Goal: Task Accomplishment & Management: Manage account settings

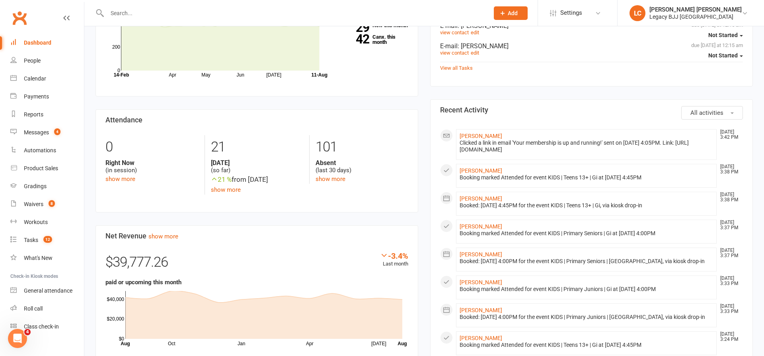
scroll to position [324, 0]
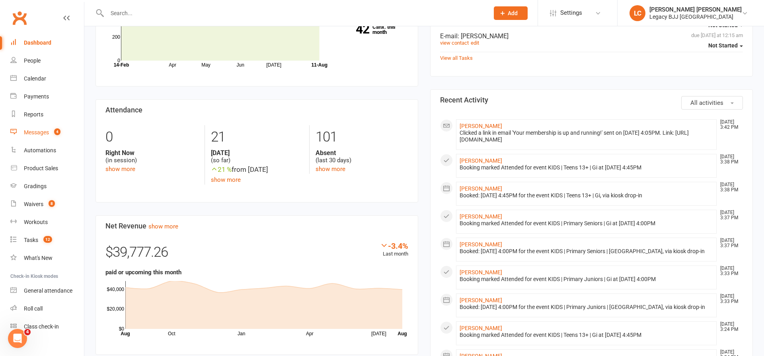
click at [39, 133] on div "Messages" at bounding box center [36, 132] width 25 height 6
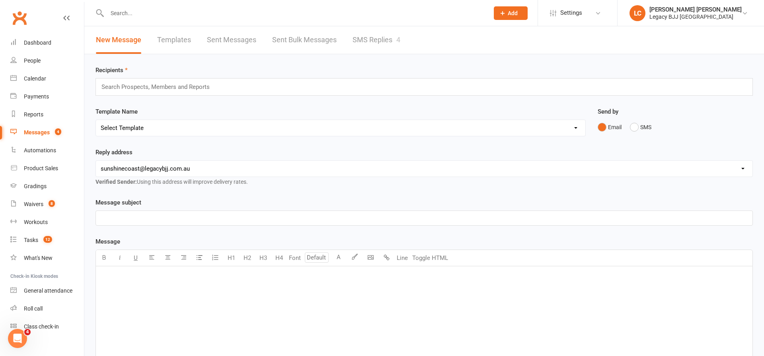
click at [385, 45] on link "SMS Replies 4" at bounding box center [377, 39] width 48 height 27
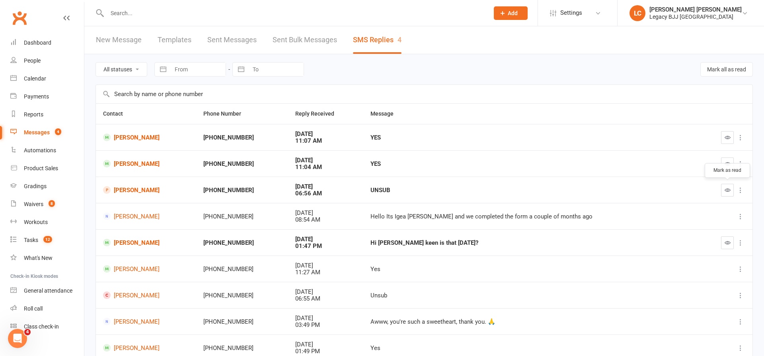
click at [732, 189] on button "button" at bounding box center [727, 190] width 13 height 13
click at [136, 161] on link "[PERSON_NAME]" at bounding box center [146, 164] width 86 height 8
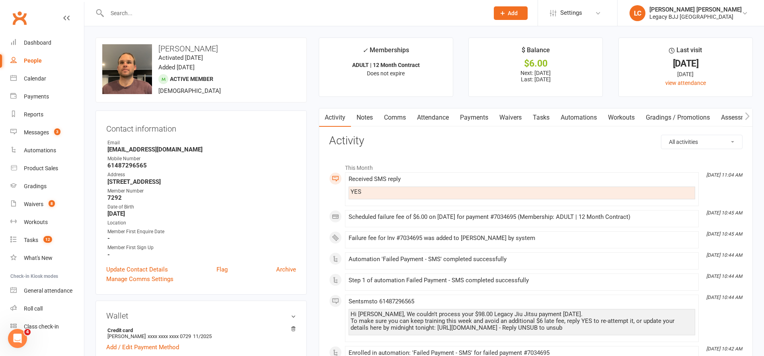
click at [475, 115] on link "Payments" at bounding box center [474, 117] width 39 height 18
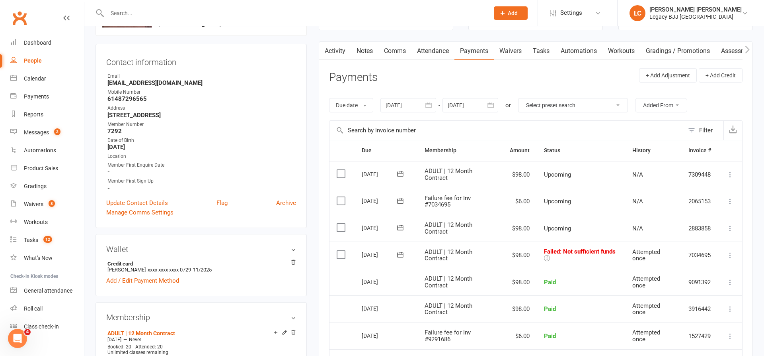
scroll to position [69, 0]
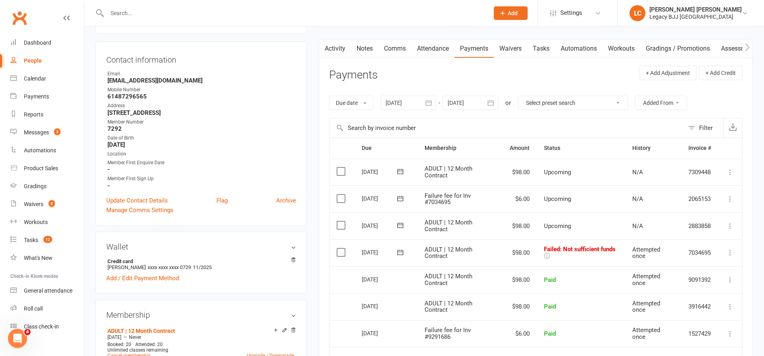
click at [731, 248] on icon at bounding box center [731, 252] width 8 height 8
click at [684, 331] on link "Retry now" at bounding box center [695, 332] width 79 height 16
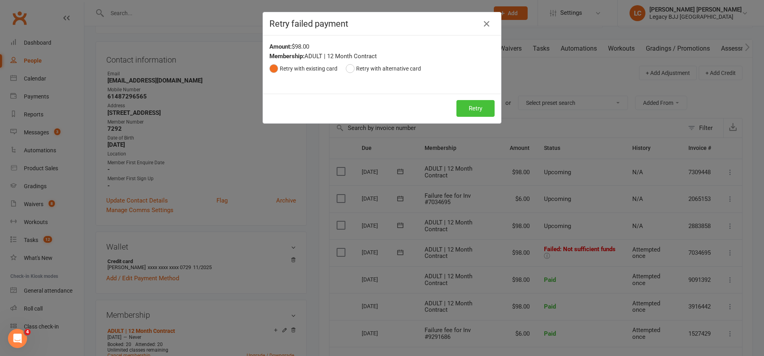
click at [473, 105] on button "Retry" at bounding box center [476, 108] width 38 height 17
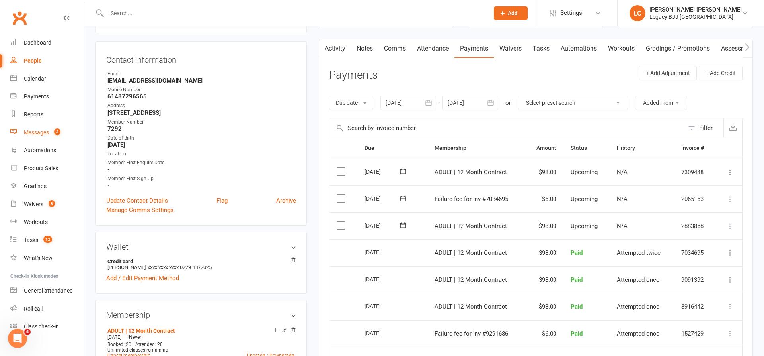
click at [36, 135] on link "Messages 3" at bounding box center [47, 132] width 74 height 18
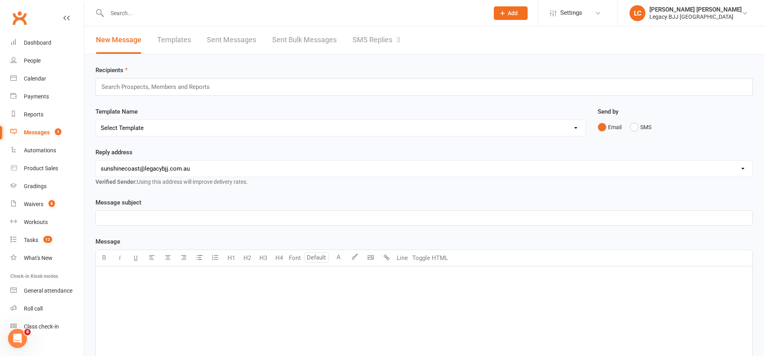
click at [393, 37] on link "SMS Replies 3" at bounding box center [377, 39] width 48 height 27
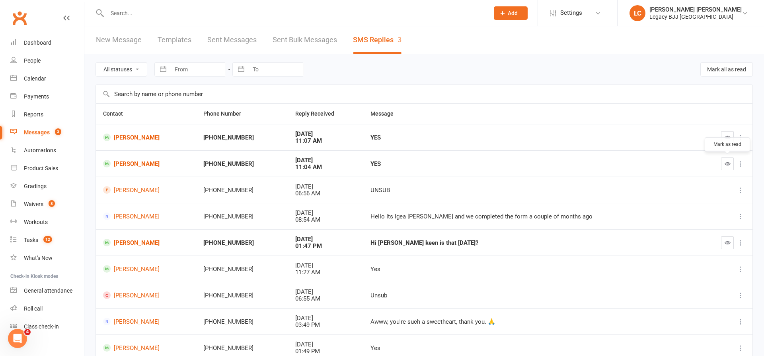
click at [734, 164] on button "button" at bounding box center [727, 163] width 13 height 13
click at [144, 137] on link "[PERSON_NAME]" at bounding box center [146, 137] width 86 height 8
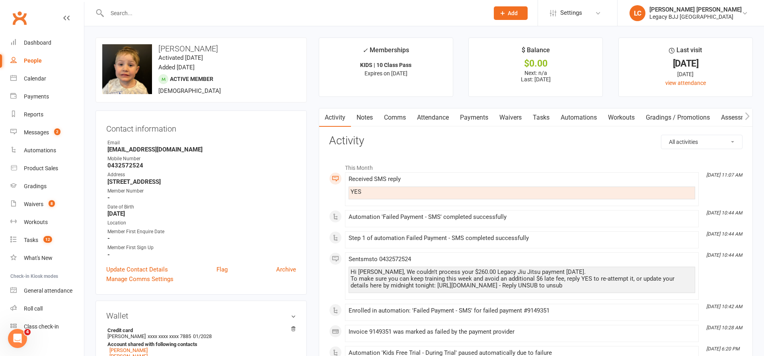
click at [479, 115] on link "Payments" at bounding box center [474, 117] width 39 height 18
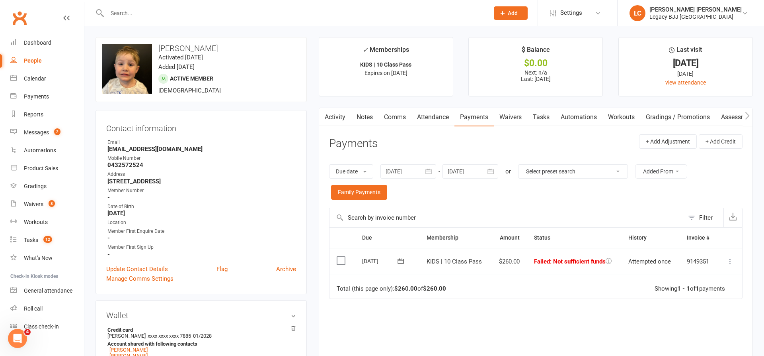
scroll to position [6, 0]
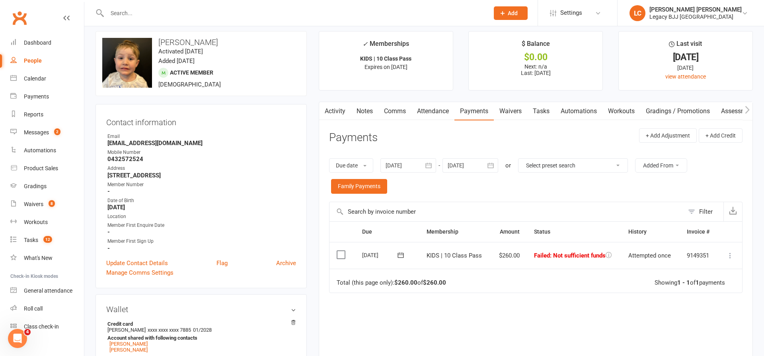
click at [728, 259] on td "Mark as Paid (Cash) Mark as Paid (POS) Mark as Paid (Other) Skip Retry now More…" at bounding box center [730, 255] width 25 height 27
click at [731, 252] on icon at bounding box center [731, 255] width 8 height 8
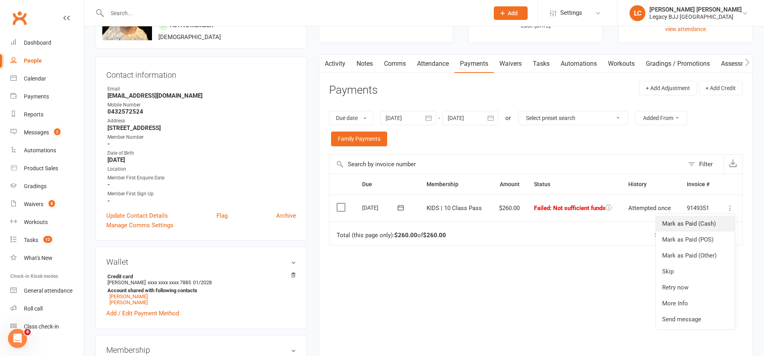
scroll to position [57, 0]
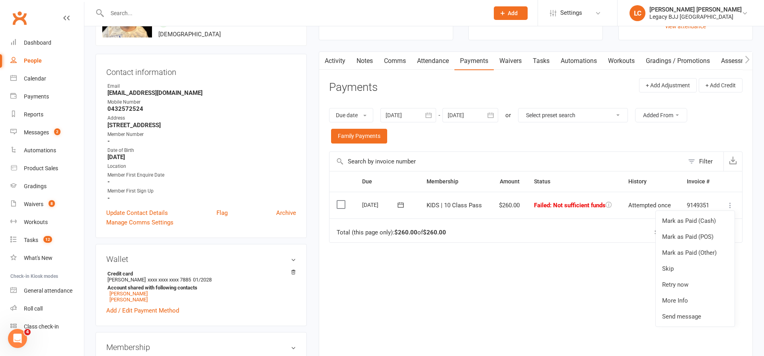
click at [684, 285] on link "Retry now" at bounding box center [695, 284] width 79 height 16
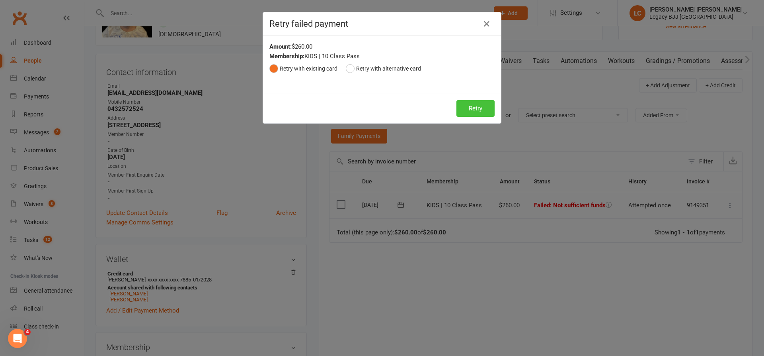
click at [485, 107] on button "Retry" at bounding box center [476, 108] width 38 height 17
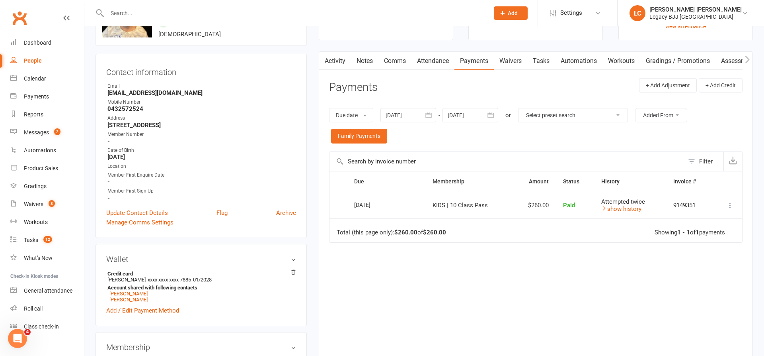
click at [211, 16] on input "text" at bounding box center [294, 13] width 379 height 11
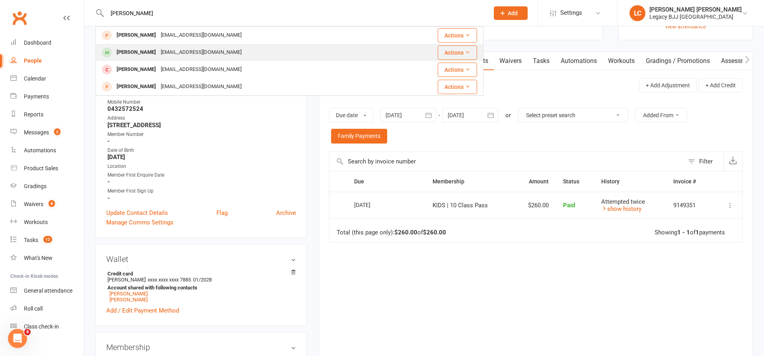
type input "ahmed"
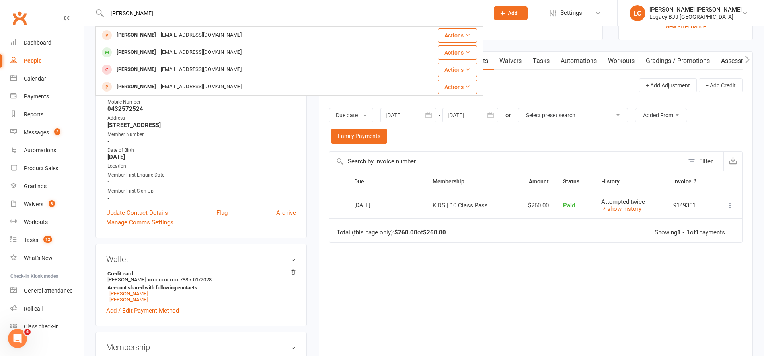
drag, startPoint x: 155, startPoint y: 51, endPoint x: 221, endPoint y: 51, distance: 66.1
click at [158, 51] on div "[EMAIL_ADDRESS][DOMAIN_NAME]" at bounding box center [201, 53] width 86 height 12
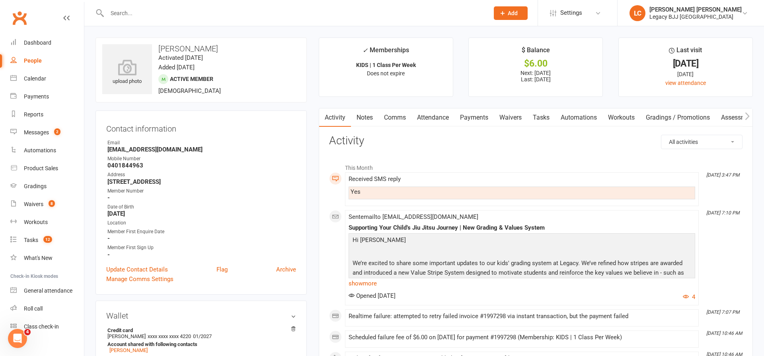
click at [483, 117] on link "Payments" at bounding box center [474, 117] width 39 height 18
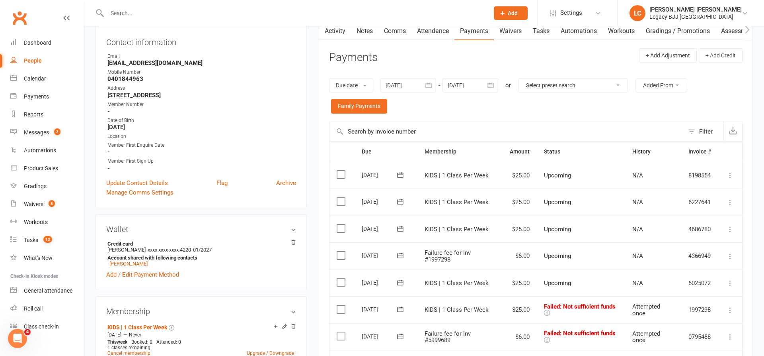
scroll to position [215, 0]
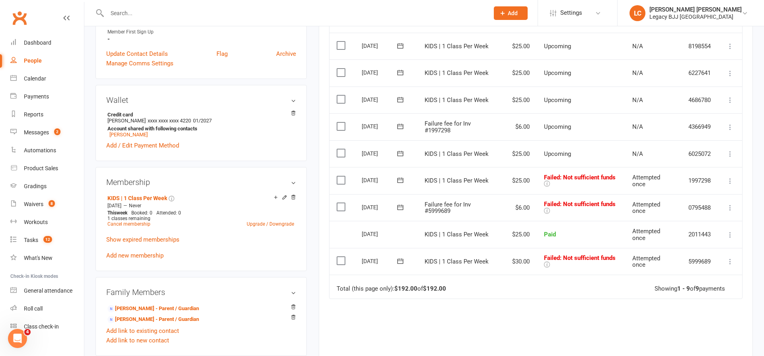
click at [731, 177] on icon at bounding box center [731, 181] width 8 height 8
click at [677, 252] on link "Retry now" at bounding box center [695, 260] width 79 height 16
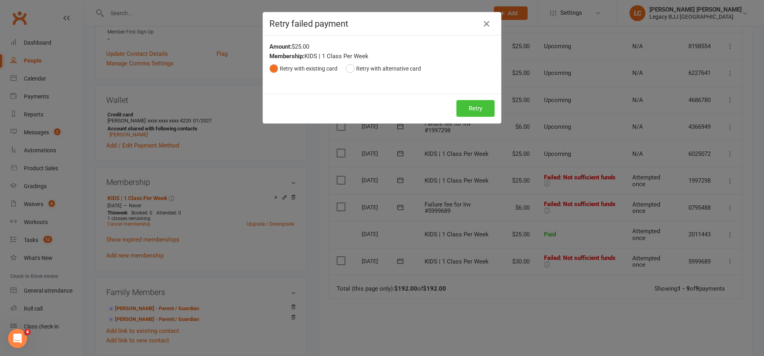
click at [480, 99] on div "Retry Retry" at bounding box center [382, 108] width 238 height 29
click at [482, 114] on button "Retry" at bounding box center [476, 108] width 38 height 17
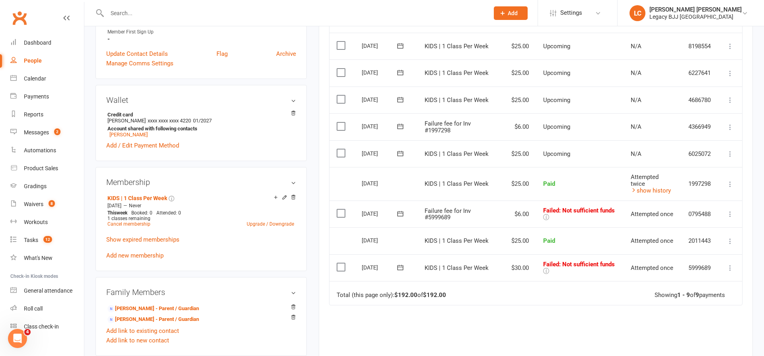
click at [731, 210] on icon at bounding box center [731, 214] width 8 height 8
click at [687, 285] on link "Retry now" at bounding box center [695, 293] width 79 height 16
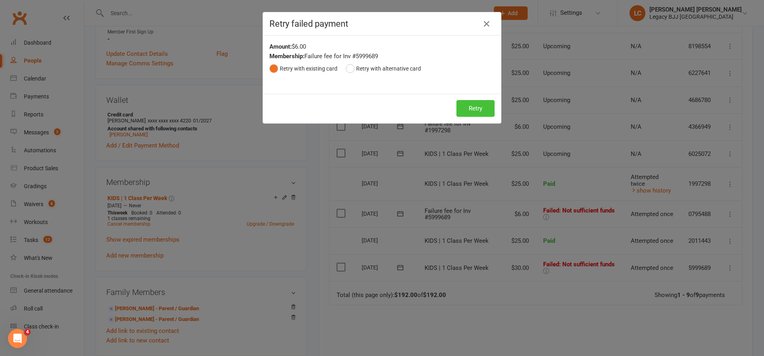
click at [491, 113] on button "Retry" at bounding box center [476, 108] width 38 height 17
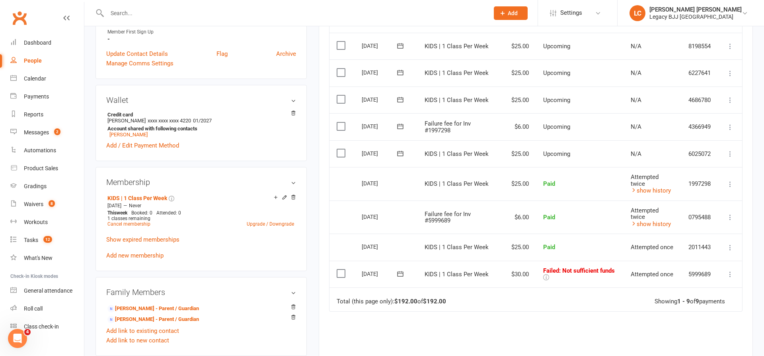
click at [729, 270] on icon at bounding box center [731, 274] width 8 height 8
click at [682, 345] on link "Retry now" at bounding box center [695, 353] width 79 height 16
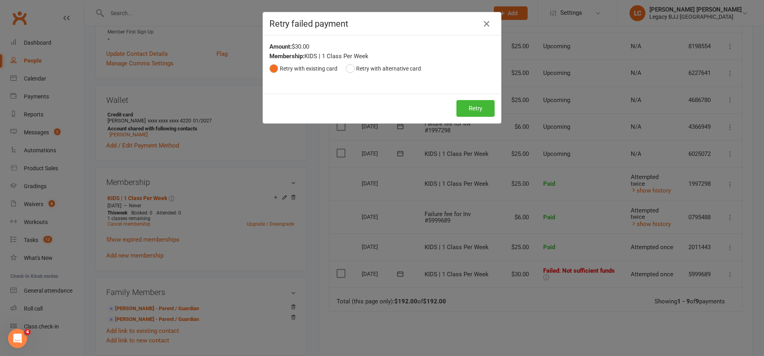
click at [483, 109] on button "Retry" at bounding box center [476, 108] width 38 height 17
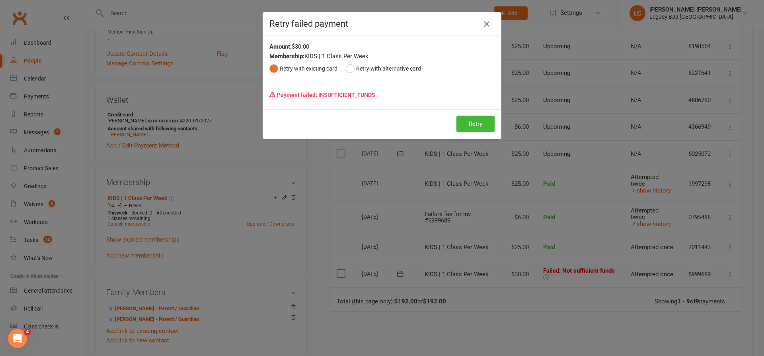
click at [487, 24] on icon "button" at bounding box center [487, 24] width 10 height 10
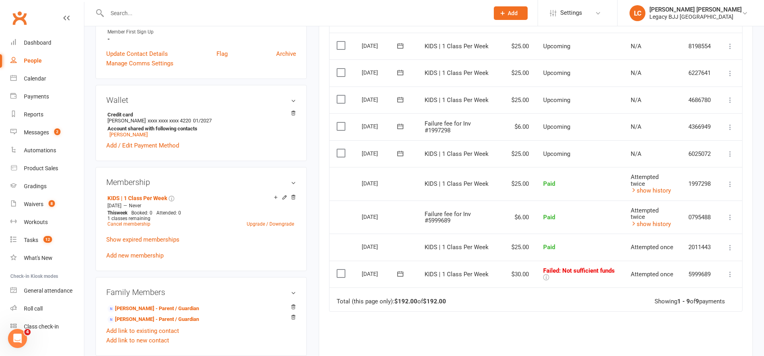
drag, startPoint x: 137, startPoint y: 17, endPoint x: 143, endPoint y: 16, distance: 5.7
click at [137, 17] on input "text" at bounding box center [294, 13] width 379 height 11
type input "t"
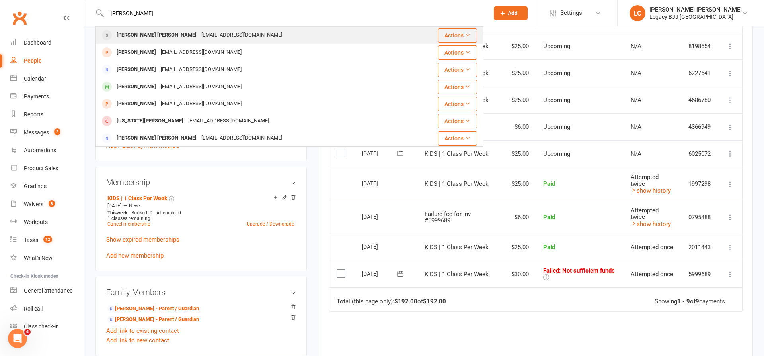
type input "rhydian"
click at [152, 39] on div "Rhydian Sullivan" at bounding box center [156, 35] width 85 height 12
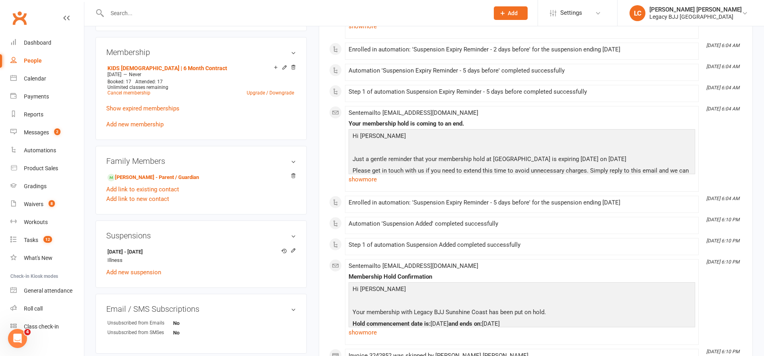
scroll to position [366, 0]
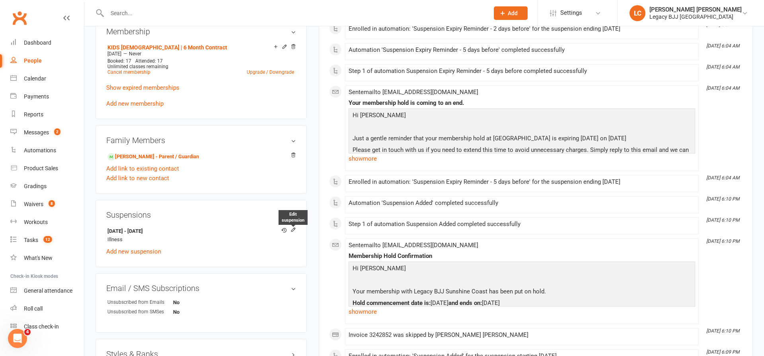
click at [293, 229] on icon at bounding box center [293, 229] width 4 height 4
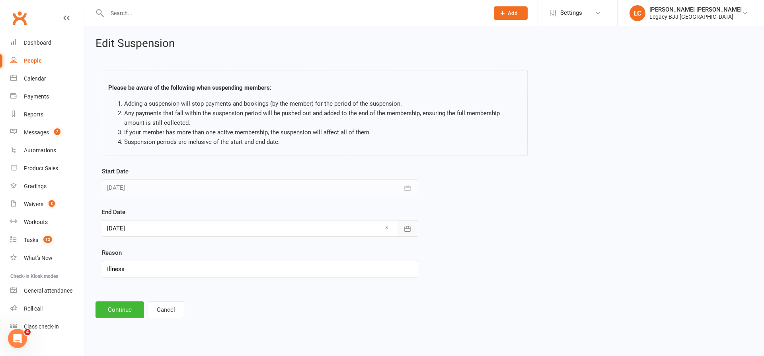
click at [406, 225] on icon "button" at bounding box center [408, 229] width 8 height 8
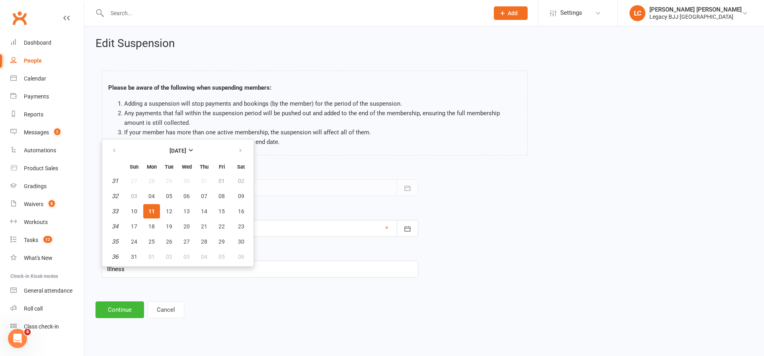
drag, startPoint x: 136, startPoint y: 211, endPoint x: 148, endPoint y: 230, distance: 22.2
click at [136, 211] on span "10" at bounding box center [134, 211] width 6 height 6
type input "10 Aug 2025"
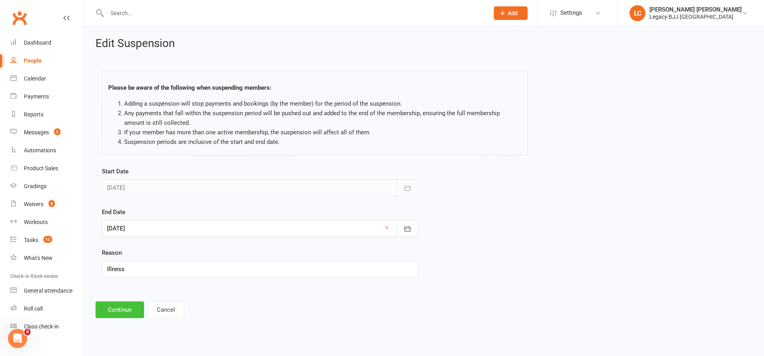
click at [124, 313] on button "Continue" at bounding box center [120, 309] width 49 height 17
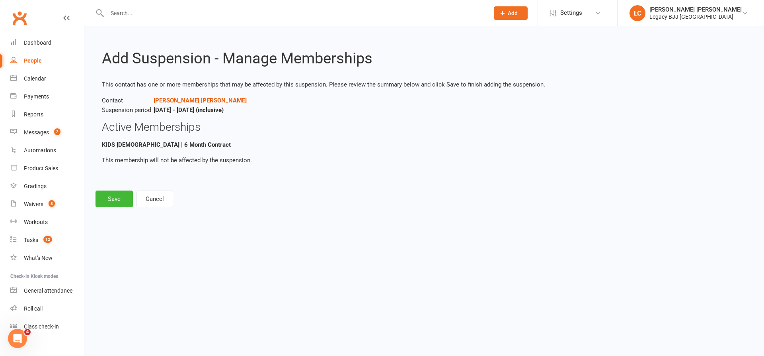
drag, startPoint x: 117, startPoint y: 199, endPoint x: 132, endPoint y: 199, distance: 15.2
click at [118, 199] on button "Save" at bounding box center [114, 198] width 37 height 17
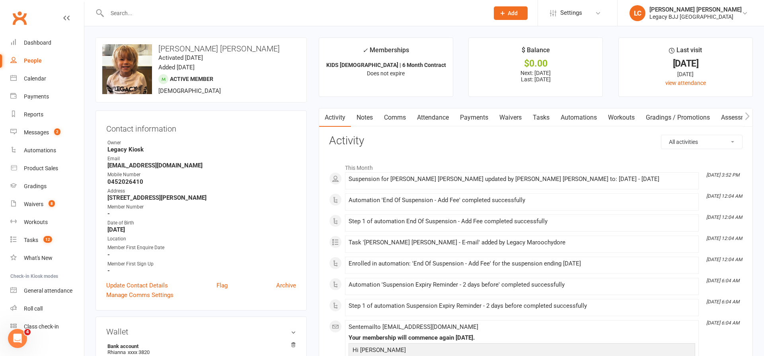
click at [183, 8] on input "text" at bounding box center [294, 13] width 379 height 11
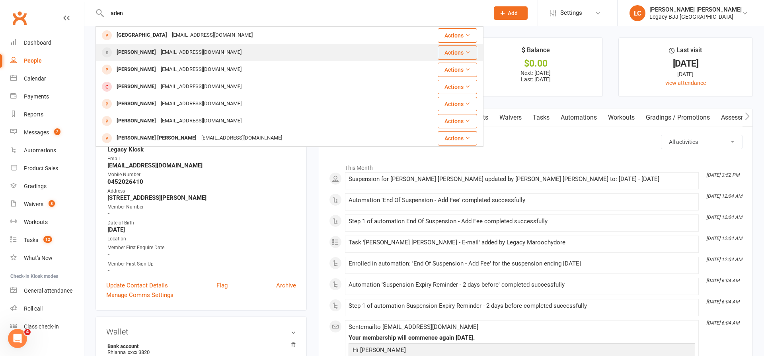
type input "aden"
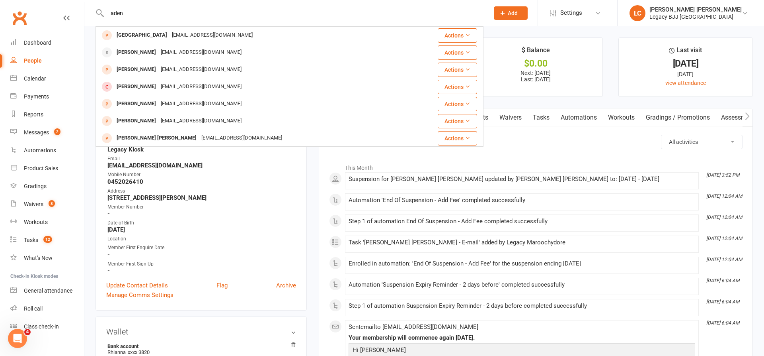
drag, startPoint x: 158, startPoint y: 51, endPoint x: 173, endPoint y: 57, distance: 15.6
click at [158, 51] on div "clairegannon@yahoo.com" at bounding box center [201, 53] width 86 height 12
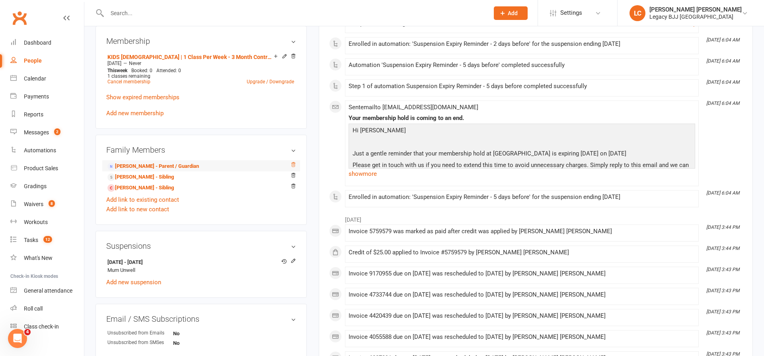
scroll to position [362, 0]
click at [294, 260] on icon at bounding box center [294, 260] width 6 height 6
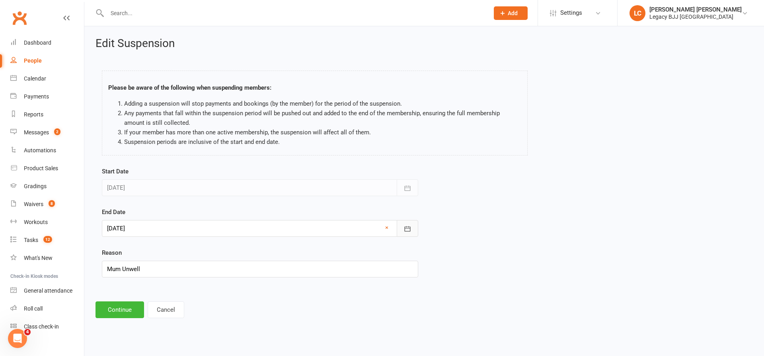
click at [410, 227] on icon "button" at bounding box center [408, 228] width 6 height 5
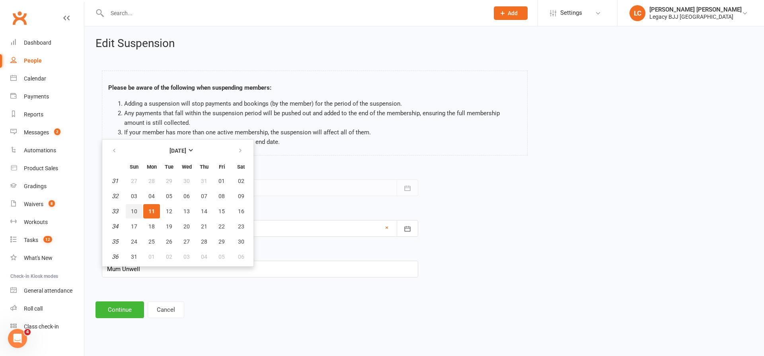
click at [129, 210] on button "10" at bounding box center [134, 211] width 17 height 14
type input "10 Aug 2025"
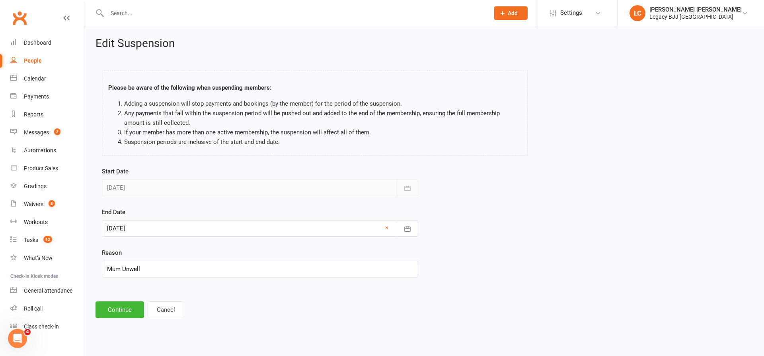
drag, startPoint x: 128, startPoint y: 310, endPoint x: 176, endPoint y: 296, distance: 50.3
click at [128, 310] on button "Continue" at bounding box center [120, 309] width 49 height 17
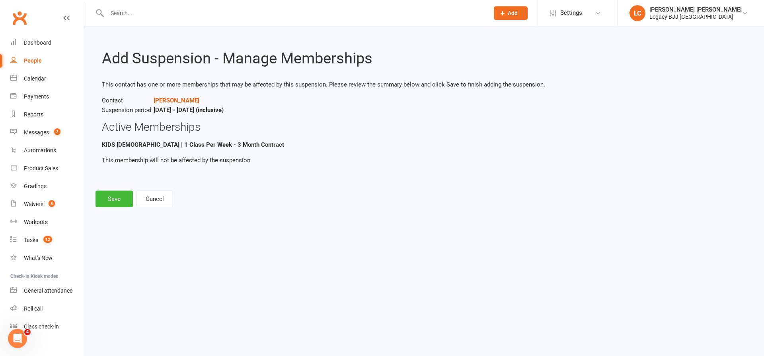
click at [112, 192] on button "Save" at bounding box center [114, 198] width 37 height 17
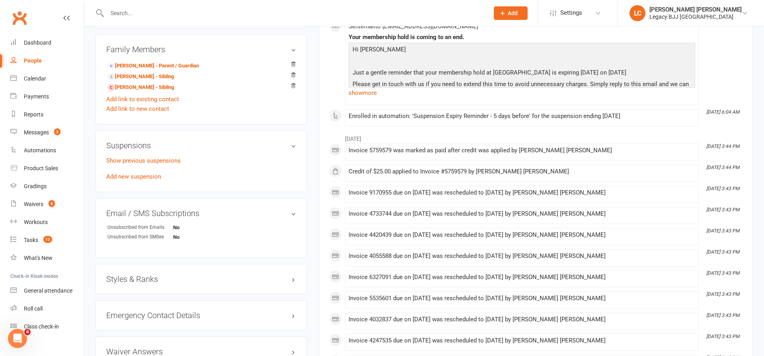
scroll to position [467, 0]
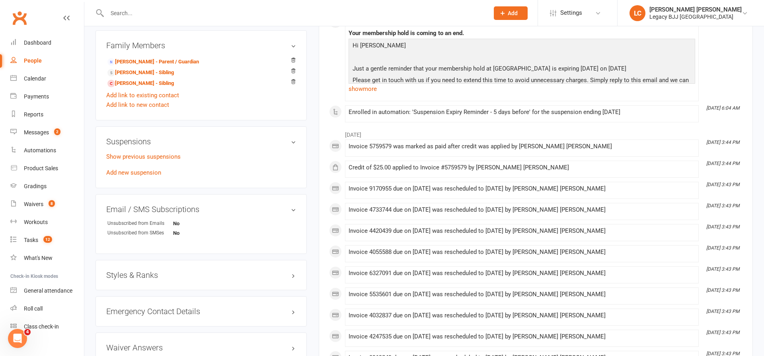
click at [128, 72] on link "Joey Robinson - Sibling" at bounding box center [140, 72] width 66 height 8
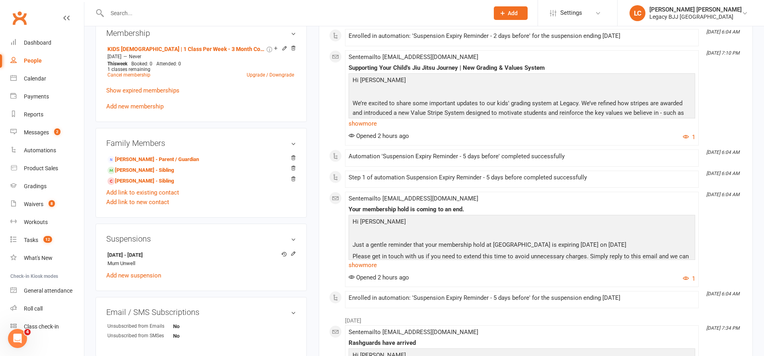
scroll to position [388, 0]
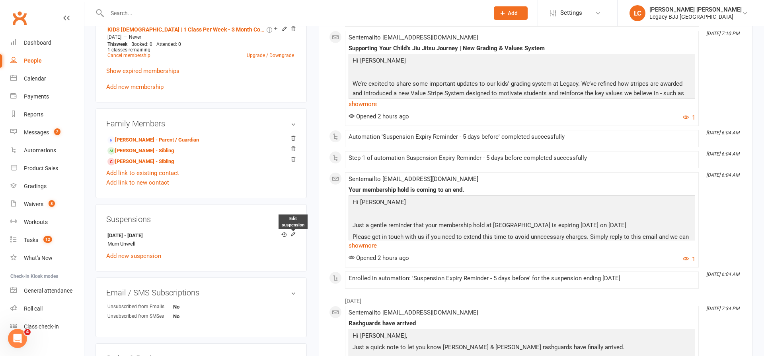
click at [293, 234] on icon at bounding box center [293, 234] width 4 height 4
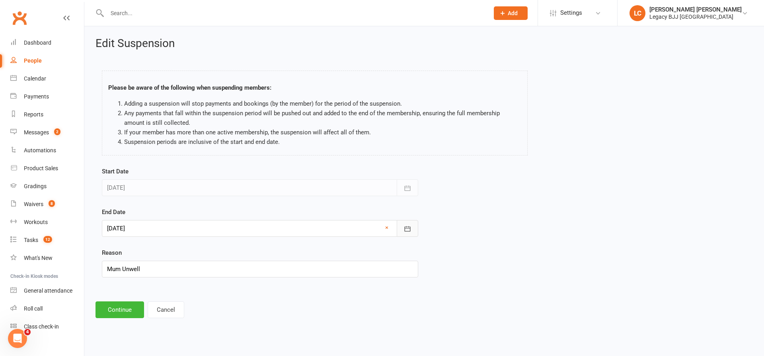
click at [404, 231] on icon "button" at bounding box center [408, 229] width 8 height 8
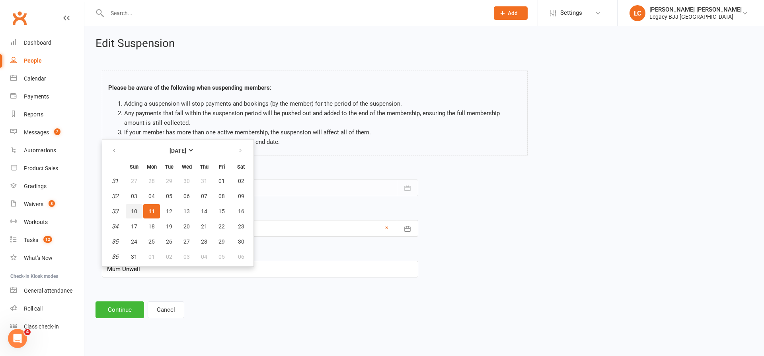
click at [131, 210] on button "10" at bounding box center [134, 211] width 17 height 14
type input "10 Aug 2025"
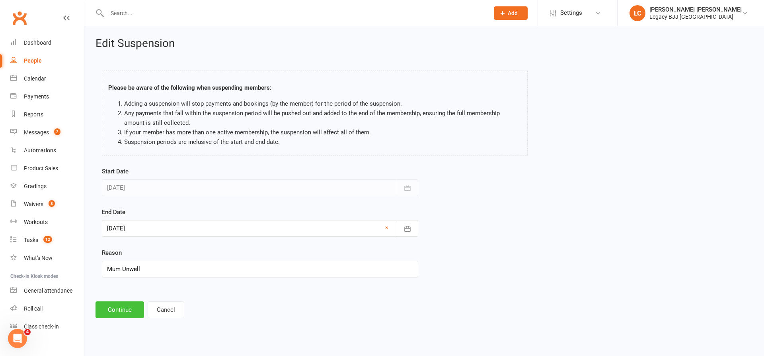
click at [126, 313] on button "Continue" at bounding box center [120, 309] width 49 height 17
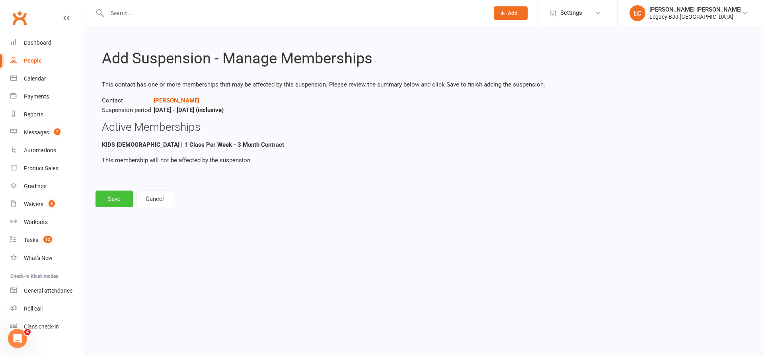
click at [112, 199] on button "Save" at bounding box center [114, 198] width 37 height 17
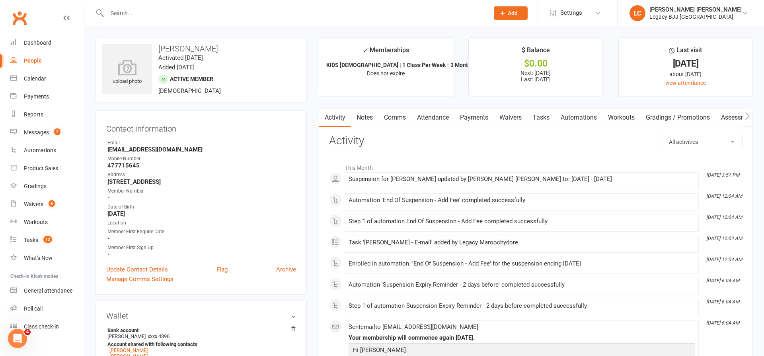
click at [431, 120] on link "Attendance" at bounding box center [433, 117] width 43 height 18
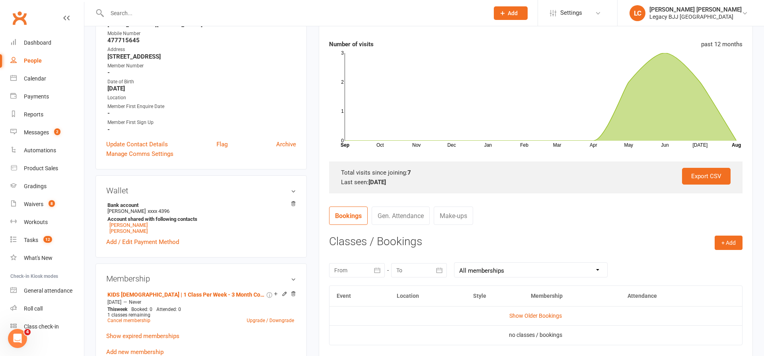
scroll to position [141, 0]
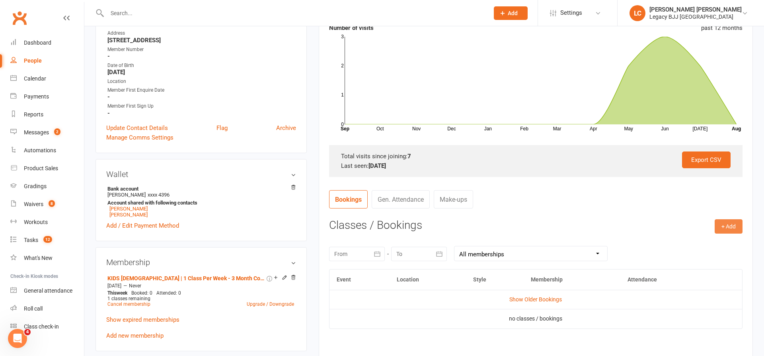
click at [739, 225] on button "+ Add" at bounding box center [729, 226] width 28 height 14
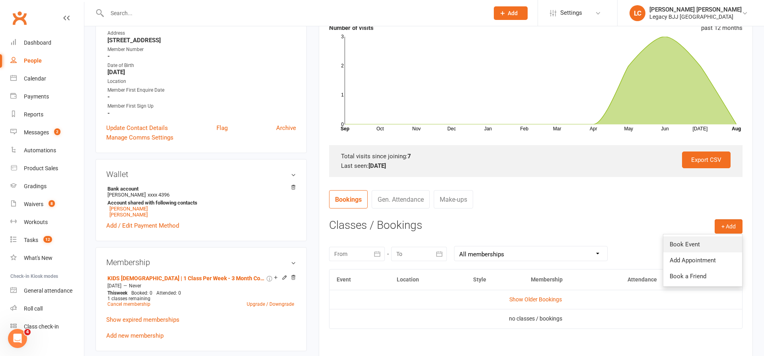
click at [698, 241] on link "Book Event" at bounding box center [703, 244] width 79 height 16
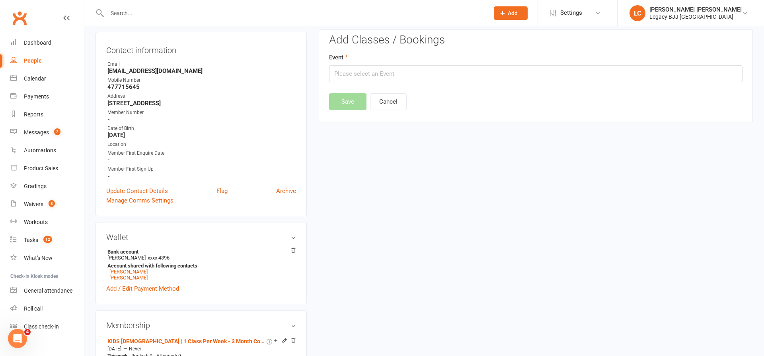
scroll to position [68, 0]
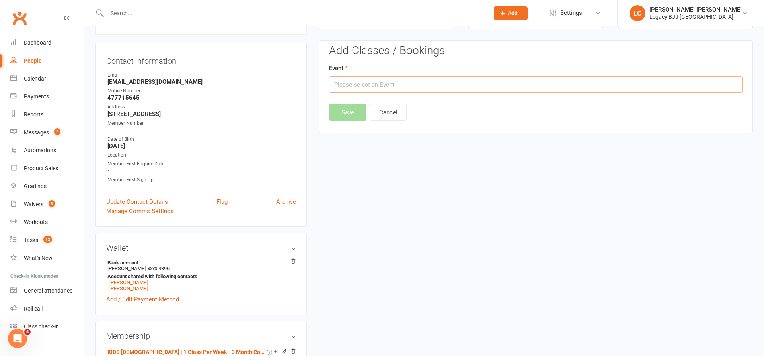
click at [369, 85] on input "text" at bounding box center [536, 84] width 414 height 17
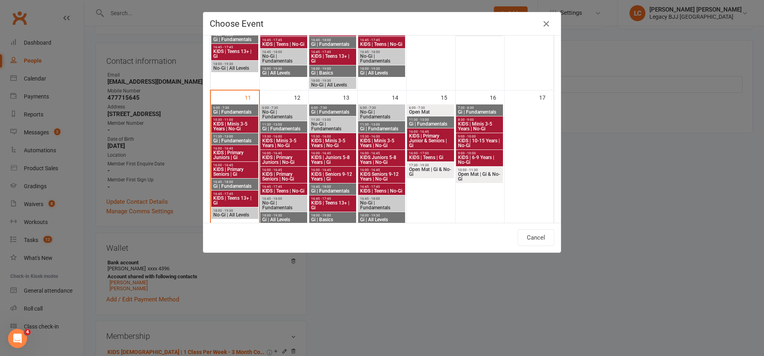
scroll to position [339, 0]
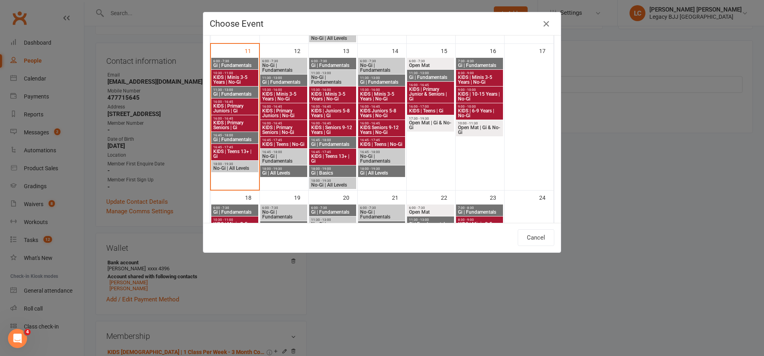
click at [240, 107] on span "KIDS | Primary Juniors | Gi" at bounding box center [235, 109] width 44 height 10
type input "KIDS | Primary Juniors | Gi - Aug 11, 2025 4:00:00 PM"
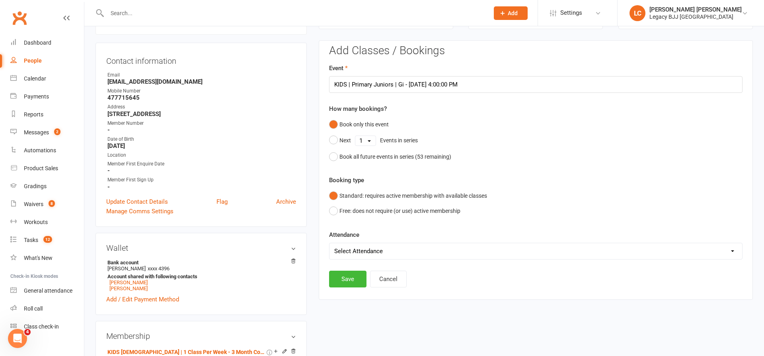
select select "0"
click at [349, 274] on button "Save" at bounding box center [347, 278] width 37 height 17
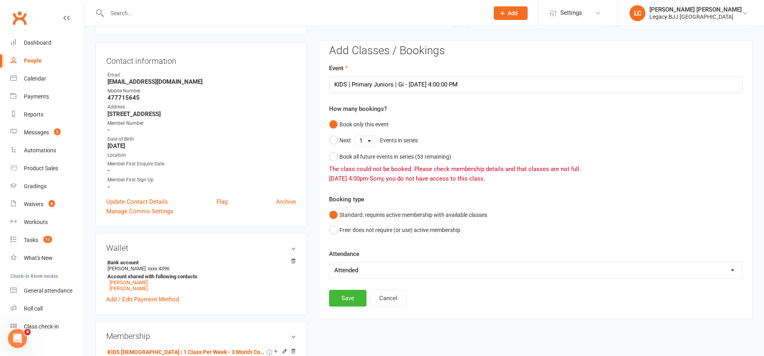
click at [397, 297] on button "Cancel" at bounding box center [388, 297] width 37 height 17
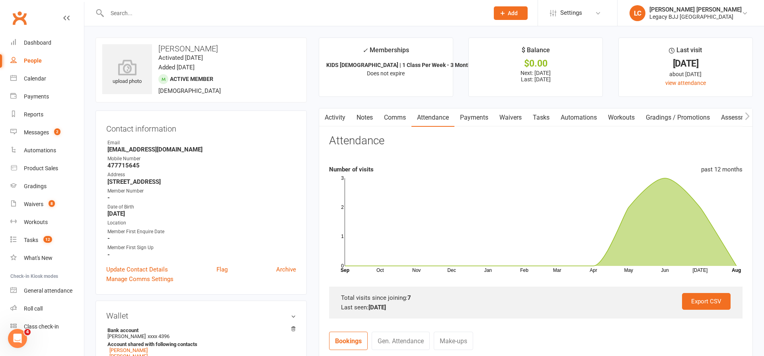
scroll to position [123, 0]
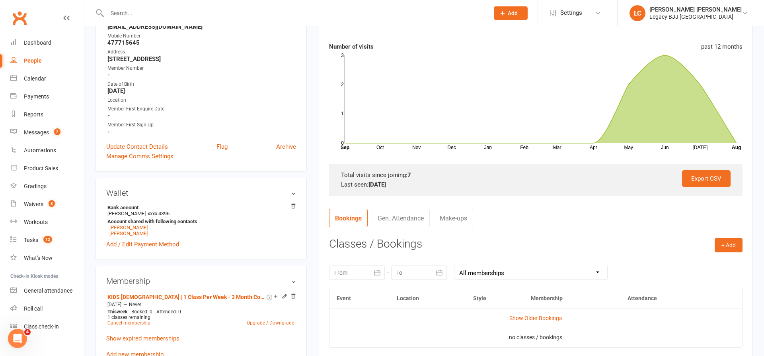
click at [286, 294] on icon at bounding box center [285, 296] width 4 height 4
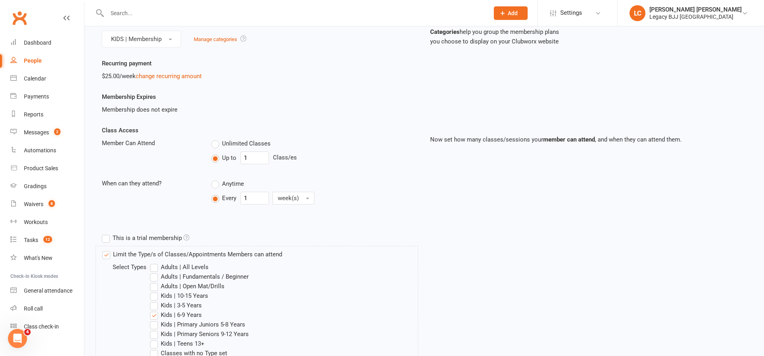
scroll to position [180, 0]
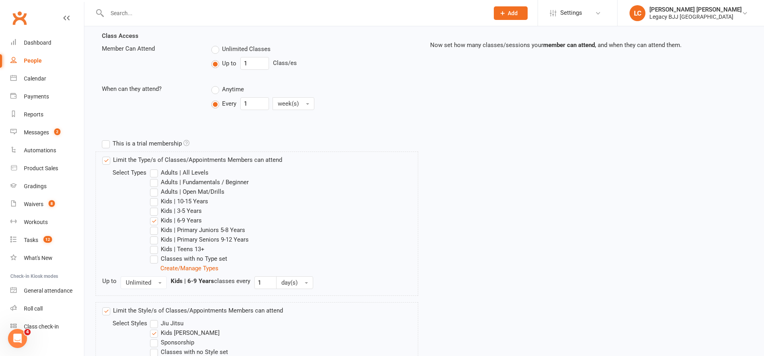
drag, startPoint x: 108, startPoint y: 158, endPoint x: 131, endPoint y: 143, distance: 27.8
click at [109, 158] on label "Limit the Type/s of Classes/Appointments Members can attend" at bounding box center [192, 160] width 180 height 10
click at [107, 155] on input "Limit the Type/s of Classes/Appointments Members can attend" at bounding box center [104, 155] width 5 height 0
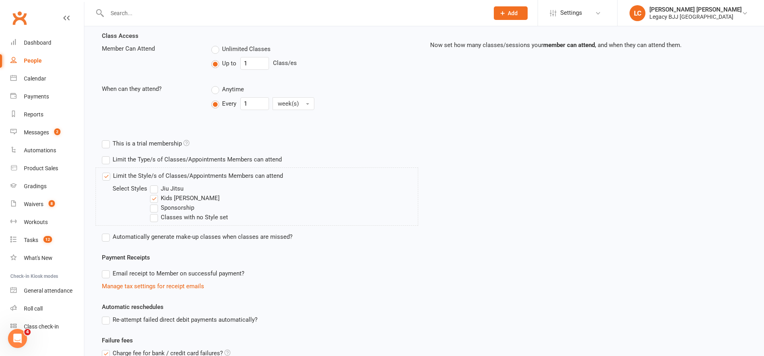
click at [137, 139] on label "This is a trial membership" at bounding box center [146, 144] width 88 height 10
click at [107, 139] on input "This is a trial membership" at bounding box center [104, 139] width 5 height 0
drag, startPoint x: 135, startPoint y: 140, endPoint x: 133, endPoint y: 152, distance: 13.0
click at [135, 140] on label "This is a trial membership" at bounding box center [146, 144] width 88 height 10
click at [107, 139] on input "This is a trial membership" at bounding box center [104, 139] width 5 height 0
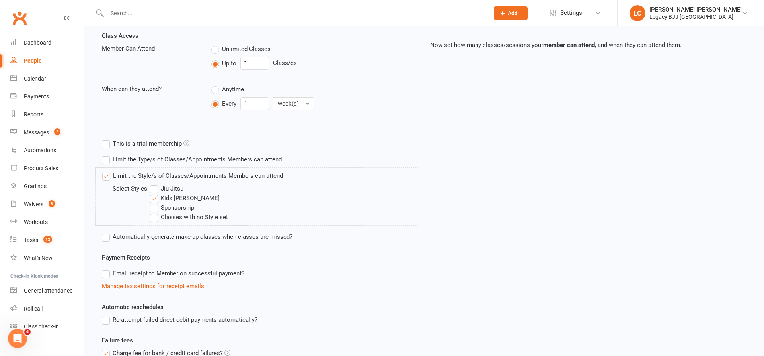
click at [131, 160] on label "Limit the Type/s of Classes/Appointments Members can attend" at bounding box center [192, 159] width 180 height 10
click at [107, 154] on input "Limit the Type/s of Classes/Appointments Members can attend" at bounding box center [104, 154] width 5 height 0
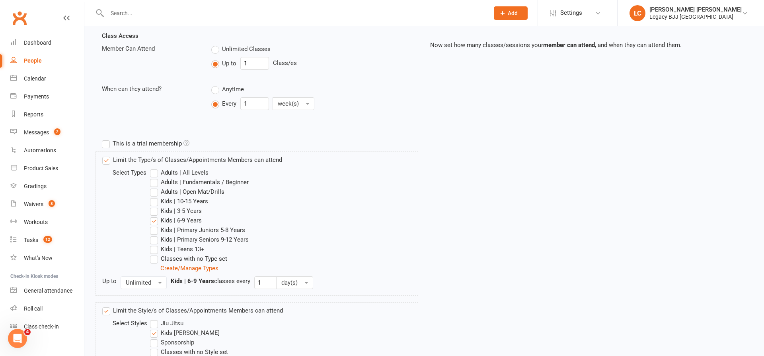
click at [176, 219] on label "Kids | 6-9 Years" at bounding box center [176, 220] width 52 height 10
click at [155, 215] on input "Kids | 6-9 Years" at bounding box center [152, 215] width 5 height 0
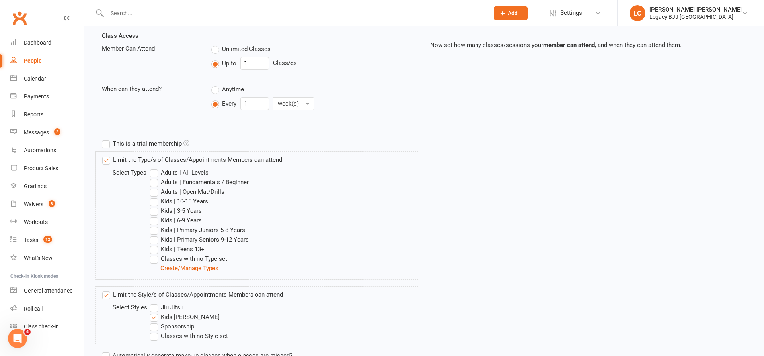
click at [124, 156] on label "Limit the Type/s of Classes/Appointments Members can attend" at bounding box center [192, 160] width 180 height 10
click at [107, 155] on input "Limit the Type/s of Classes/Appointments Members can attend" at bounding box center [104, 155] width 5 height 0
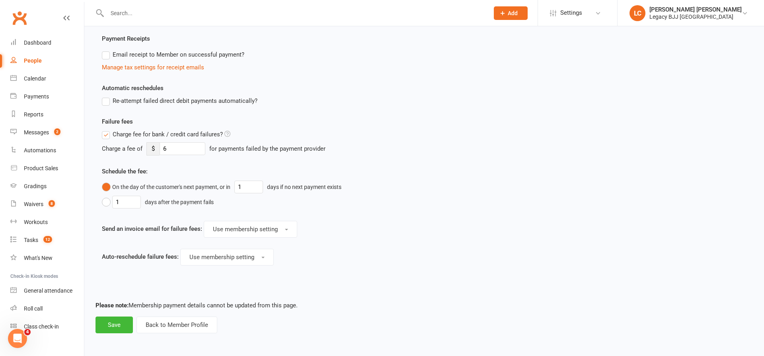
scroll to position [398, 0]
click at [116, 328] on button "Save" at bounding box center [114, 325] width 37 height 17
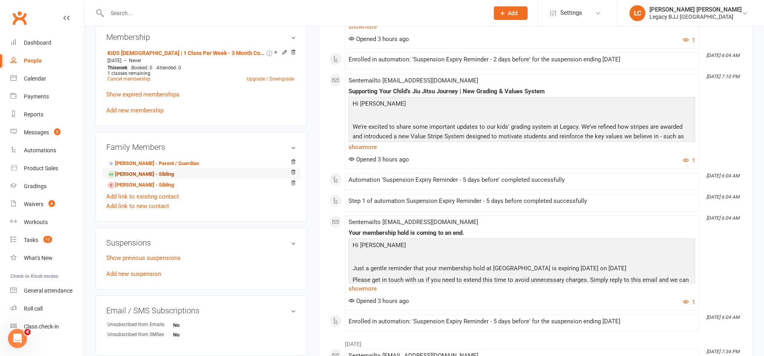
scroll to position [367, 0]
click at [129, 172] on link "Aden Robinson - Sibling" at bounding box center [140, 174] width 66 height 8
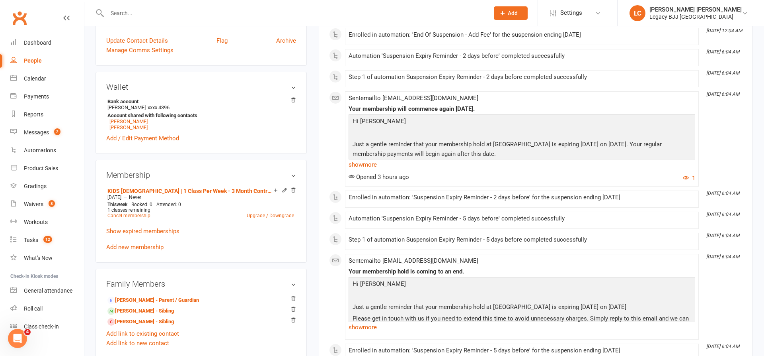
scroll to position [232, 0]
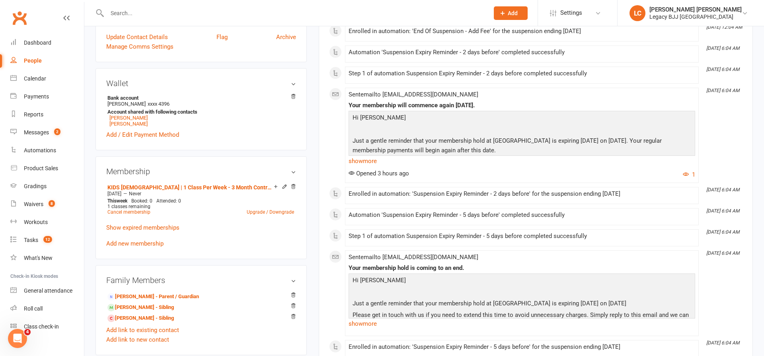
click at [285, 184] on icon at bounding box center [285, 186] width 4 height 4
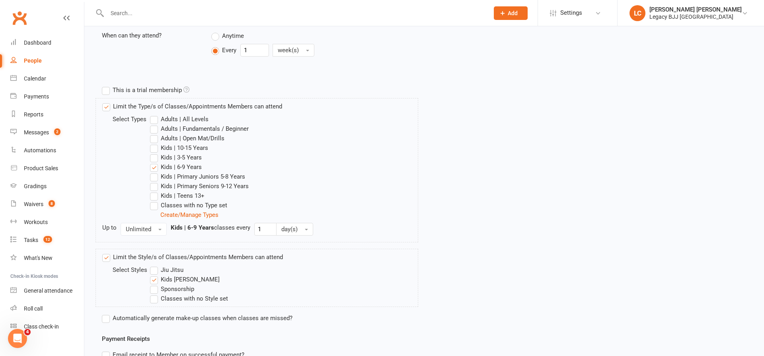
scroll to position [237, 0]
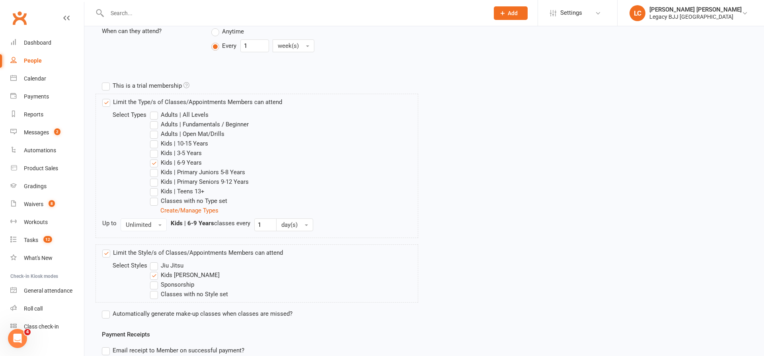
drag, startPoint x: 120, startPoint y: 100, endPoint x: 154, endPoint y: 162, distance: 71.3
click at [121, 101] on label "Limit the Type/s of Classes/Appointments Members can attend" at bounding box center [192, 102] width 180 height 10
click at [107, 97] on input "Limit the Type/s of Classes/Appointments Members can attend" at bounding box center [104, 97] width 5 height 0
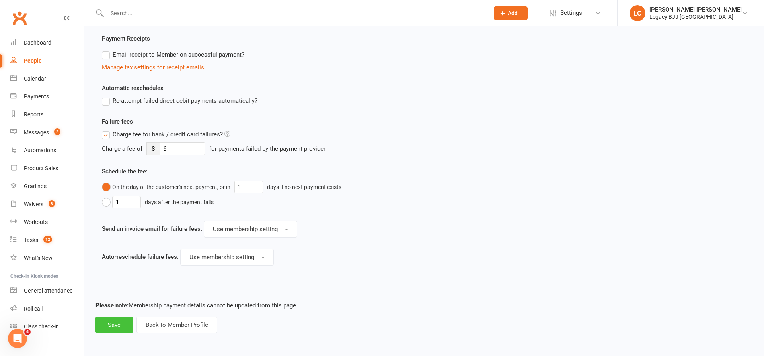
scroll to position [398, 0]
click at [125, 325] on button "Save" at bounding box center [114, 325] width 37 height 17
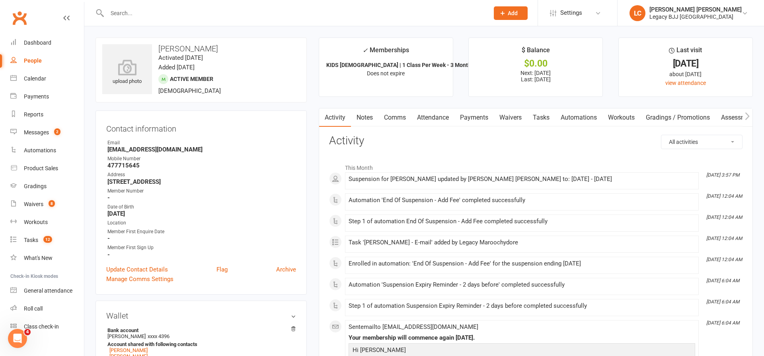
click at [160, 15] on input "text" at bounding box center [294, 13] width 379 height 11
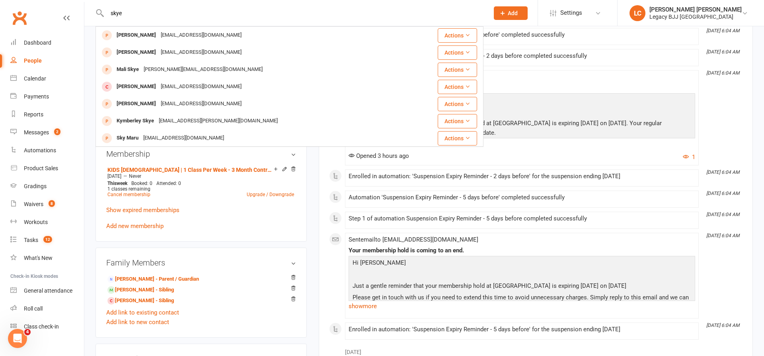
click at [139, 11] on input "skye" at bounding box center [294, 13] width 379 height 11
click at [129, 17] on input "skye" at bounding box center [294, 13] width 379 height 11
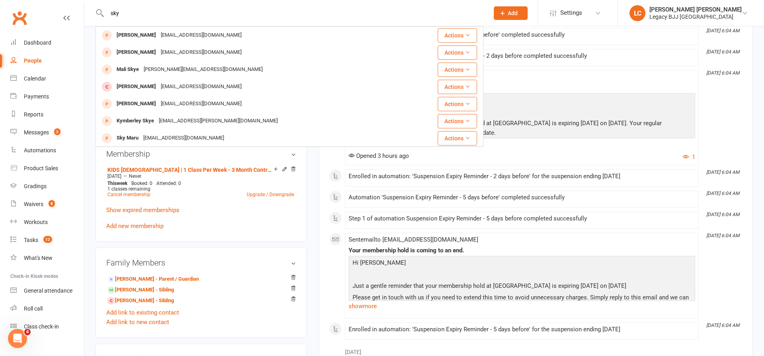
type input "sky"
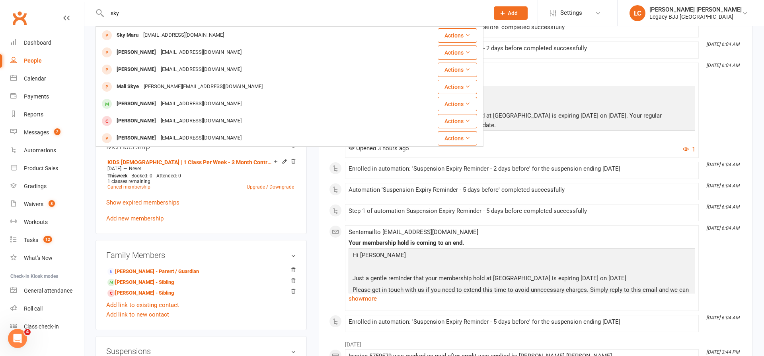
scroll to position [257, 0]
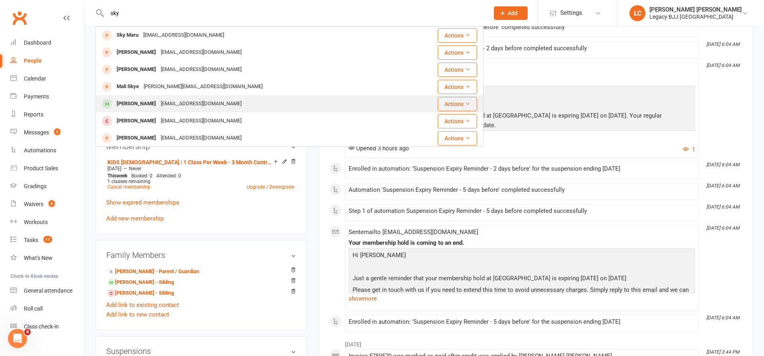
click at [158, 106] on div "Sky Flavius-Calderone" at bounding box center [136, 104] width 44 height 12
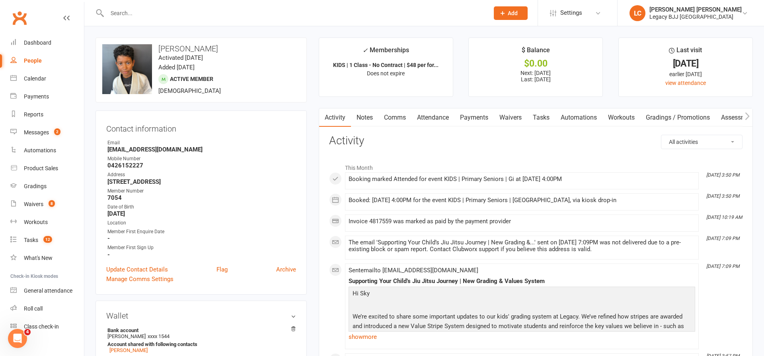
click at [442, 117] on link "Attendance" at bounding box center [433, 117] width 43 height 18
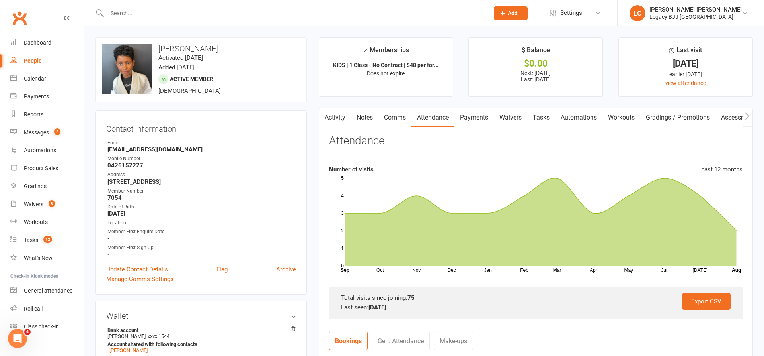
click at [193, 13] on input "text" at bounding box center [294, 13] width 379 height 11
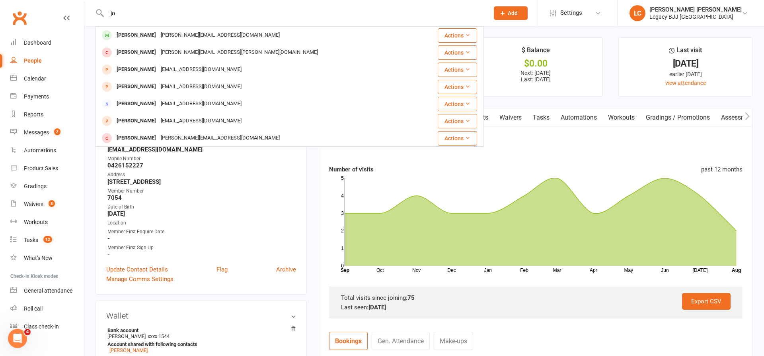
type input "j"
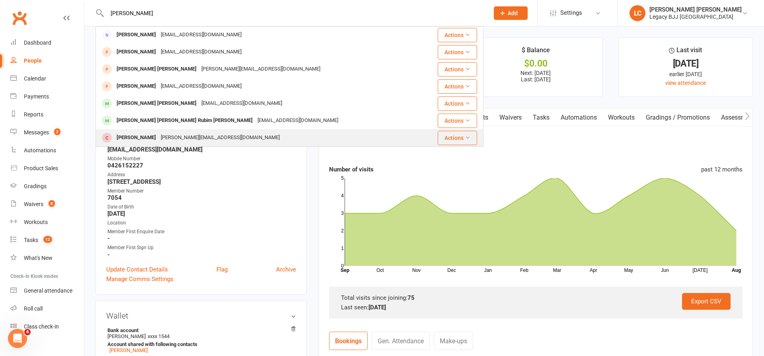
scroll to position [35, 0]
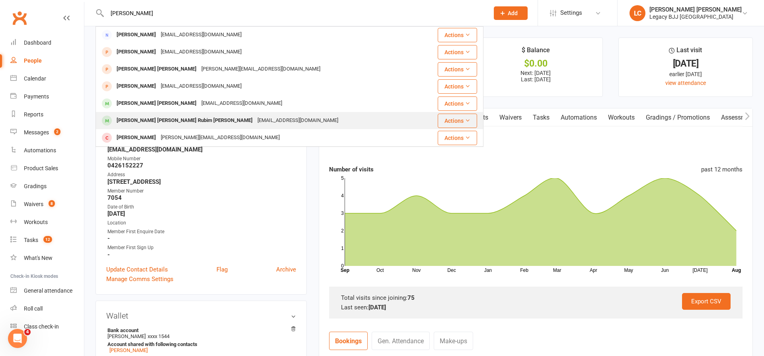
type input "Pedro"
click at [166, 115] on div "Joao pedro Salgueiros Rubim de Medeiros" at bounding box center [184, 121] width 141 height 12
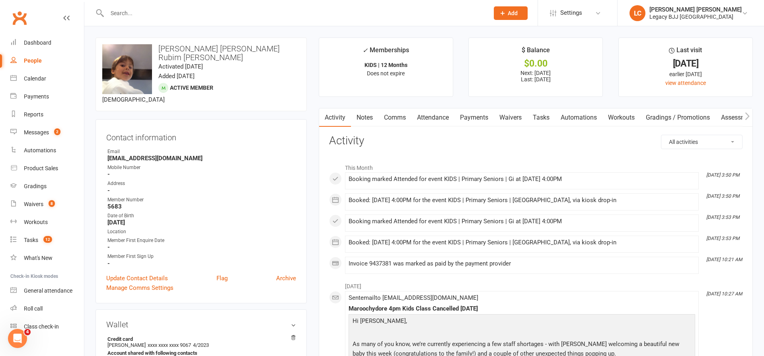
click at [168, 12] on input "text" at bounding box center [294, 13] width 379 height 11
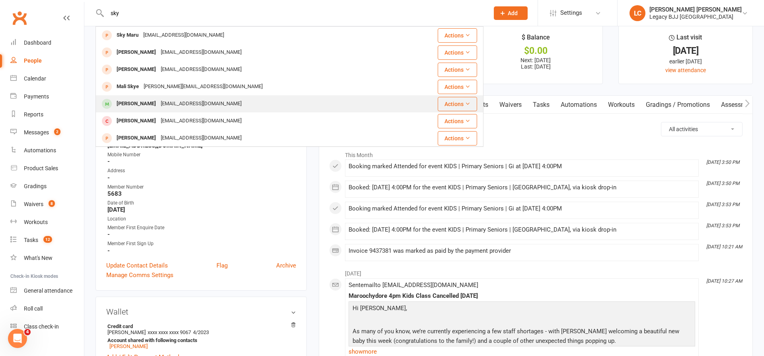
type input "sky"
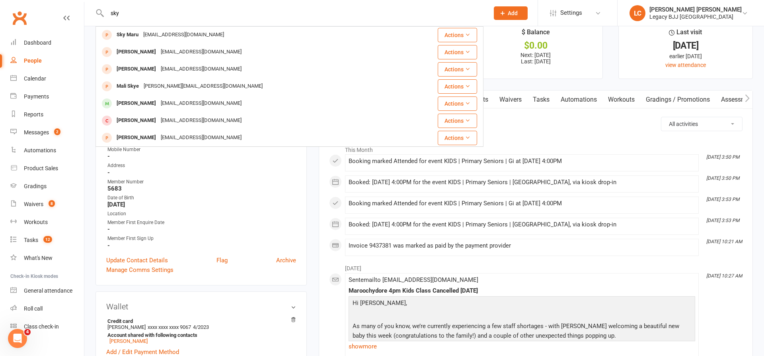
click at [158, 98] on div "Sky Flavius-Calderone" at bounding box center [136, 104] width 44 height 12
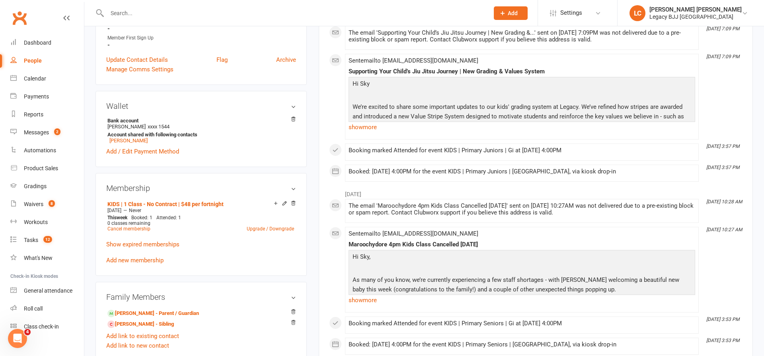
scroll to position [213, 0]
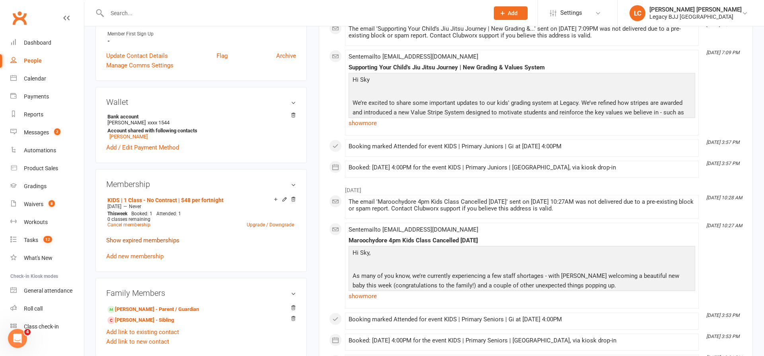
click at [134, 240] on link "Show expired memberships" at bounding box center [142, 239] width 73 height 7
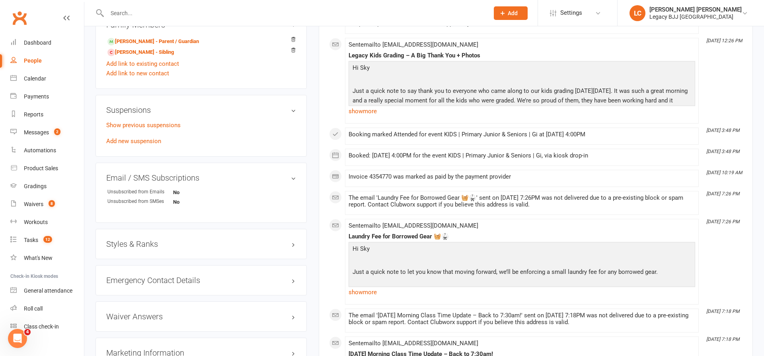
scroll to position [564, 0]
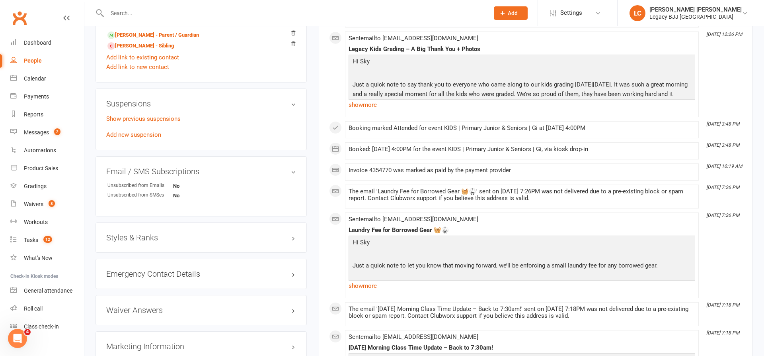
click at [156, 235] on h3 "Styles & Ranks" at bounding box center [201, 237] width 190 height 9
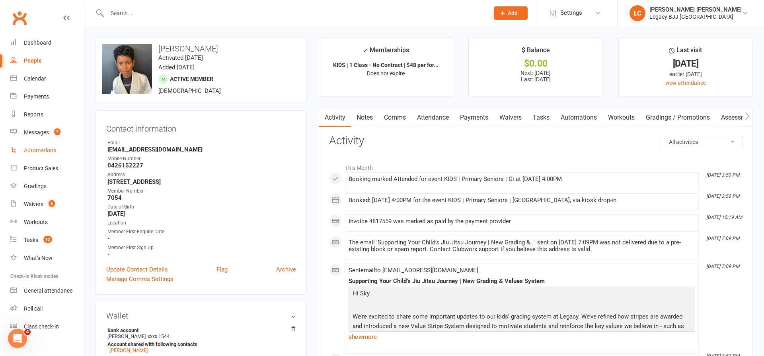
scroll to position [0, 0]
click at [37, 202] on div "Waivers" at bounding box center [34, 204] width 20 height 6
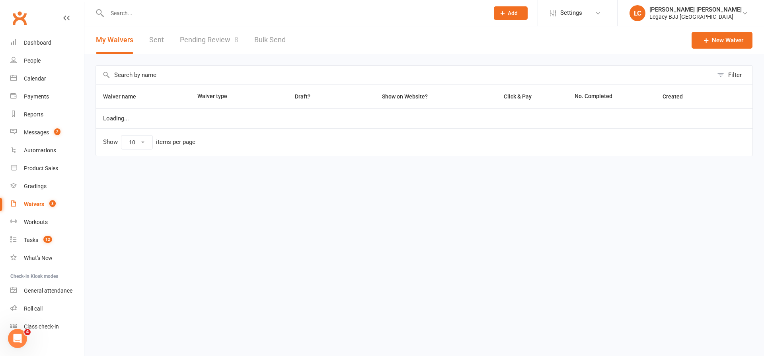
select select "100"
click at [201, 33] on link "Pending Review 8" at bounding box center [209, 39] width 59 height 27
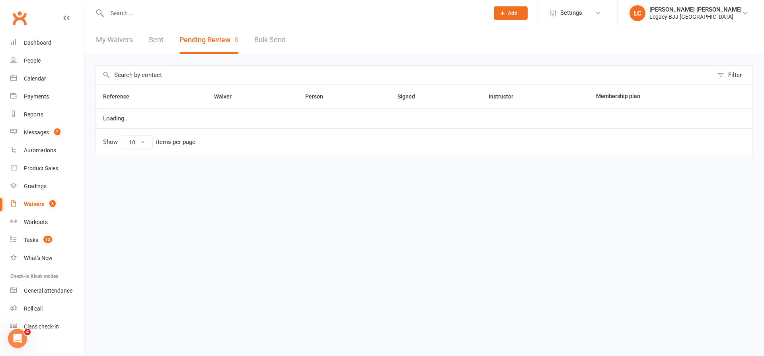
select select "100"
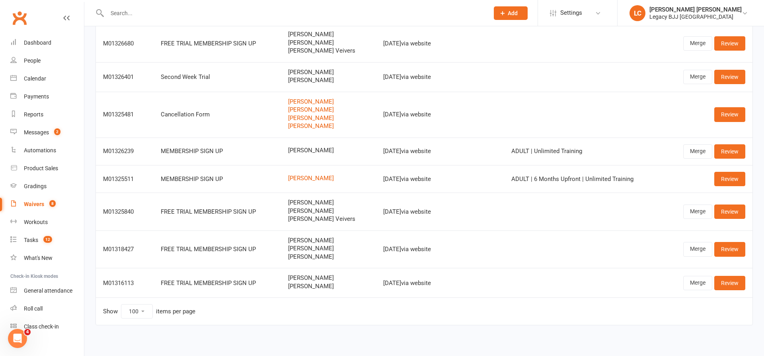
scroll to position [84, 0]
click at [735, 175] on link "Review" at bounding box center [730, 179] width 31 height 14
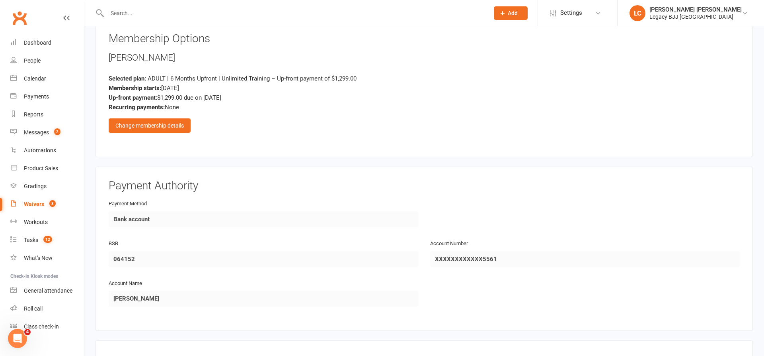
scroll to position [334, 0]
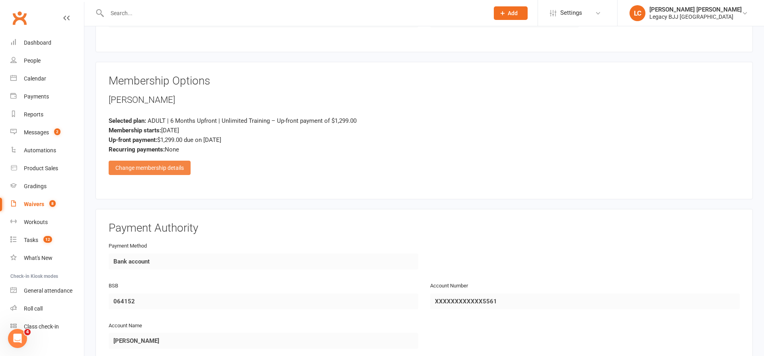
click at [145, 162] on div "Change membership details" at bounding box center [150, 167] width 82 height 14
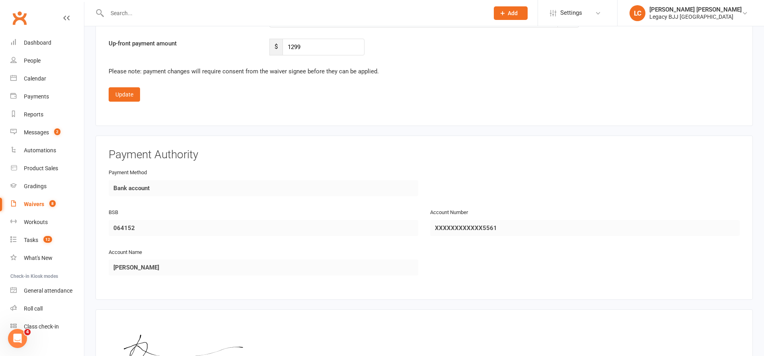
scroll to position [802, 0]
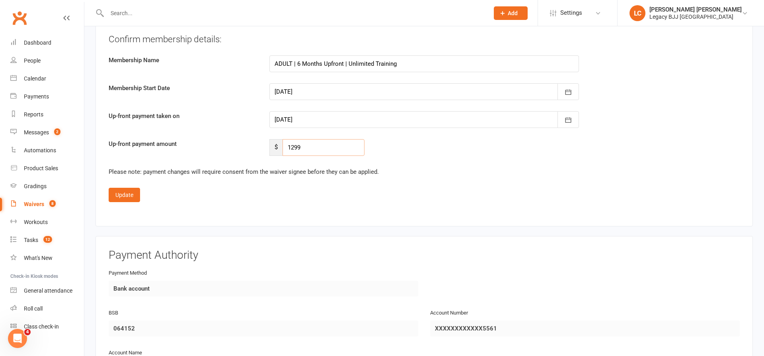
drag, startPoint x: 313, startPoint y: 144, endPoint x: 201, endPoint y: 145, distance: 112.7
click at [203, 146] on div "Up-front payment amount $ 1299" at bounding box center [424, 147] width 643 height 17
type input "960"
click at [117, 196] on button "Update" at bounding box center [124, 195] width 31 height 14
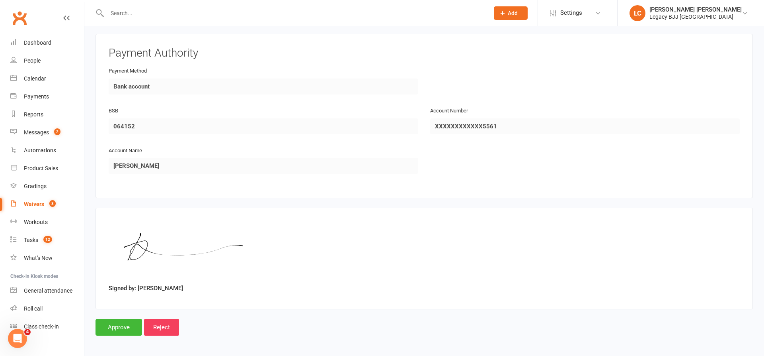
scroll to position [508, 0]
click at [114, 325] on input "Approve" at bounding box center [119, 327] width 47 height 17
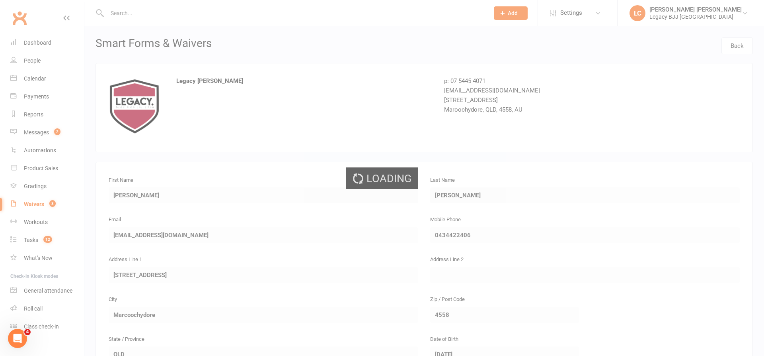
select select "100"
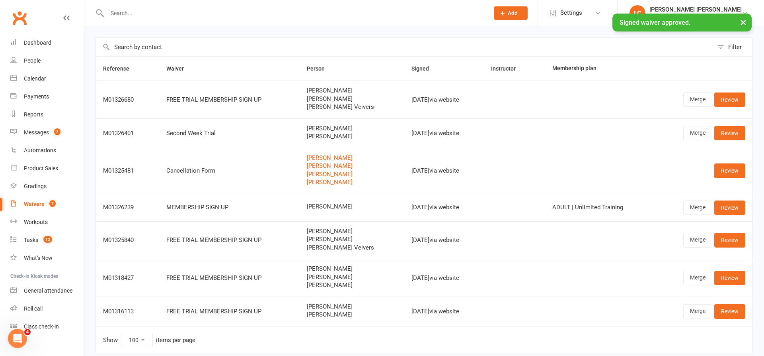
scroll to position [29, 0]
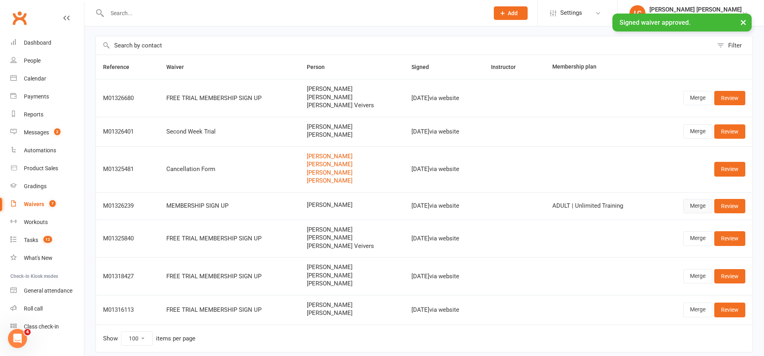
click at [697, 203] on link "Merge" at bounding box center [698, 206] width 29 height 14
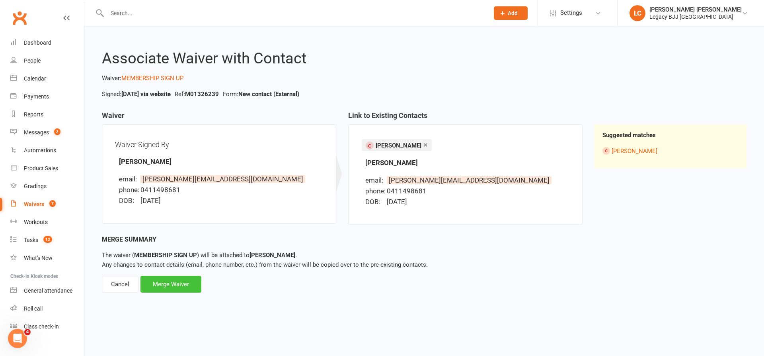
click at [182, 287] on div "Merge Waiver" at bounding box center [171, 284] width 61 height 17
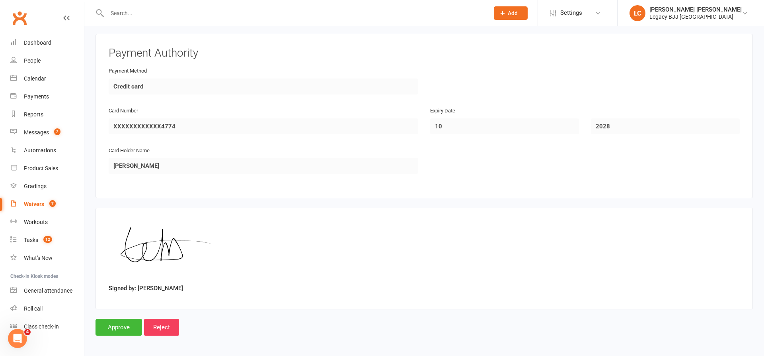
scroll to position [508, 0]
click at [121, 326] on input "Approve" at bounding box center [119, 327] width 47 height 17
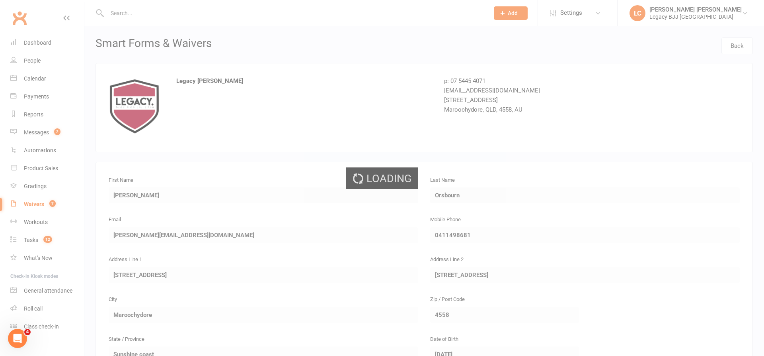
select select "100"
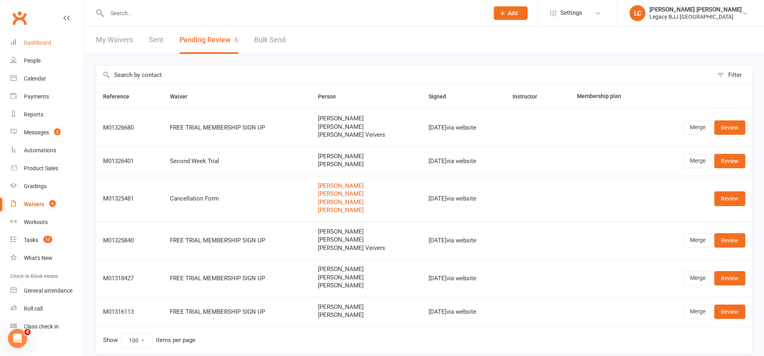
click at [37, 42] on div "Dashboard" at bounding box center [37, 42] width 27 height 6
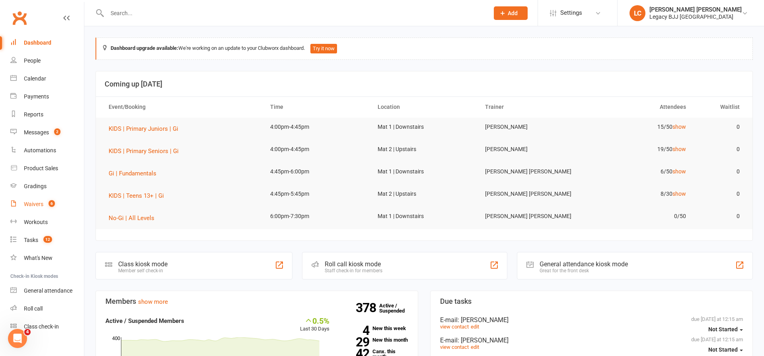
click at [55, 207] on link "Waivers 6" at bounding box center [47, 204] width 74 height 18
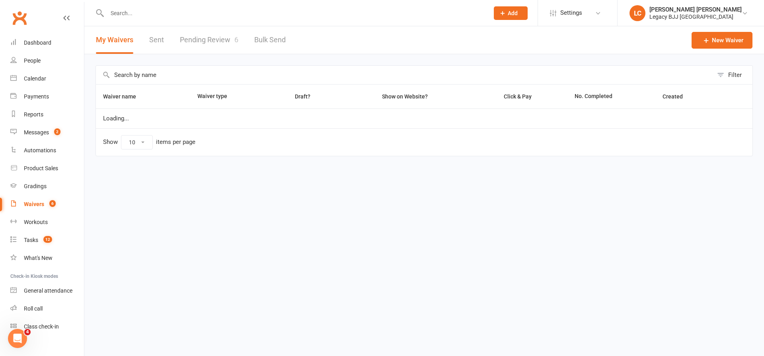
select select "100"
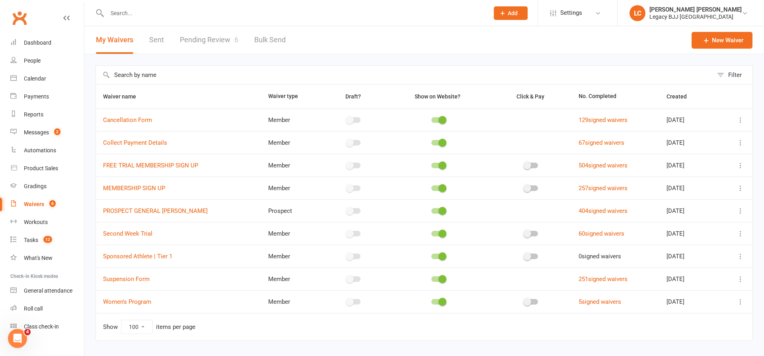
click at [209, 43] on link "Pending Review 6" at bounding box center [209, 39] width 59 height 27
select select "100"
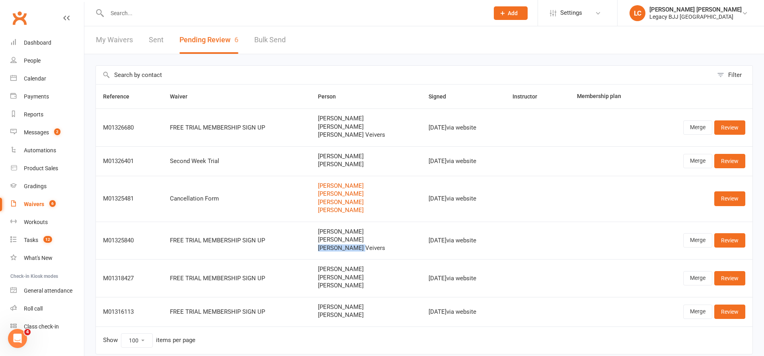
drag, startPoint x: 359, startPoint y: 247, endPoint x: 315, endPoint y: 246, distance: 44.2
click at [315, 246] on td "Samantha Veivers Benji Veivers Carter Veivers" at bounding box center [366, 240] width 110 height 38
click at [175, 8] on input "text" at bounding box center [294, 13] width 379 height 11
paste input "[PERSON_NAME] Veivers"
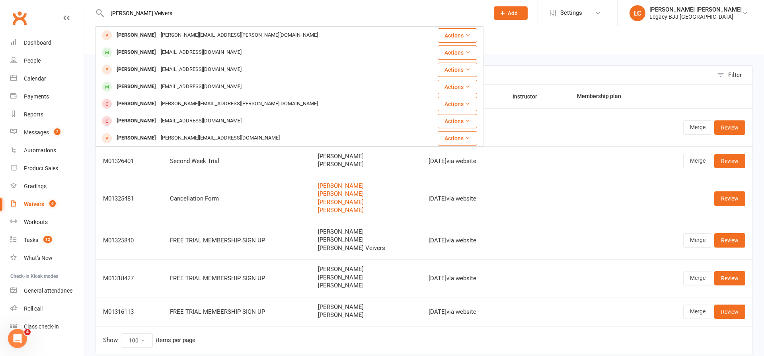
type input "[PERSON_NAME] Veivers"
click at [356, 232] on span "[PERSON_NAME]" at bounding box center [366, 231] width 96 height 7
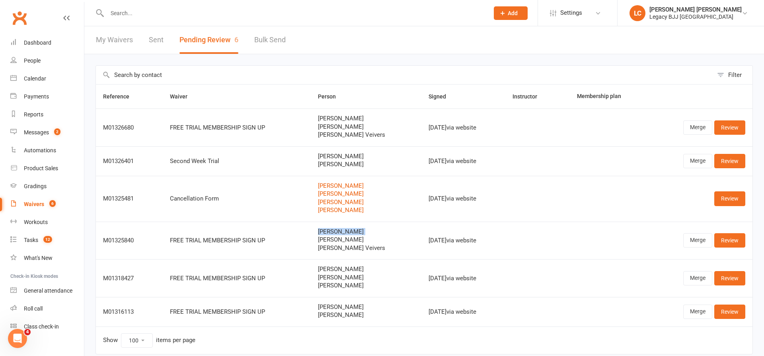
copy span "[PERSON_NAME]"
click at [133, 14] on input "text" at bounding box center [294, 13] width 379 height 11
paste input "[PERSON_NAME]"
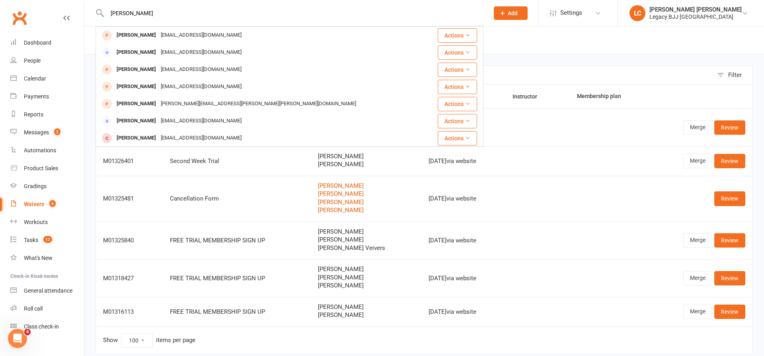
type input "[PERSON_NAME]"
click at [365, 254] on td "Samantha Veivers Benji Veivers Carter Veivers" at bounding box center [366, 240] width 110 height 38
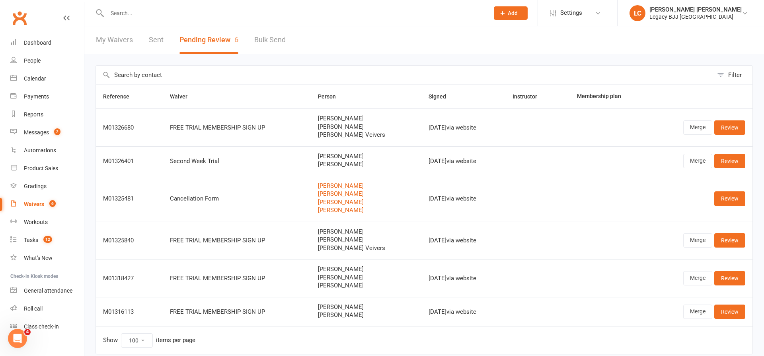
click at [176, 23] on div at bounding box center [290, 13] width 388 height 26
click at [176, 15] on input "text" at bounding box center [294, 13] width 379 height 11
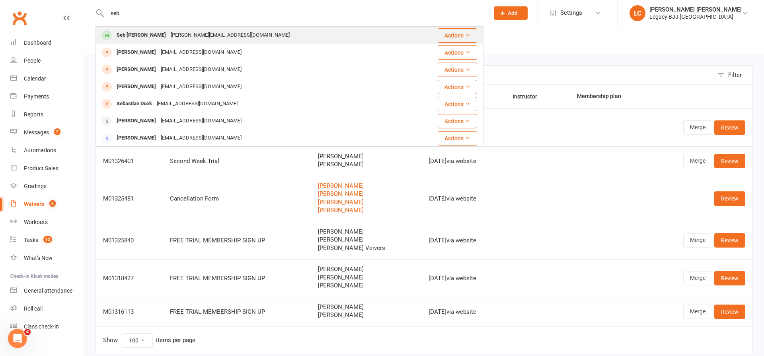
type input "seb"
click at [169, 38] on div "Katie@carersathome.com" at bounding box center [230, 35] width 124 height 12
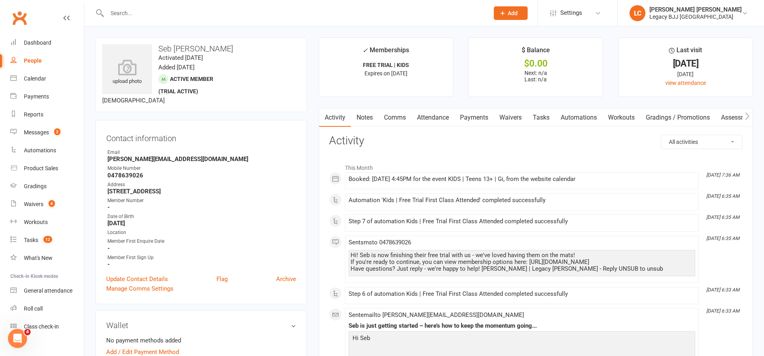
click at [435, 116] on link "Attendance" at bounding box center [433, 117] width 43 height 18
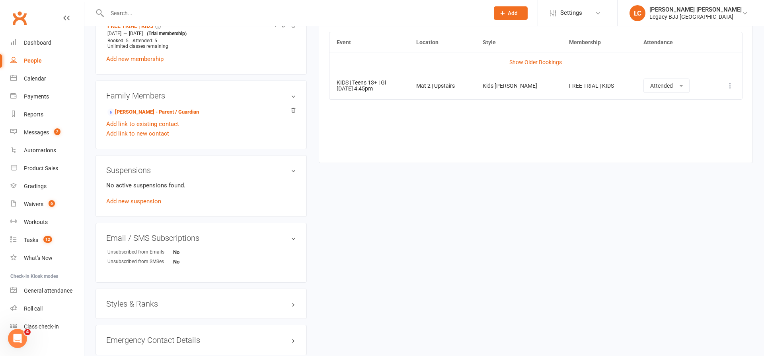
scroll to position [315, 0]
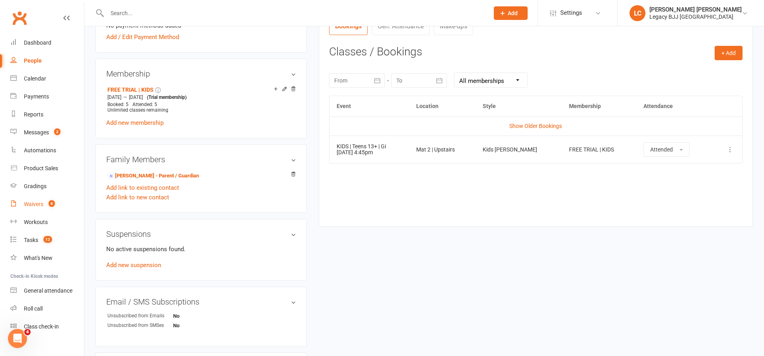
click at [44, 203] on link "Waivers 6" at bounding box center [47, 204] width 74 height 18
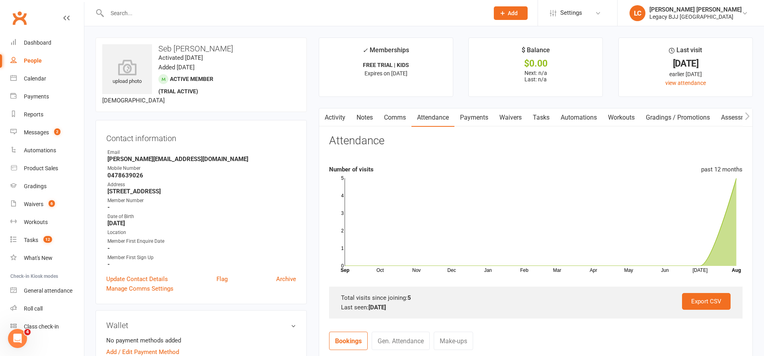
select select "100"
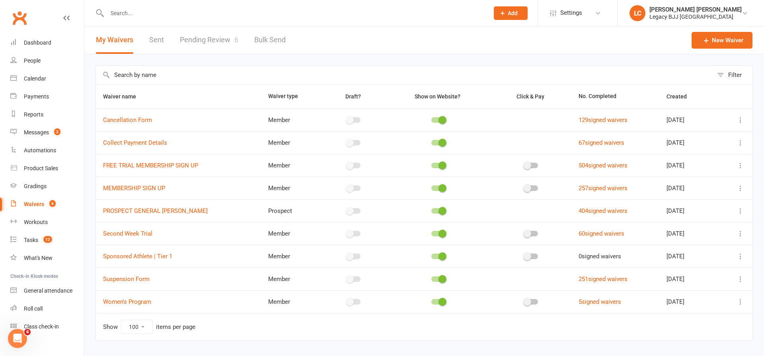
click at [211, 41] on link "Pending Review 6" at bounding box center [209, 39] width 59 height 27
select select "100"
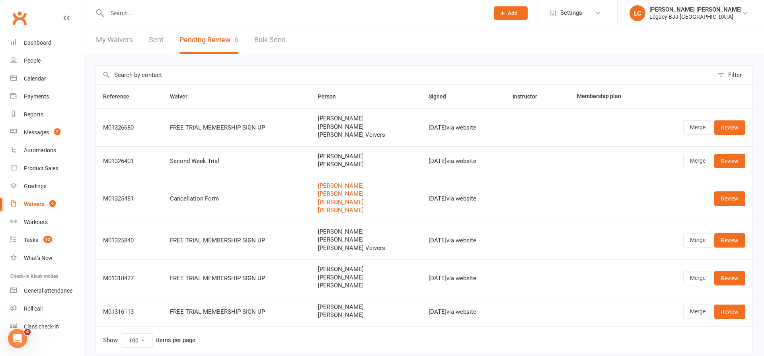
click at [329, 237] on span "[PERSON_NAME]" at bounding box center [366, 239] width 96 height 7
copy span "[PERSON_NAME]"
click at [187, 17] on input "text" at bounding box center [294, 13] width 379 height 11
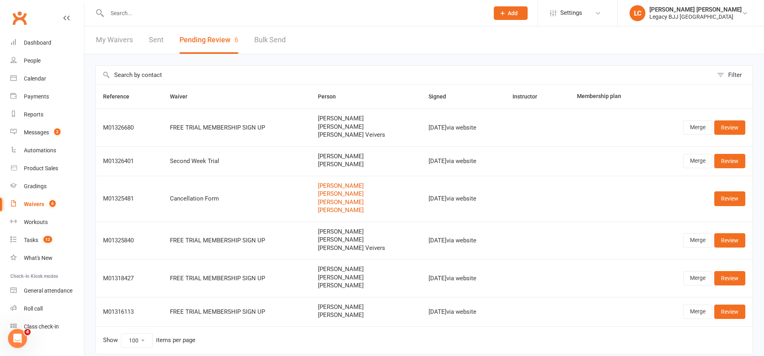
paste input "[PERSON_NAME]"
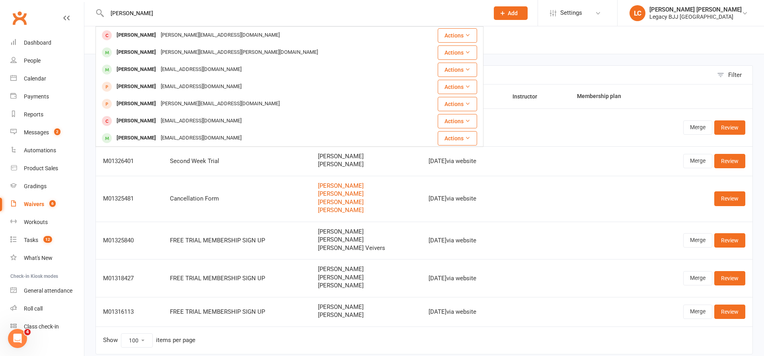
click at [110, 12] on input "[PERSON_NAME]" at bounding box center [294, 13] width 379 height 11
type input "Veivers"
click at [694, 240] on link "Merge" at bounding box center [698, 240] width 29 height 14
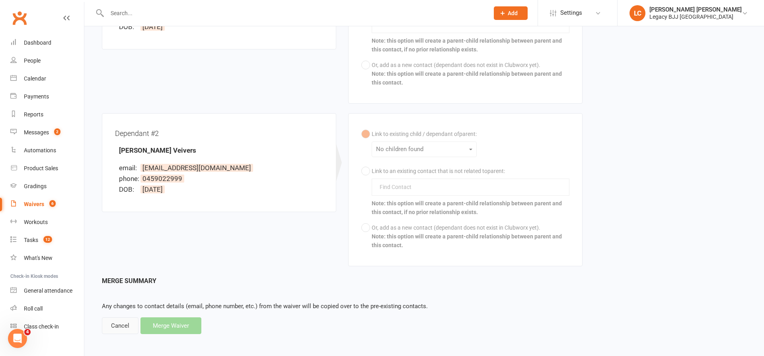
scroll to position [281, 0]
click at [116, 320] on div "Cancel" at bounding box center [120, 326] width 37 height 17
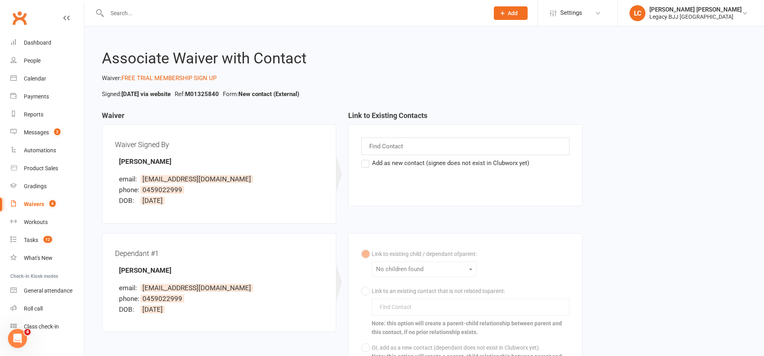
select select "100"
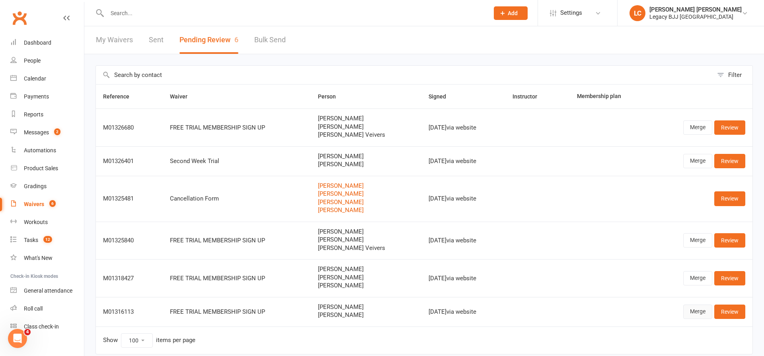
click at [701, 313] on link "Merge" at bounding box center [698, 311] width 29 height 14
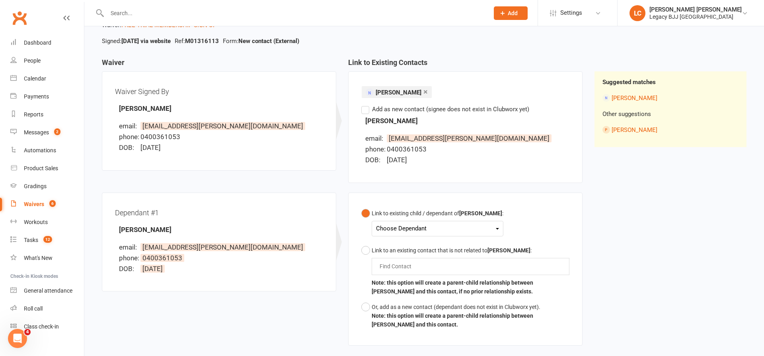
scroll to position [68, 0]
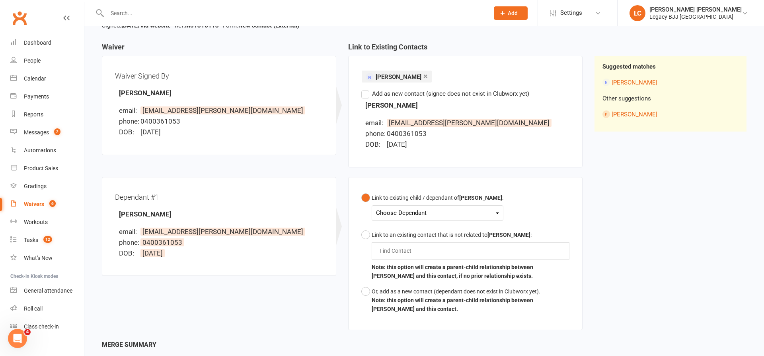
click at [436, 208] on div "Choose Dependant" at bounding box center [437, 212] width 123 height 11
click at [404, 233] on link "[PERSON_NAME]" at bounding box center [416, 231] width 79 height 17
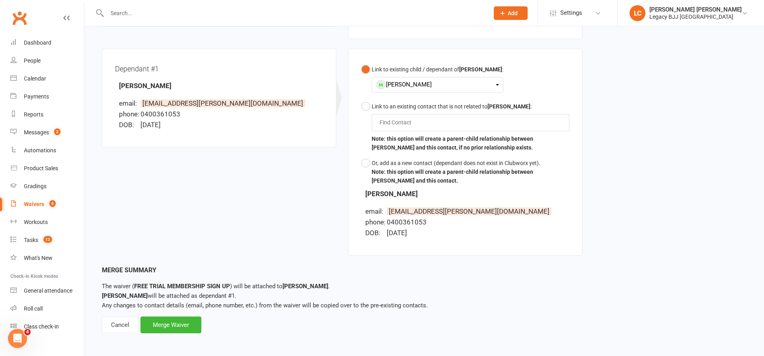
scroll to position [196, 0]
drag, startPoint x: 164, startPoint y: 322, endPoint x: 306, endPoint y: 302, distance: 143.6
click at [163, 322] on div "Merge Waiver" at bounding box center [171, 325] width 61 height 17
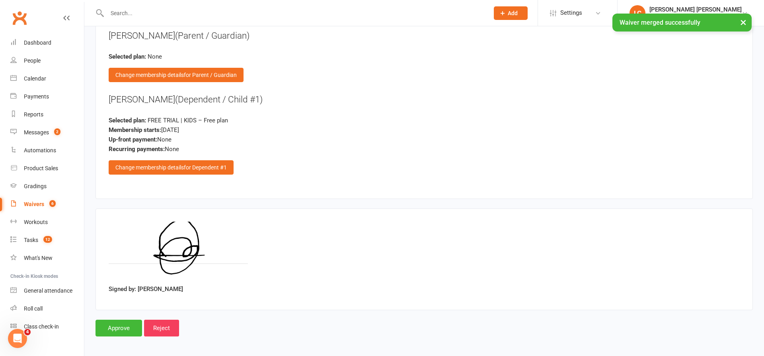
scroll to position [877, 0]
click at [172, 163] on div "Change membership details for Dependent #1" at bounding box center [171, 167] width 125 height 14
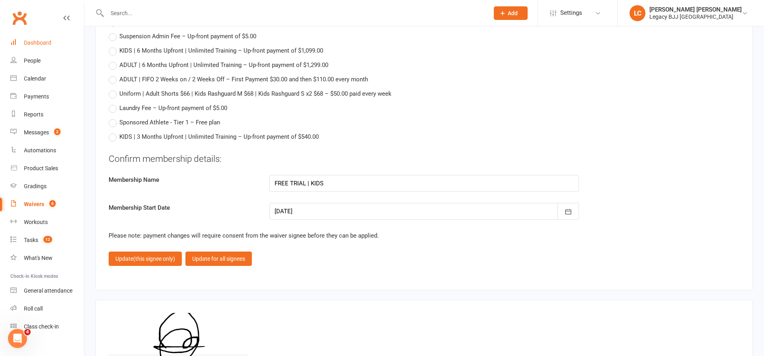
scroll to position [1173, 0]
click at [51, 41] on link "Dashboard" at bounding box center [47, 43] width 74 height 18
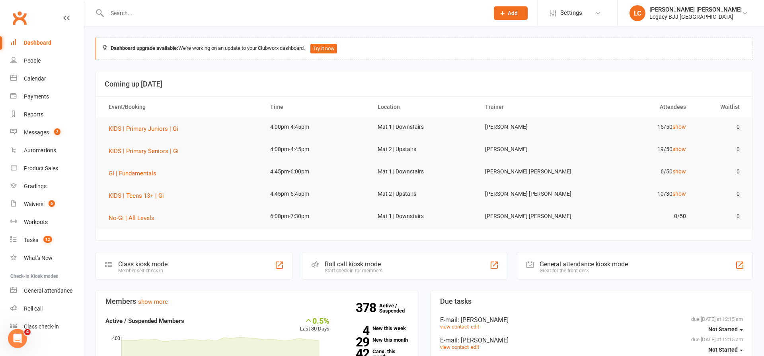
click at [163, 16] on input "text" at bounding box center [294, 13] width 379 height 11
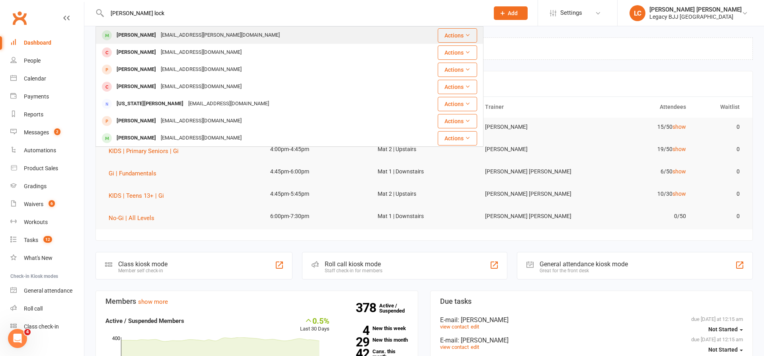
type input "myles lock"
click at [141, 40] on div "[PERSON_NAME]" at bounding box center [136, 35] width 44 height 12
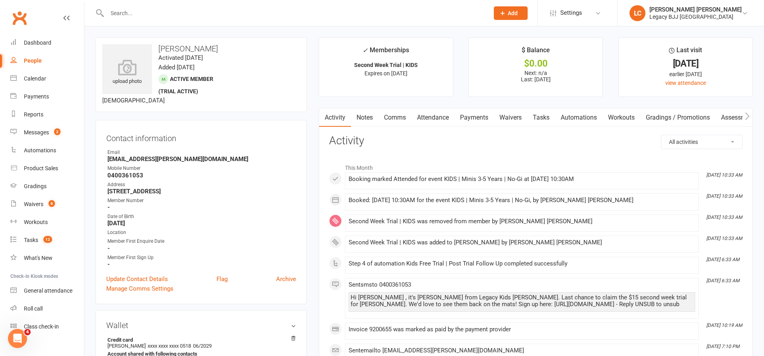
click at [436, 115] on link "Attendance" at bounding box center [433, 117] width 43 height 18
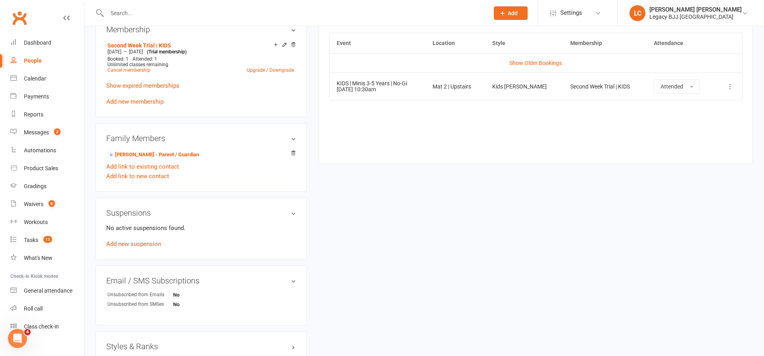
scroll to position [309, 0]
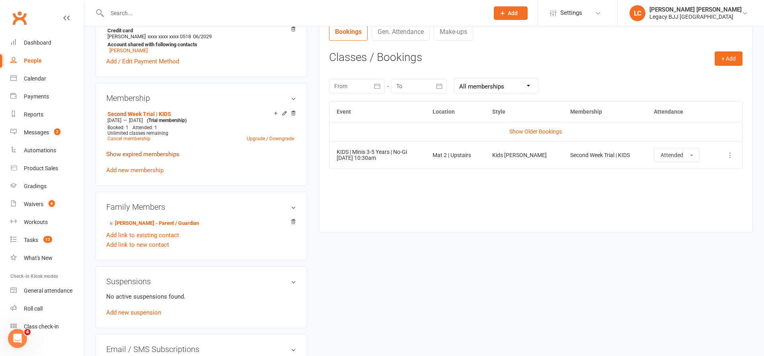
click at [129, 150] on link "Show expired memberships" at bounding box center [142, 153] width 73 height 7
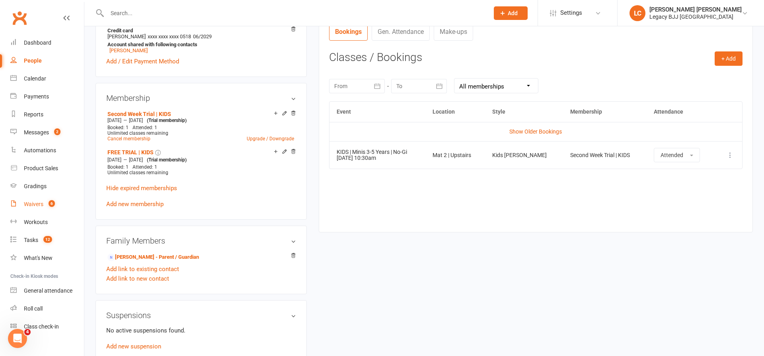
click at [47, 205] on count-badge "6" at bounding box center [50, 204] width 10 height 6
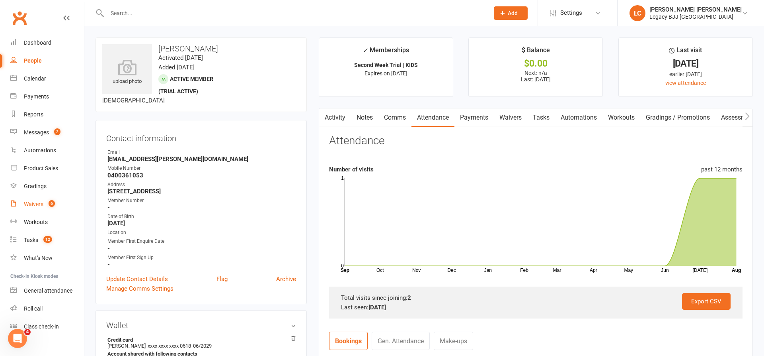
select select "100"
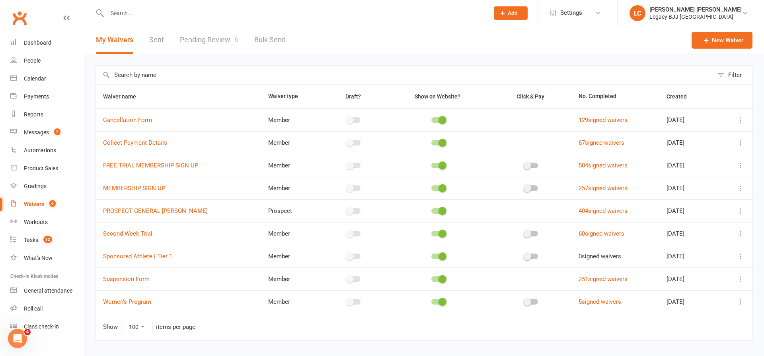
click at [165, 18] on input "text" at bounding box center [294, 13] width 379 height 11
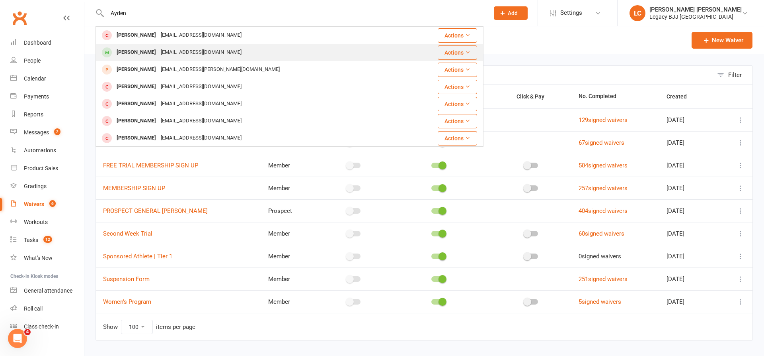
type input "Ayden"
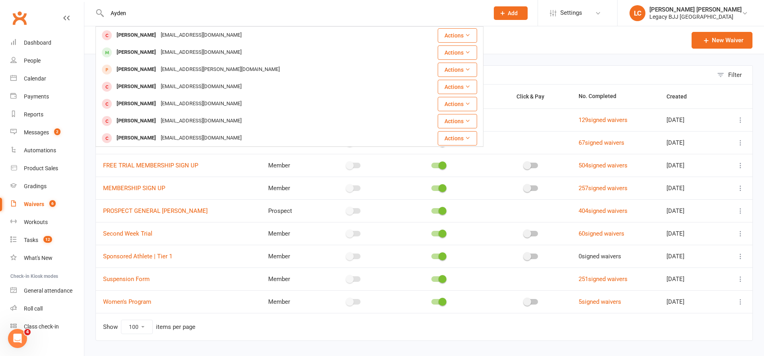
drag, startPoint x: 131, startPoint y: 51, endPoint x: 137, endPoint y: 53, distance: 6.7
click at [131, 51] on div "Ayden Moore" at bounding box center [136, 53] width 44 height 12
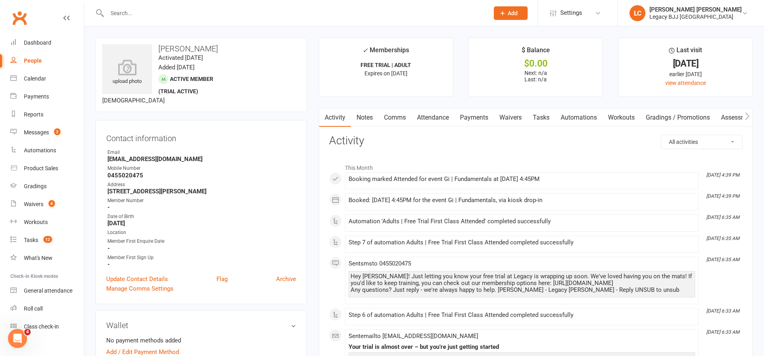
click at [511, 119] on link "Waivers" at bounding box center [510, 117] width 33 height 18
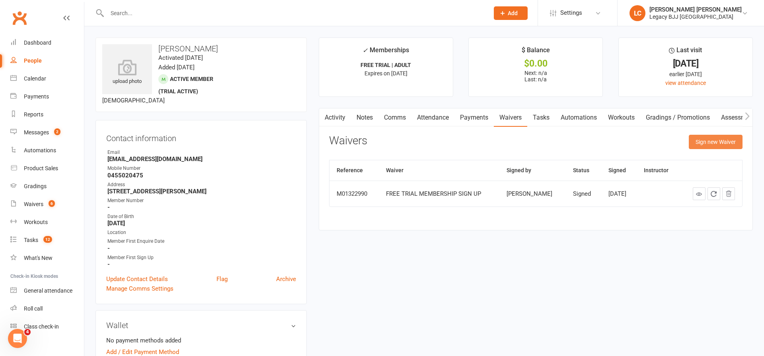
click at [719, 138] on button "Sign new Waiver" at bounding box center [716, 142] width 54 height 14
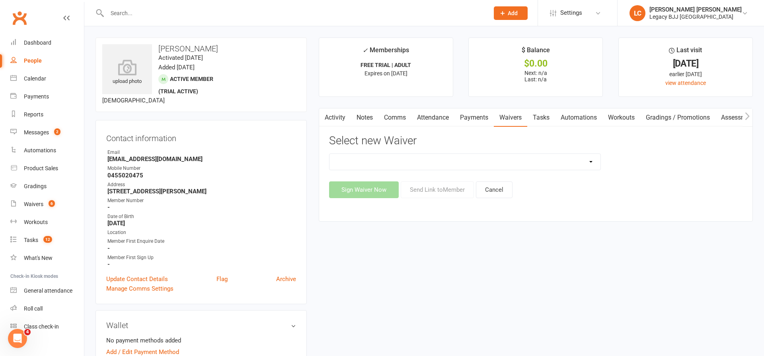
click at [385, 168] on div "Cancellation Form Collect Payment Details FREE TRIAL MEMBERSHIP SIGN UP MEMBERS…" at bounding box center [465, 161] width 272 height 17
select select "10218"
click at [429, 187] on button "Send Link to Member" at bounding box center [437, 189] width 73 height 17
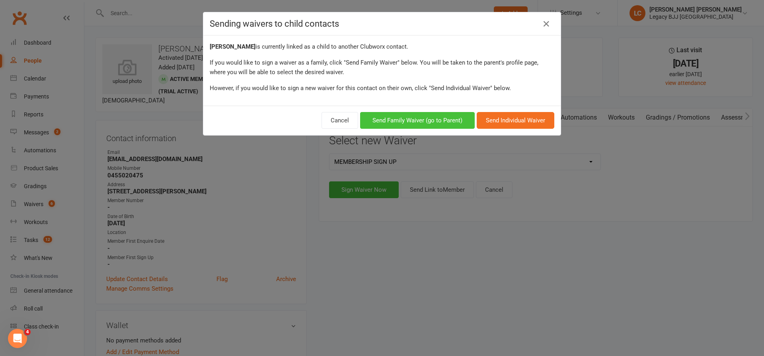
click at [419, 121] on button "Send Family Waiver (go to Parent)" at bounding box center [417, 120] width 115 height 17
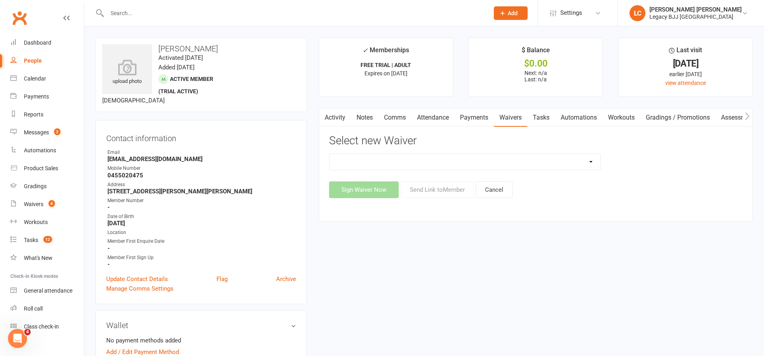
select select "10218"
click at [444, 189] on button "Send Link to Member" at bounding box center [437, 189] width 73 height 17
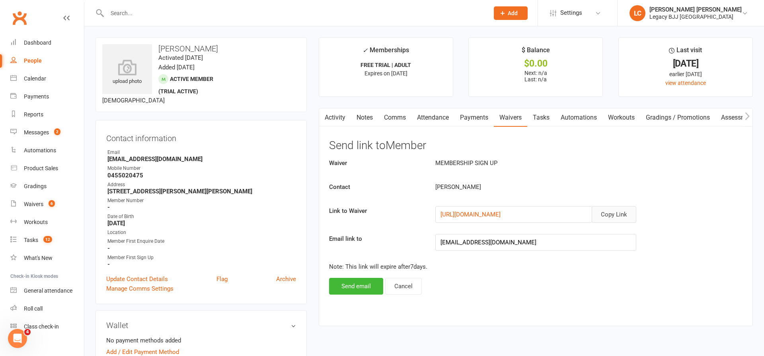
click at [617, 215] on button "Copy Link" at bounding box center [614, 214] width 45 height 17
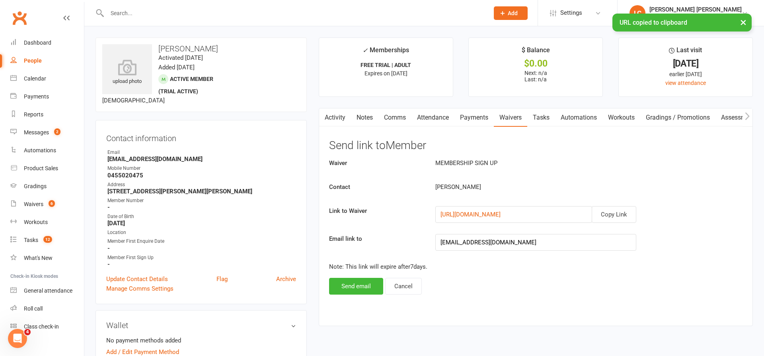
click at [393, 115] on link "Comms" at bounding box center [395, 117] width 33 height 18
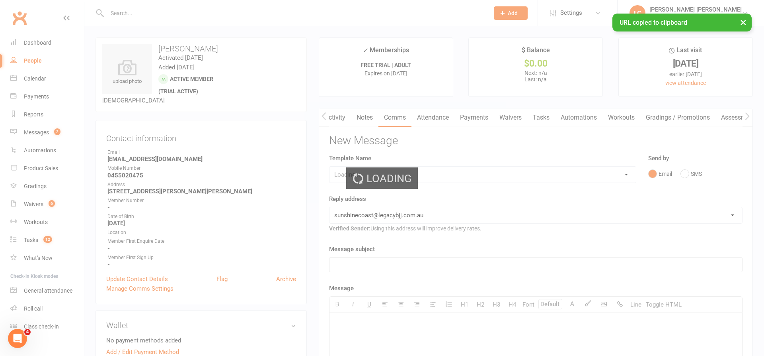
scroll to position [0, 0]
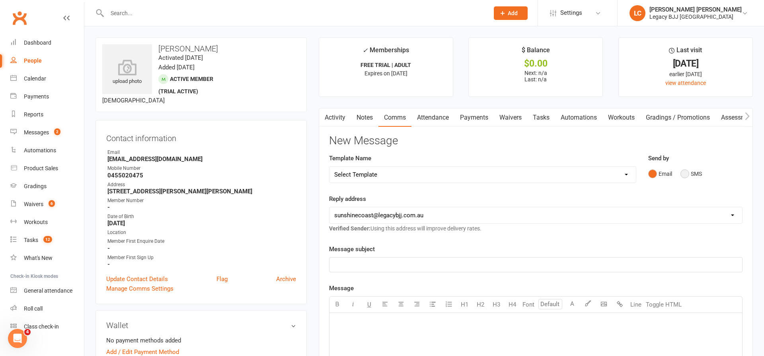
click at [682, 179] on button "SMS" at bounding box center [691, 173] width 21 height 15
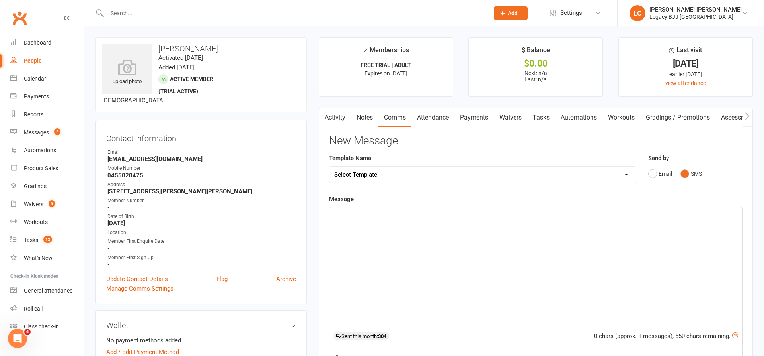
click at [450, 256] on div "﻿" at bounding box center [536, 266] width 413 height 119
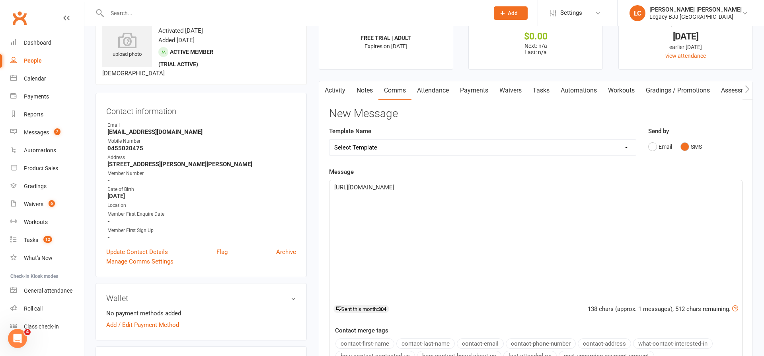
scroll to position [29, 0]
drag, startPoint x: 375, startPoint y: 215, endPoint x: 361, endPoint y: 201, distance: 20.0
click at [375, 214] on div "https://app.clubworx.com/websites/legacy-bjj-sunshine-coast/waivers/membership-…" at bounding box center [536, 237] width 413 height 119
drag, startPoint x: 333, startPoint y: 185, endPoint x: 387, endPoint y: 182, distance: 53.4
click at [333, 185] on div "https://app.clubworx.com/websites/legacy-bjj-sunshine-coast/waivers/membership-…" at bounding box center [536, 237] width 413 height 119
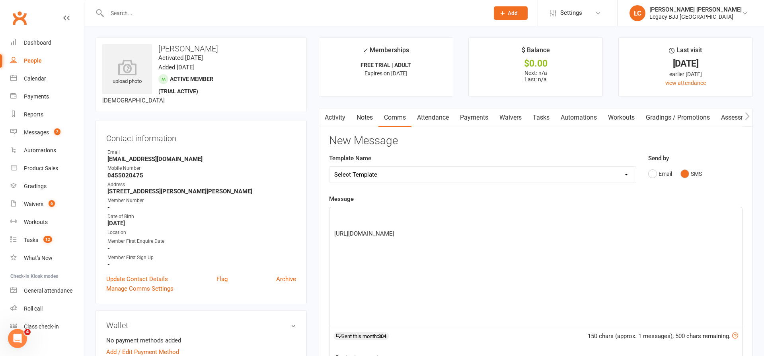
scroll to position [0, 0]
click at [387, 211] on p "﻿" at bounding box center [535, 214] width 403 height 10
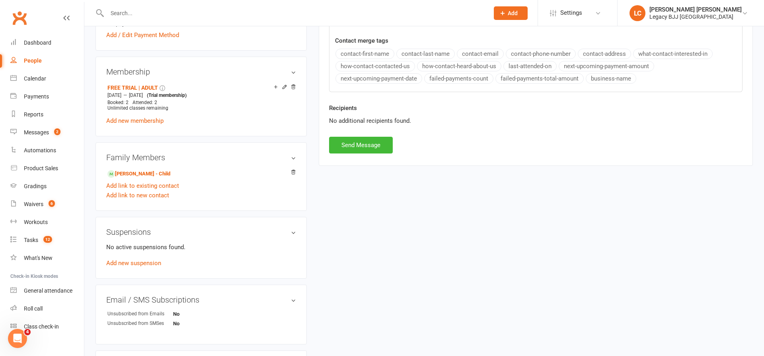
scroll to position [260, 0]
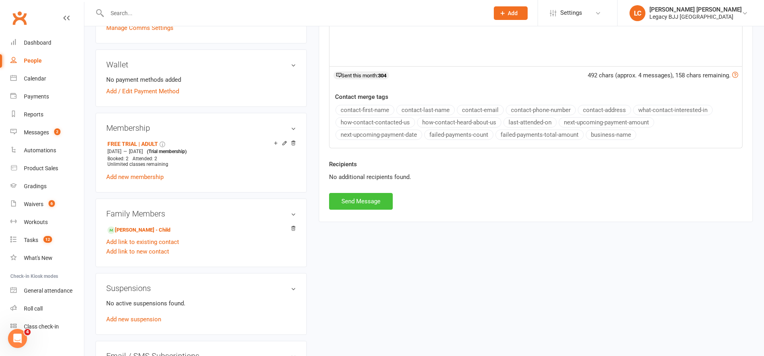
click at [374, 202] on button "Send Message" at bounding box center [361, 201] width 64 height 17
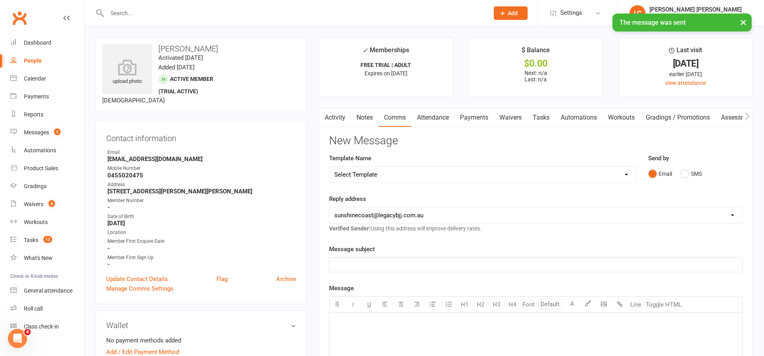
scroll to position [0, 0]
click at [340, 117] on link "Activity" at bounding box center [335, 117] width 32 height 18
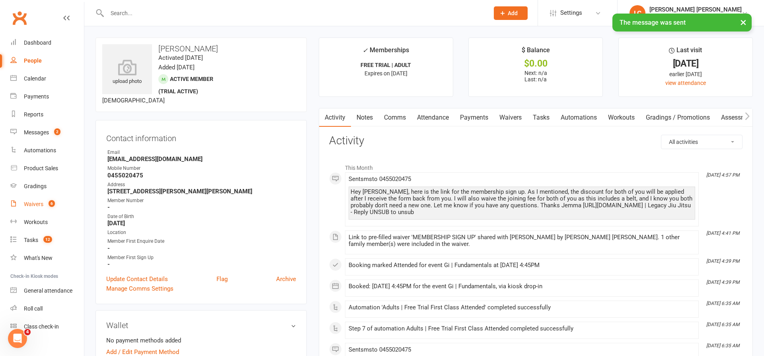
click at [22, 205] on link "Waivers 6" at bounding box center [47, 204] width 74 height 18
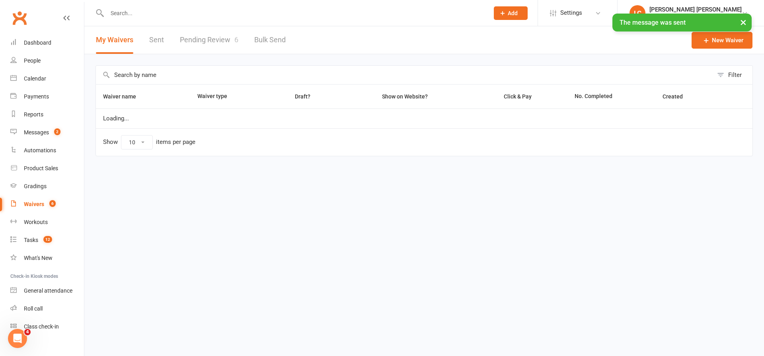
select select "100"
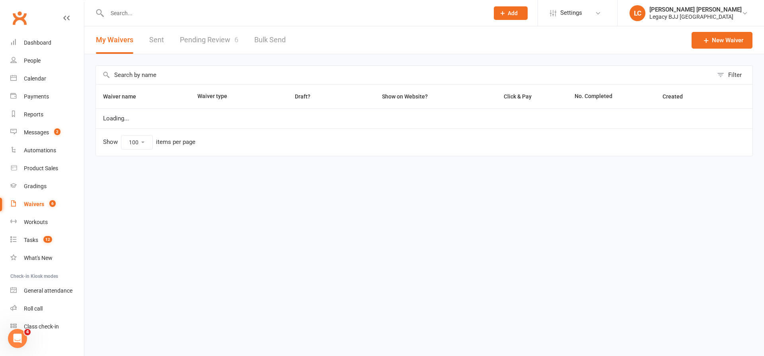
click at [209, 41] on link "Pending Review 6" at bounding box center [209, 39] width 59 height 27
select select "100"
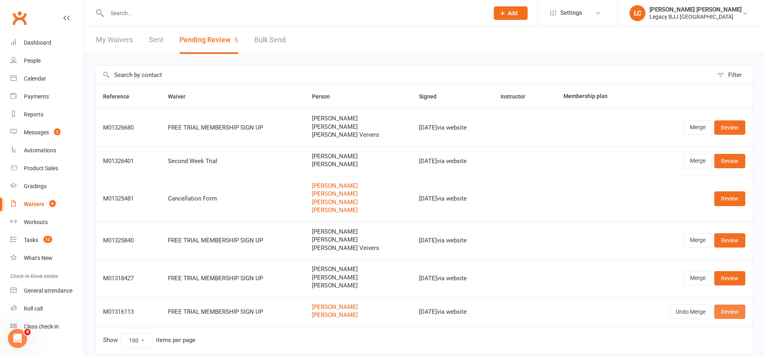
click at [732, 306] on link "Review" at bounding box center [730, 311] width 31 height 14
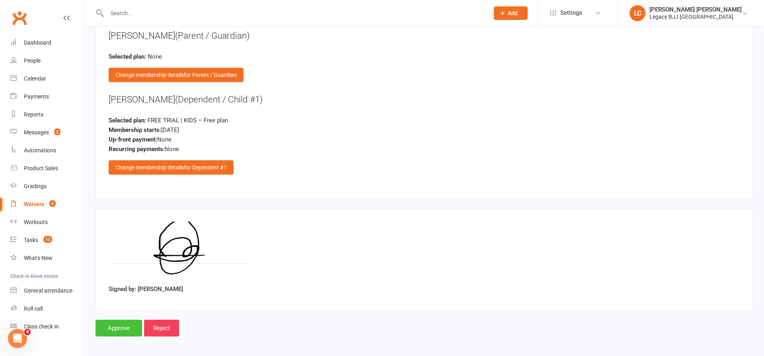
scroll to position [877, 0]
click at [160, 322] on input "Reject" at bounding box center [161, 328] width 35 height 17
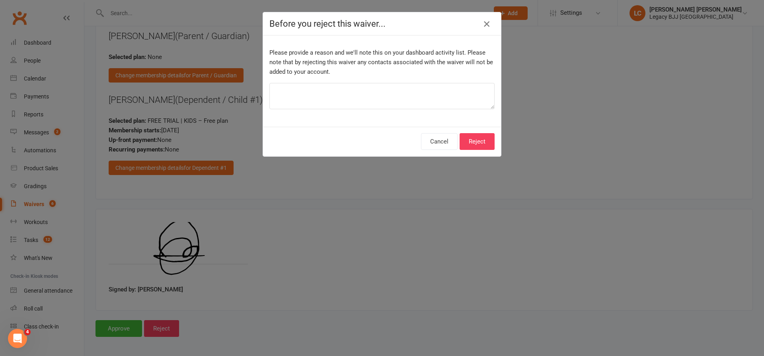
click at [489, 24] on icon "button" at bounding box center [487, 24] width 10 height 10
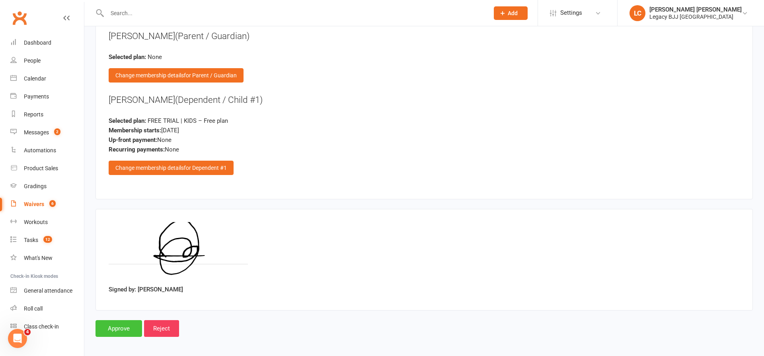
click at [117, 329] on input "Approve" at bounding box center [119, 328] width 47 height 17
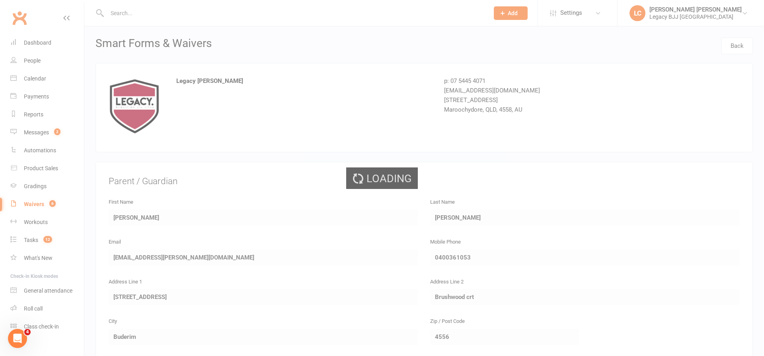
select select "100"
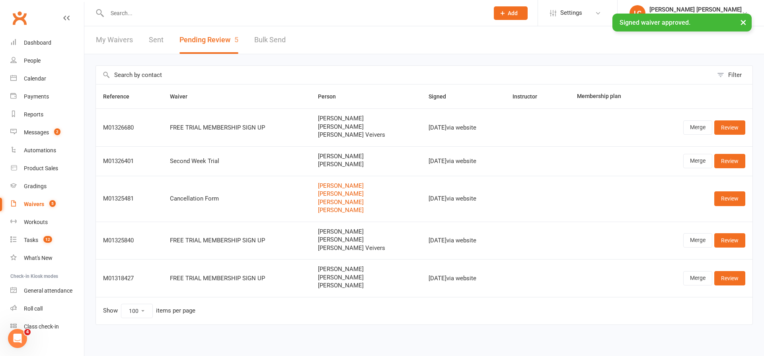
click at [123, 14] on div "× Signed waiver approved." at bounding box center [377, 14] width 754 height 0
click at [128, 12] on input "text" at bounding box center [294, 13] width 379 height 11
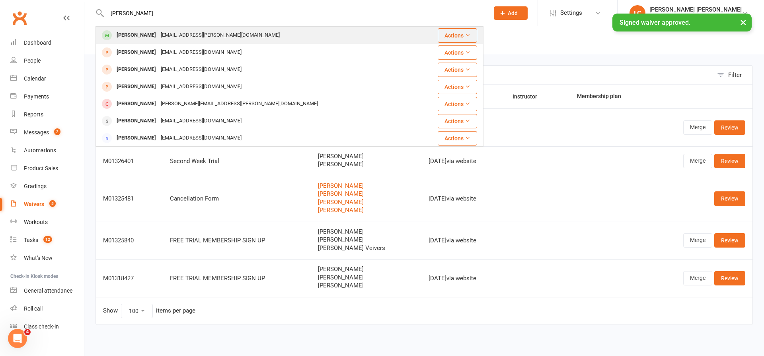
type input "myles"
click at [149, 37] on div "[PERSON_NAME]" at bounding box center [136, 35] width 44 height 12
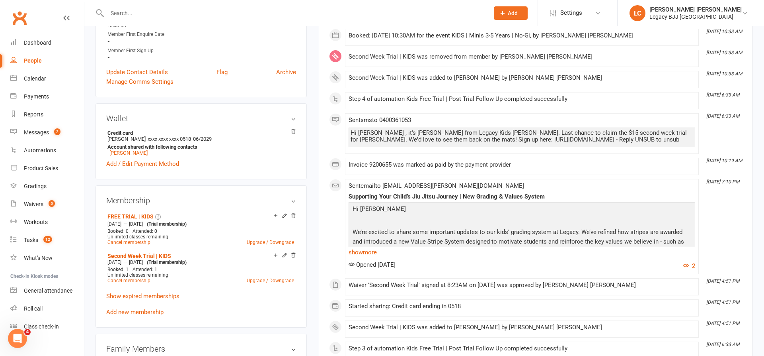
scroll to position [209, 0]
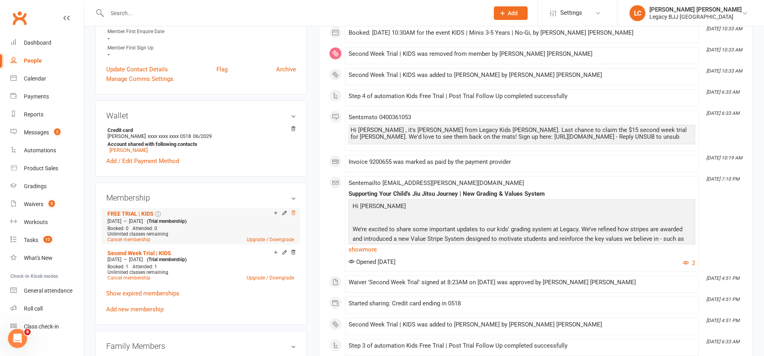
click at [295, 210] on icon at bounding box center [294, 213] width 6 height 6
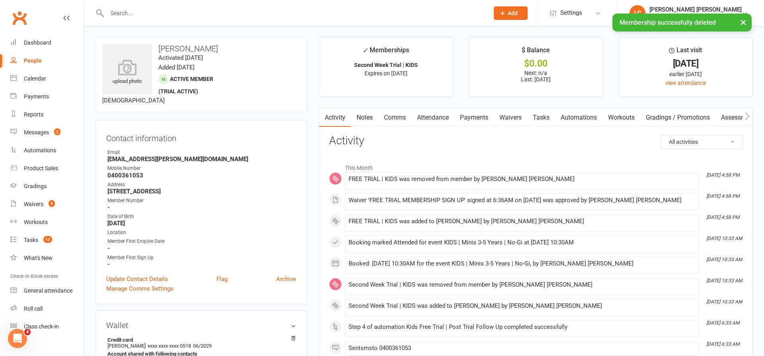
scroll to position [0, 0]
click at [49, 207] on link "Waivers 5" at bounding box center [47, 204] width 74 height 18
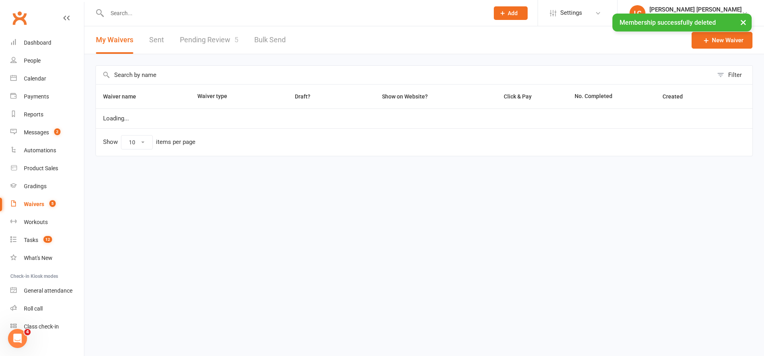
select select "100"
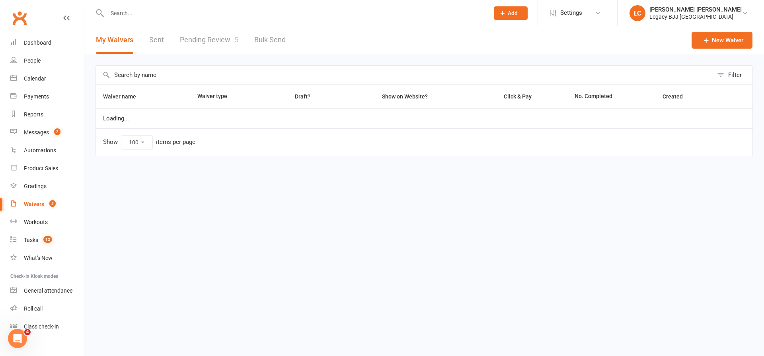
click at [205, 39] on link "Pending Review 5" at bounding box center [209, 39] width 59 height 27
select select "100"
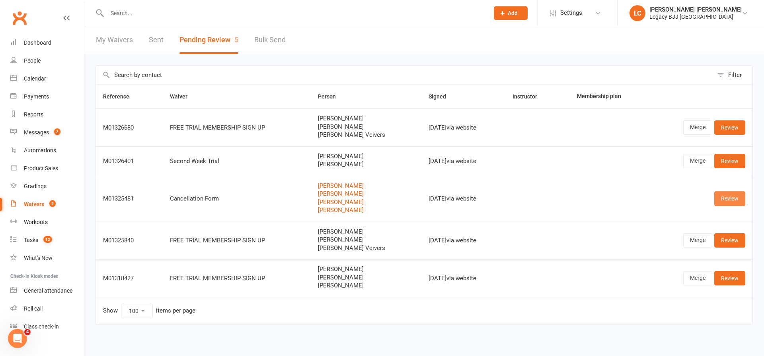
click at [739, 197] on link "Review" at bounding box center [730, 198] width 31 height 14
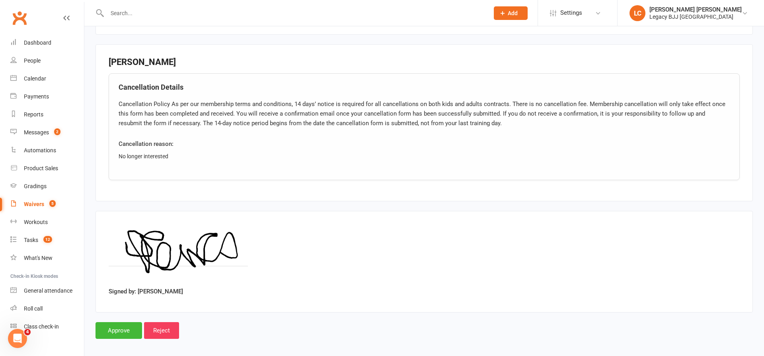
scroll to position [1169, 0]
click at [121, 324] on input "Approve" at bounding box center [119, 330] width 47 height 17
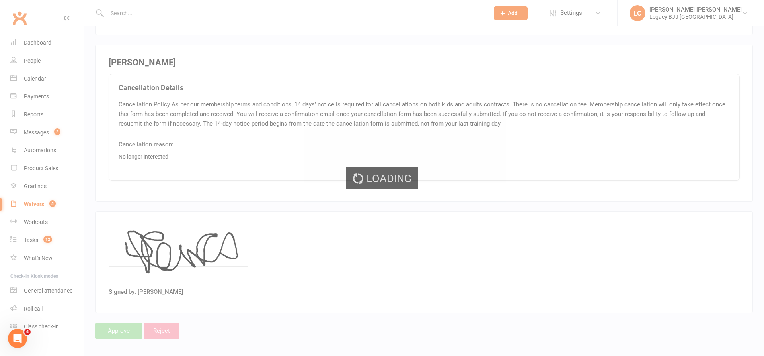
select select "100"
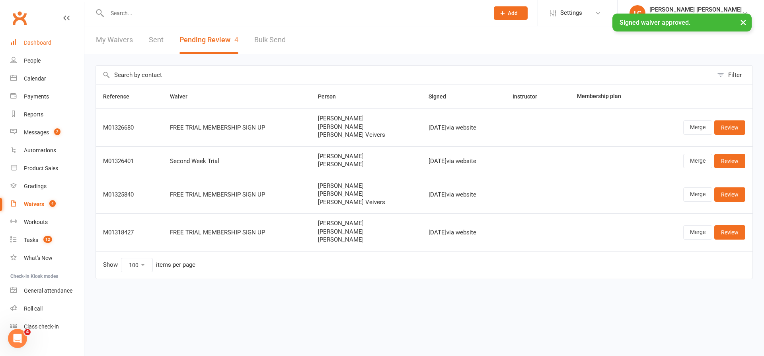
click at [45, 43] on div "Dashboard" at bounding box center [37, 42] width 27 height 6
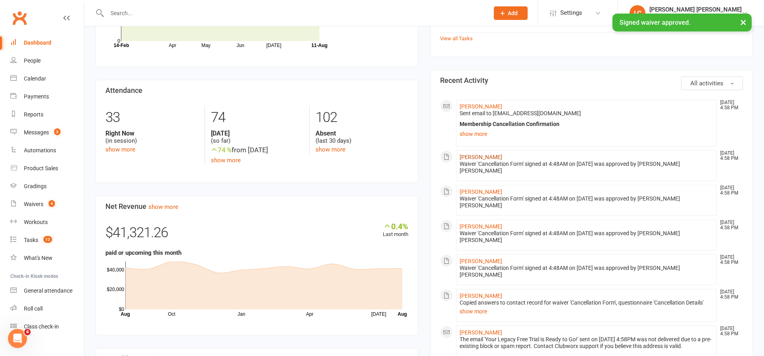
scroll to position [299, 0]
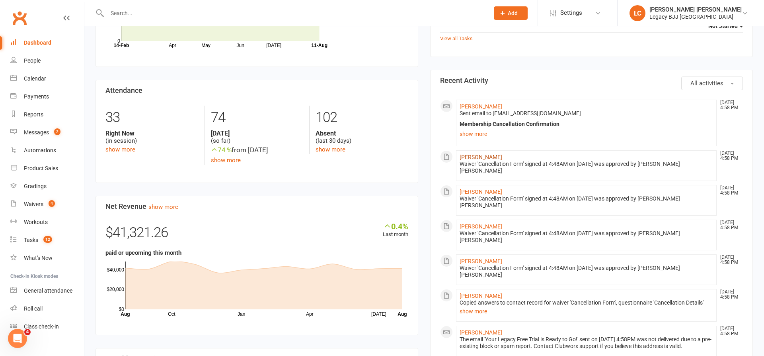
click at [478, 155] on link "[PERSON_NAME]" at bounding box center [481, 157] width 43 height 6
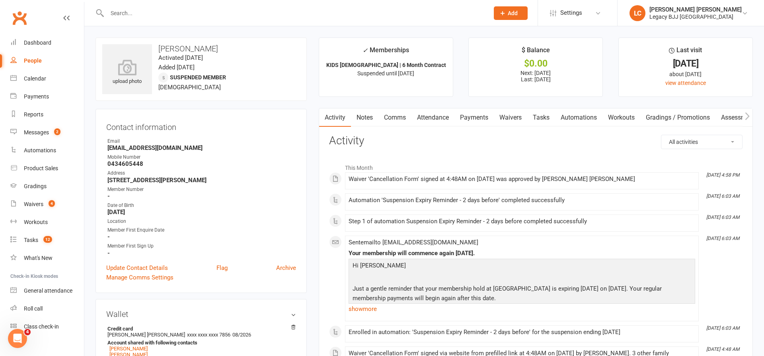
click at [469, 120] on link "Payments" at bounding box center [474, 117] width 39 height 18
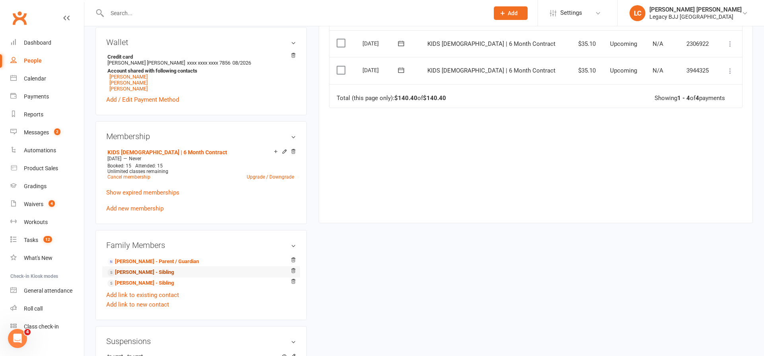
scroll to position [272, 0]
click at [136, 270] on link "Samuel Butler - Sibling" at bounding box center [140, 271] width 66 height 8
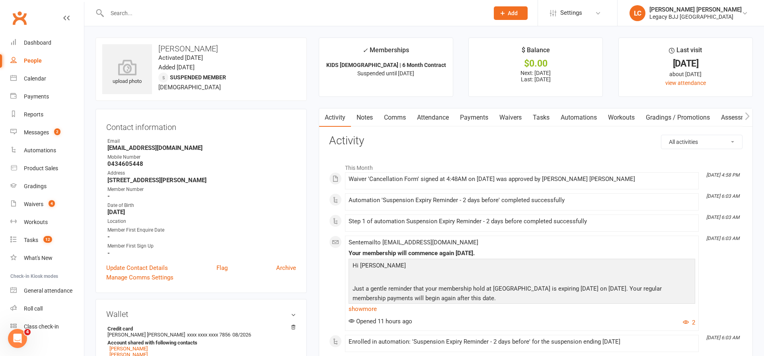
click at [467, 117] on link "Payments" at bounding box center [474, 117] width 39 height 18
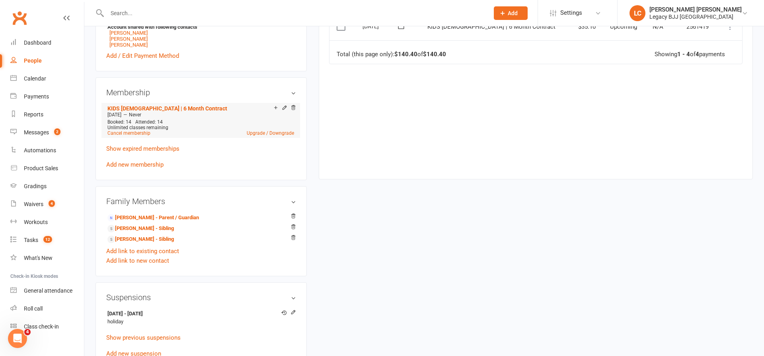
scroll to position [323, 0]
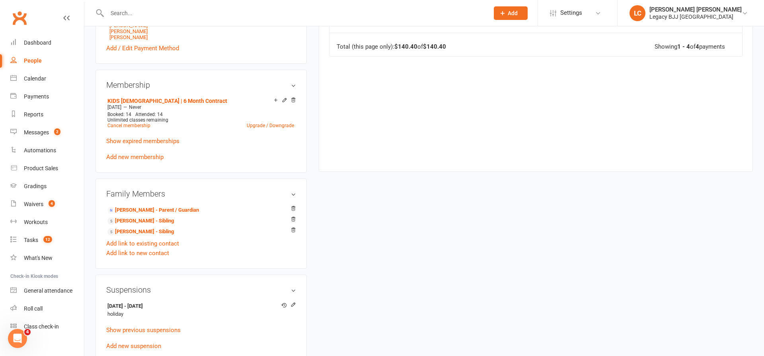
drag, startPoint x: 139, startPoint y: 227, endPoint x: 166, endPoint y: 224, distance: 28.1
click at [139, 227] on link "Ronin Butler - Sibling" at bounding box center [140, 231] width 66 height 8
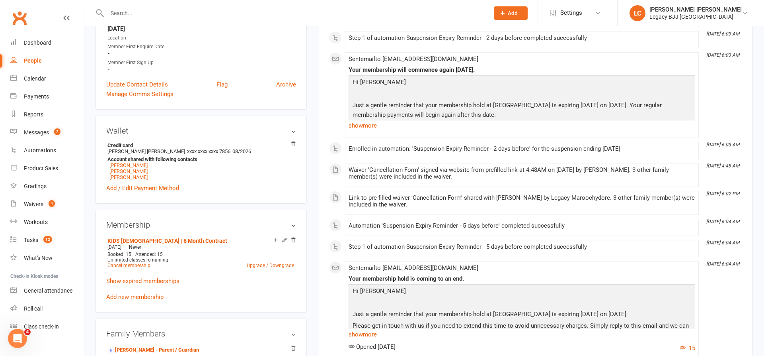
scroll to position [195, 0]
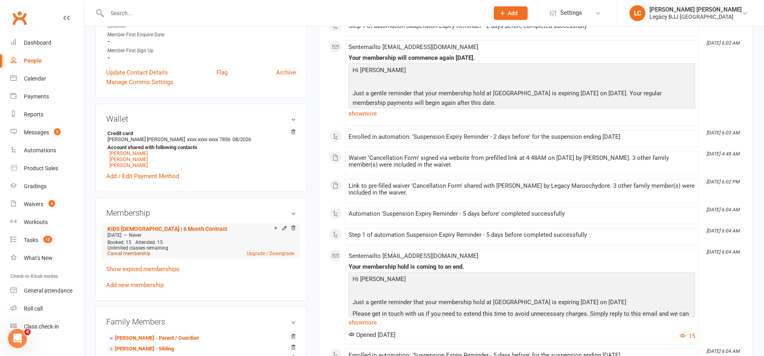
click at [126, 252] on link "Cancel membership" at bounding box center [128, 253] width 43 height 6
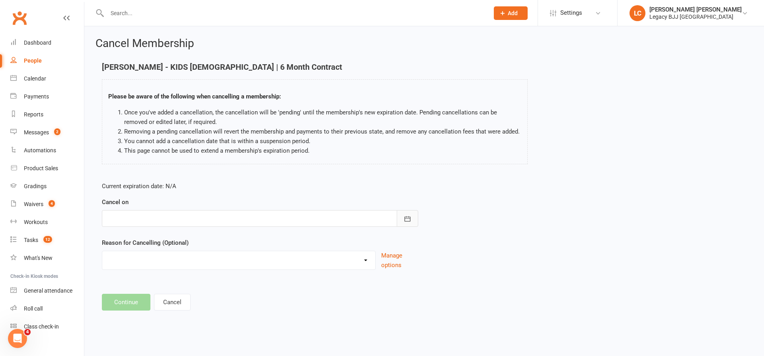
click at [411, 212] on button "button" at bounding box center [407, 218] width 21 height 17
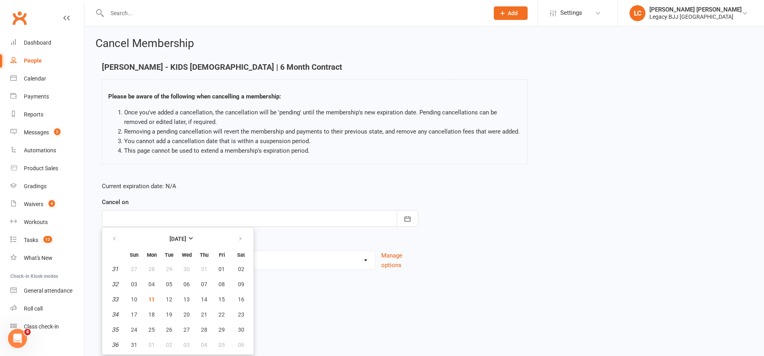
click at [404, 275] on div "Current expiration date: N/A Cancel on August 2025 Sun Mon Tue Wed Thu Fri Sat …" at bounding box center [260, 228] width 328 height 106
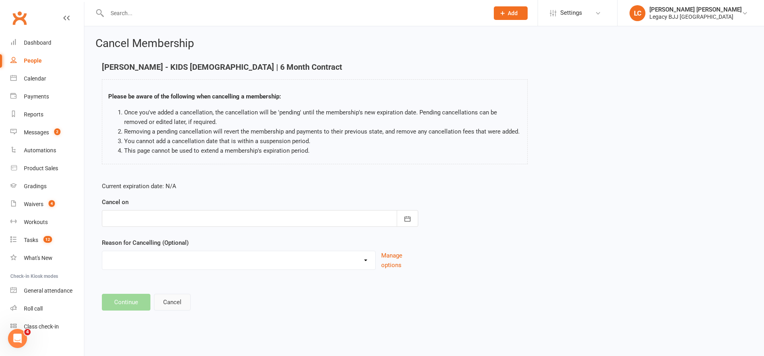
drag, startPoint x: 168, startPoint y: 301, endPoint x: 216, endPoint y: 281, distance: 51.5
click at [168, 301] on button "Cancel" at bounding box center [172, 301] width 37 height 17
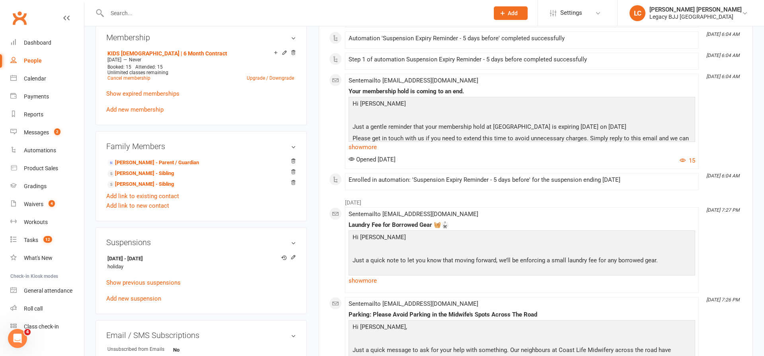
scroll to position [376, 0]
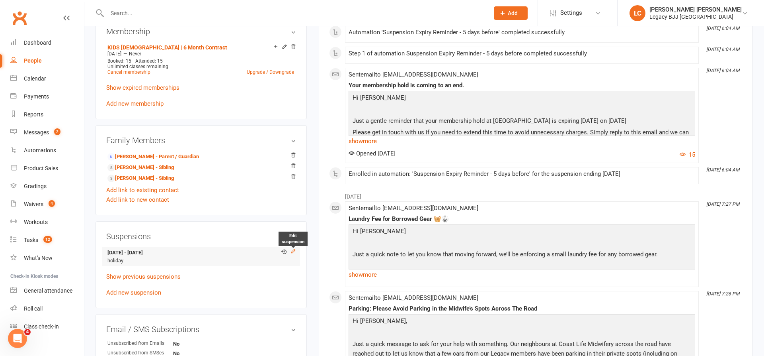
click at [295, 251] on icon at bounding box center [294, 251] width 6 height 6
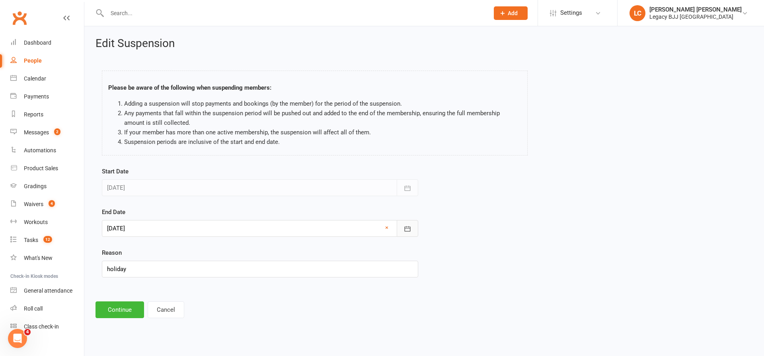
click at [408, 225] on icon "button" at bounding box center [408, 229] width 8 height 8
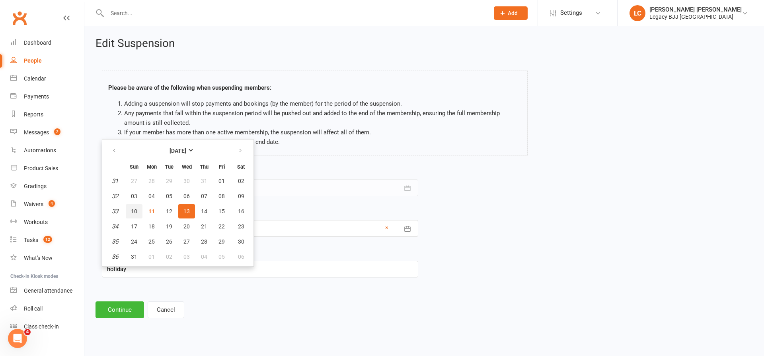
click at [136, 210] on span "10" at bounding box center [134, 211] width 6 height 6
type input "10 Aug 2025"
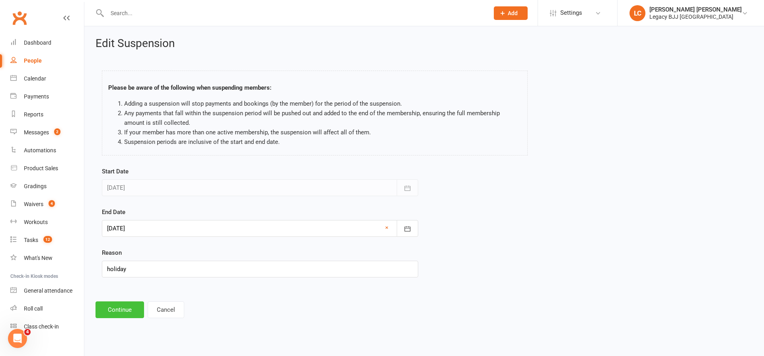
click at [124, 312] on button "Continue" at bounding box center [120, 309] width 49 height 17
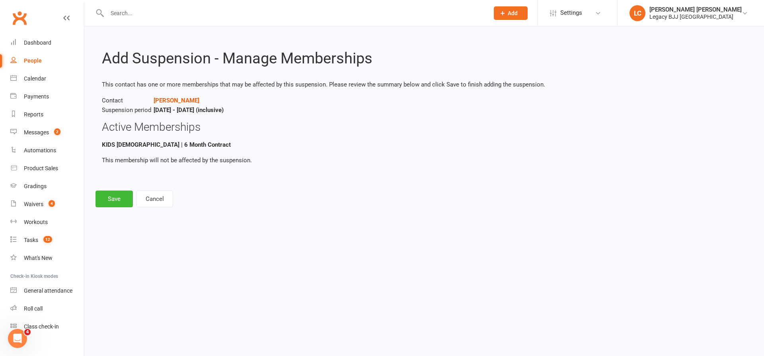
drag, startPoint x: 101, startPoint y: 200, endPoint x: 132, endPoint y: 199, distance: 31.1
click at [101, 200] on button "Save" at bounding box center [114, 198] width 37 height 17
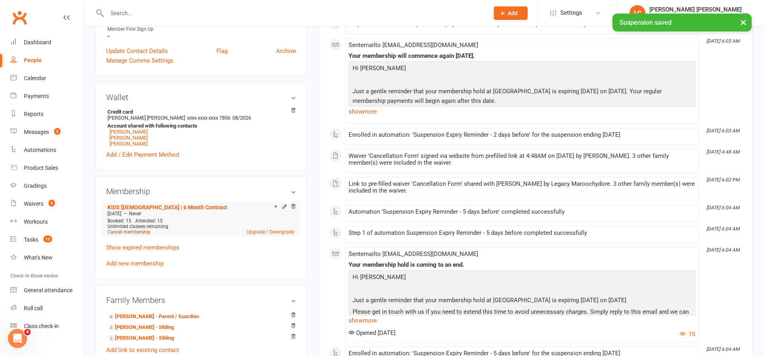
scroll to position [218, 0]
click at [123, 231] on link "Cancel membership" at bounding box center [128, 232] width 43 height 6
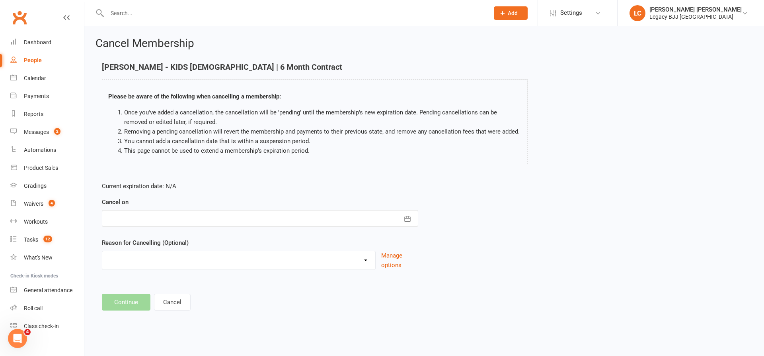
click at [239, 221] on div at bounding box center [260, 218] width 317 height 17
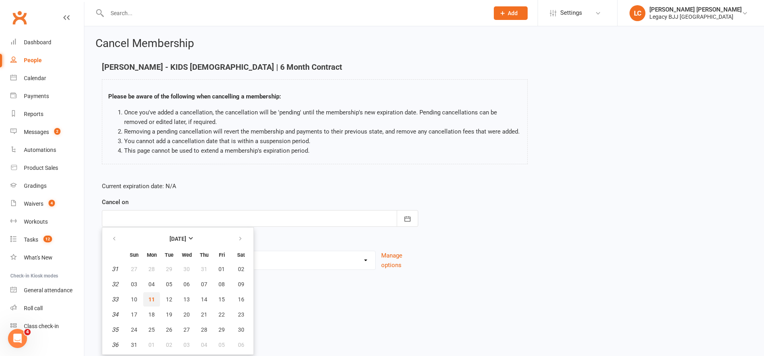
click at [149, 297] on span "11" at bounding box center [152, 299] width 6 height 6
type input "[DATE]"
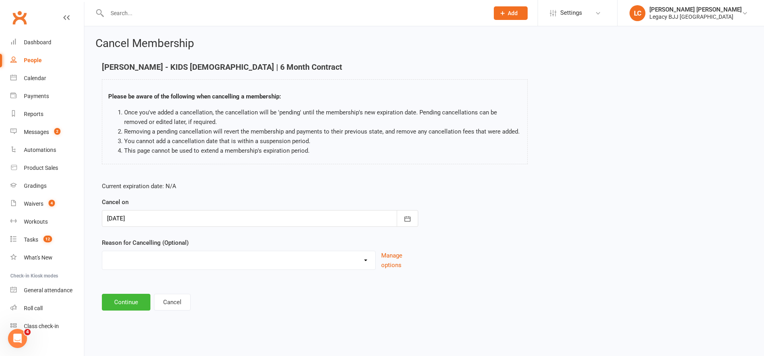
click at [157, 268] on div "Administration Committed to Other Sport Activities Financial Illness Injury Los…" at bounding box center [239, 259] width 274 height 19
select select "5"
click at [122, 298] on button "Continue" at bounding box center [126, 301] width 49 height 17
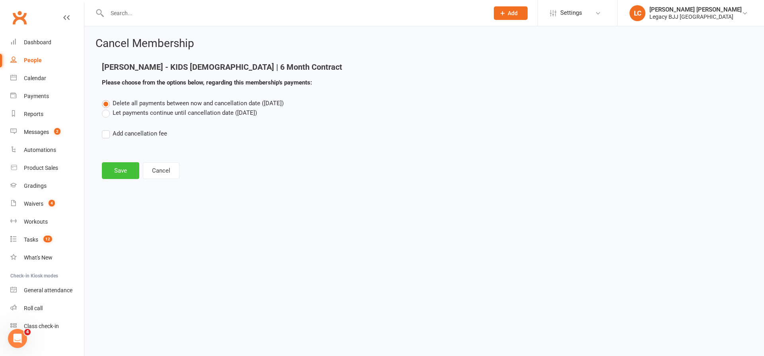
click at [110, 170] on button "Save" at bounding box center [120, 170] width 37 height 17
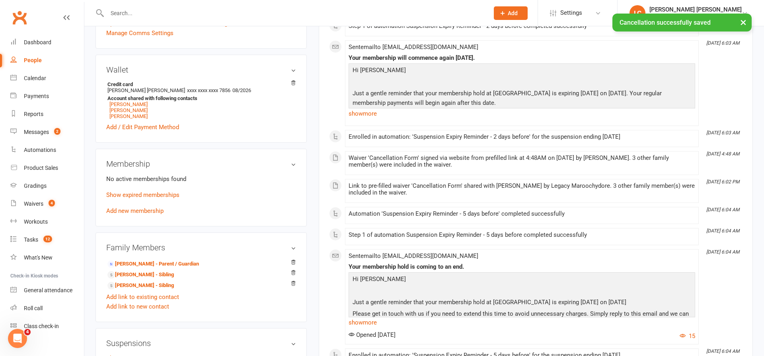
scroll to position [257, 0]
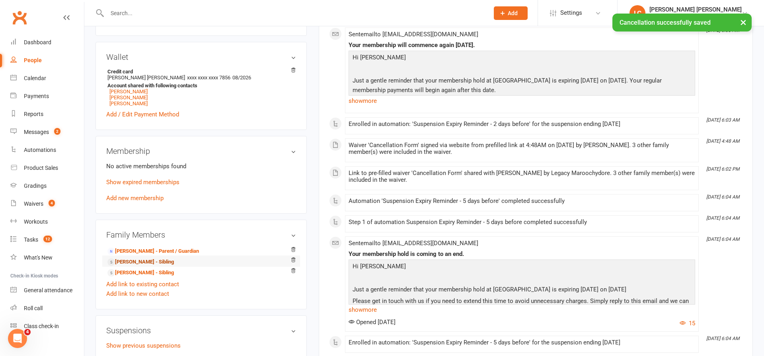
click at [131, 263] on link "Samuel Butler - Sibling" at bounding box center [140, 262] width 66 height 8
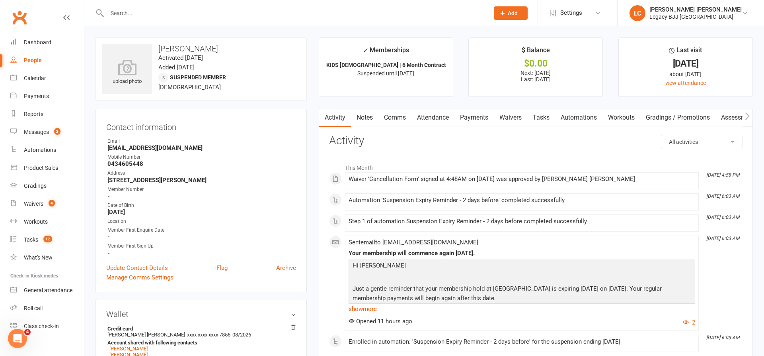
click at [207, 16] on input "text" at bounding box center [294, 13] width 379 height 11
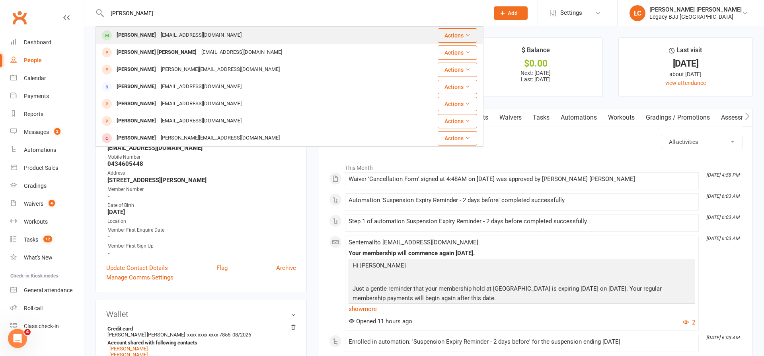
type input "matt white"
click at [163, 37] on div "Mwhite.tmc@gmail.com" at bounding box center [201, 35] width 86 height 12
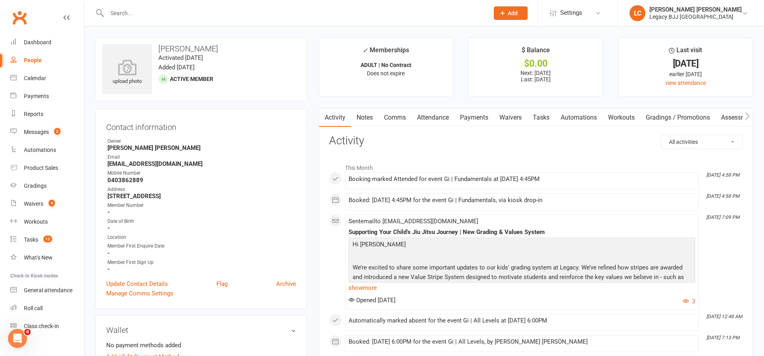
click at [472, 118] on link "Payments" at bounding box center [474, 117] width 39 height 18
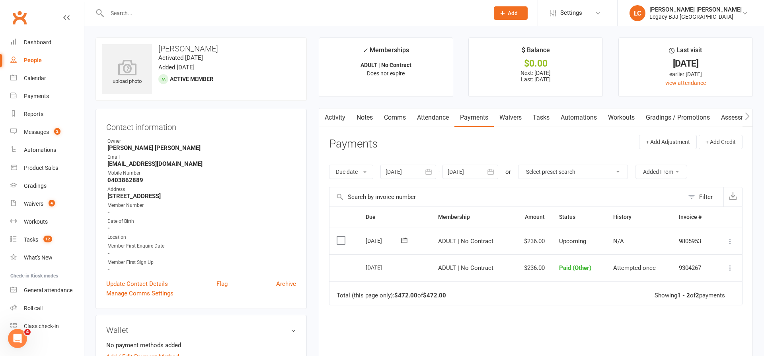
click at [428, 119] on link "Attendance" at bounding box center [433, 117] width 43 height 18
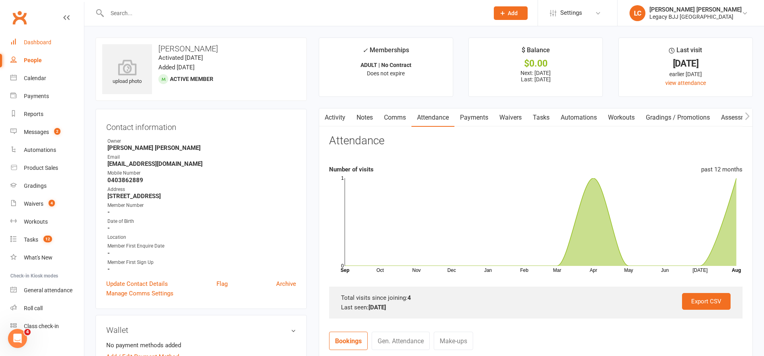
click at [40, 35] on link "Dashboard" at bounding box center [47, 42] width 74 height 18
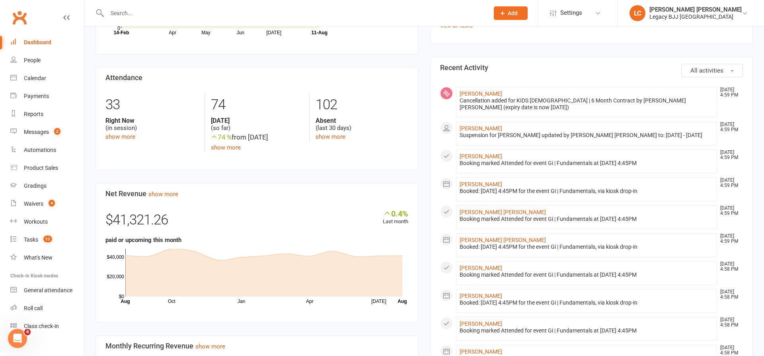
scroll to position [312, 0]
click at [469, 127] on link "[PERSON_NAME]" at bounding box center [481, 128] width 43 height 6
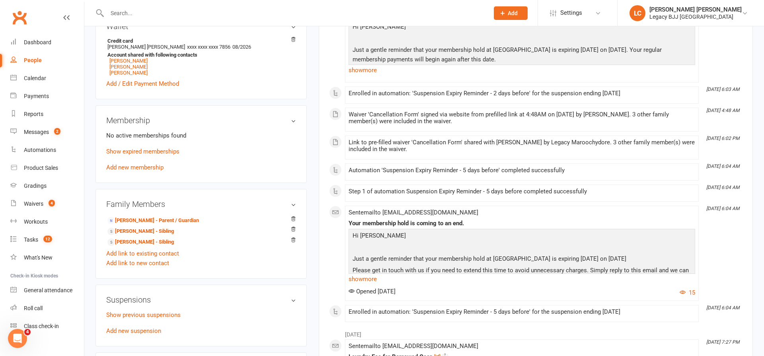
scroll to position [290, 0]
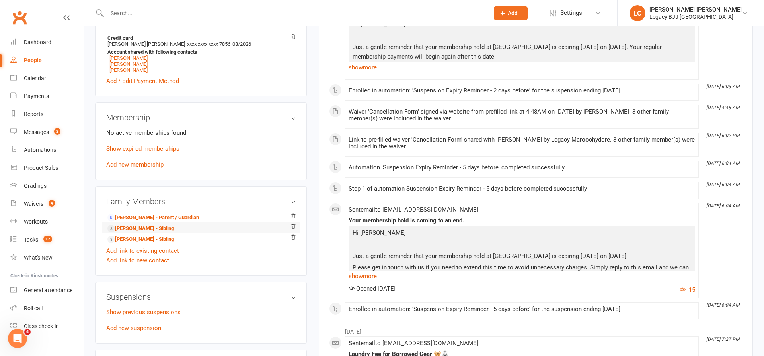
click at [136, 223] on li "Samuel Butler - Sibling" at bounding box center [201, 227] width 190 height 11
click at [135, 226] on link "Samuel Butler - Sibling" at bounding box center [140, 228] width 66 height 8
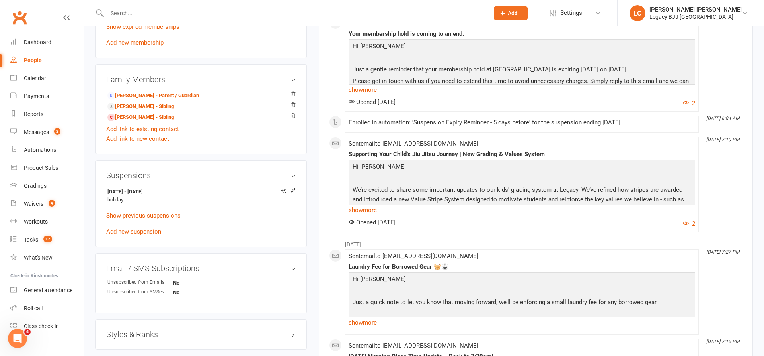
scroll to position [438, 0]
click at [295, 187] on icon at bounding box center [293, 189] width 4 height 4
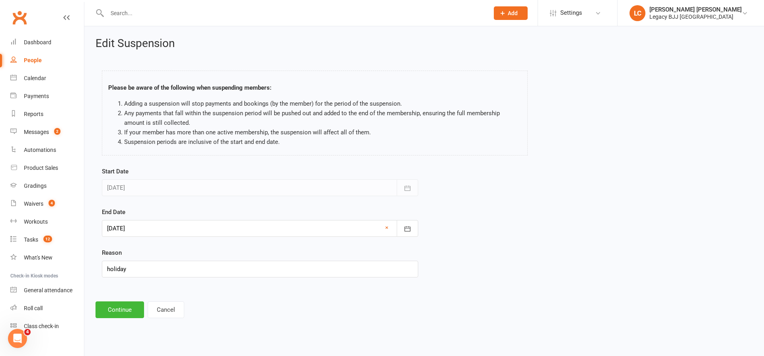
click at [164, 229] on div at bounding box center [260, 228] width 317 height 17
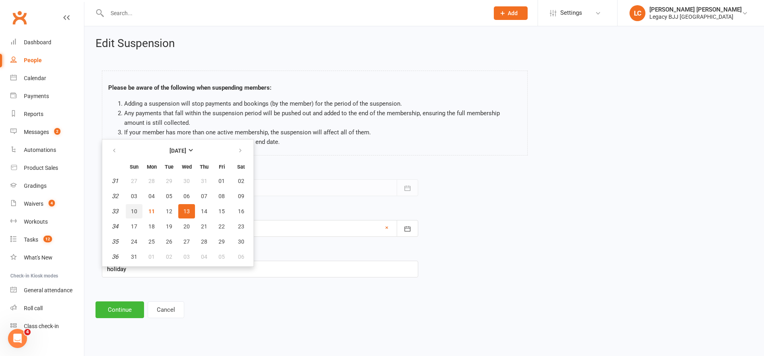
click at [139, 213] on button "10" at bounding box center [134, 211] width 17 height 14
type input "10 Aug 2025"
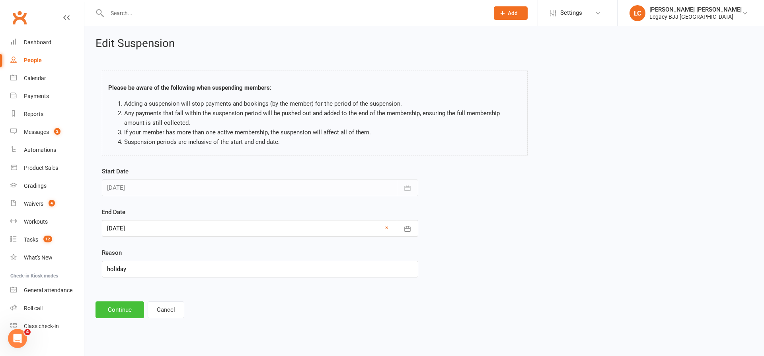
click at [125, 305] on button "Continue" at bounding box center [120, 309] width 49 height 17
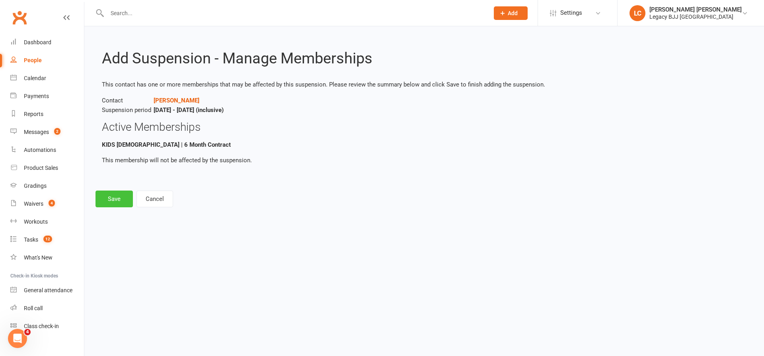
click at [108, 192] on button "Save" at bounding box center [114, 198] width 37 height 17
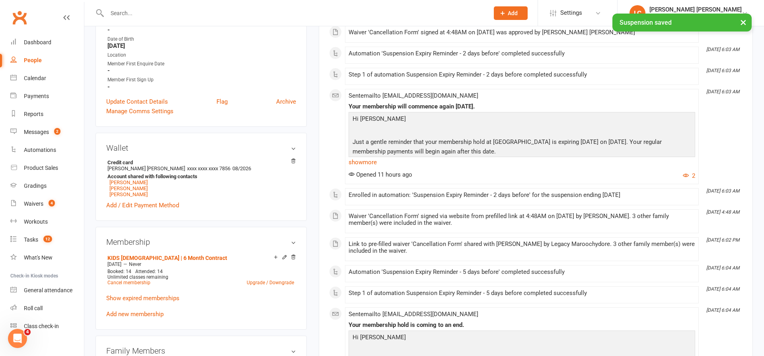
scroll to position [200, 0]
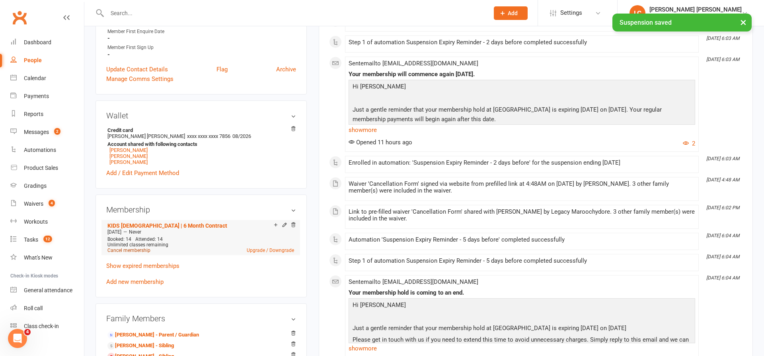
click at [141, 252] on link "Cancel membership" at bounding box center [128, 250] width 43 height 6
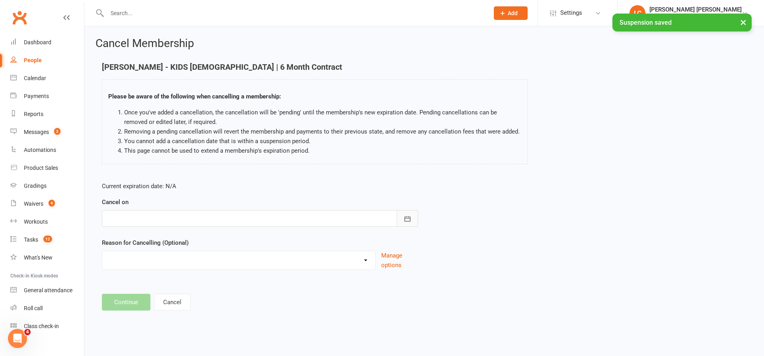
click at [404, 211] on button "button" at bounding box center [407, 218] width 21 height 17
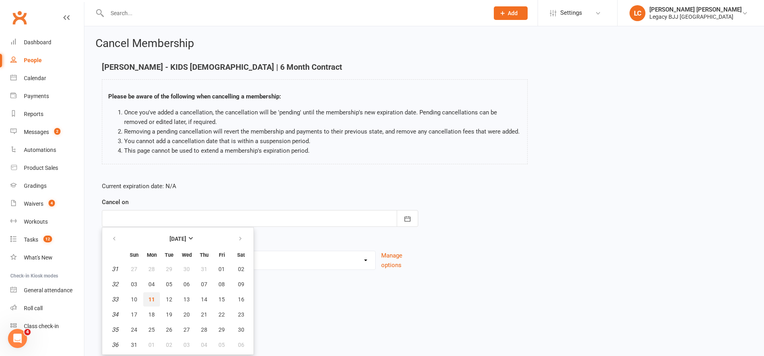
click at [152, 296] on span "11" at bounding box center [152, 299] width 6 height 6
type input "[DATE]"
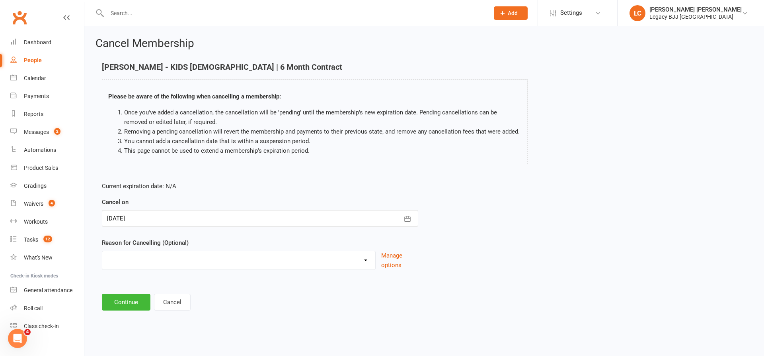
select select "5"
click at [123, 298] on button "Continue" at bounding box center [126, 301] width 49 height 17
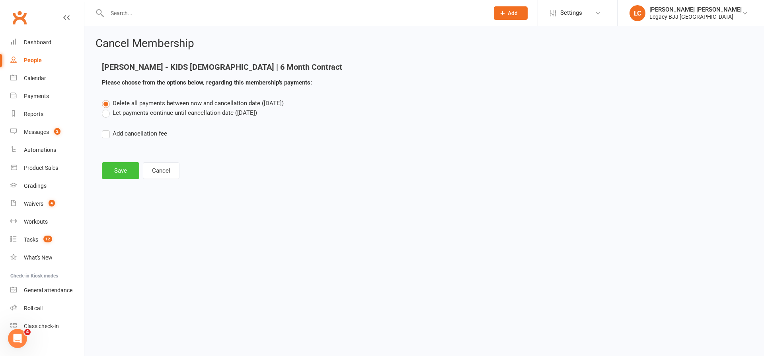
click at [114, 175] on button "Save" at bounding box center [120, 170] width 37 height 17
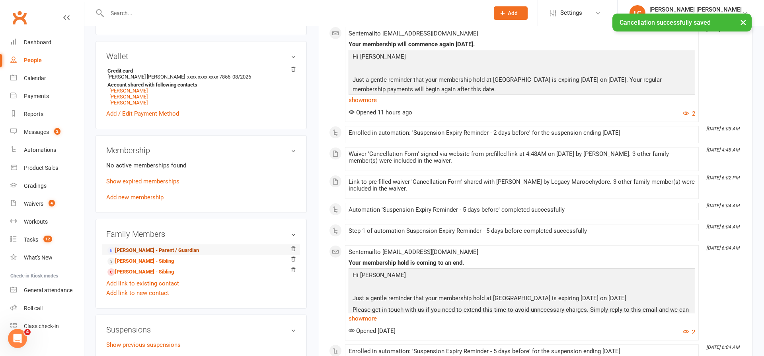
scroll to position [259, 0]
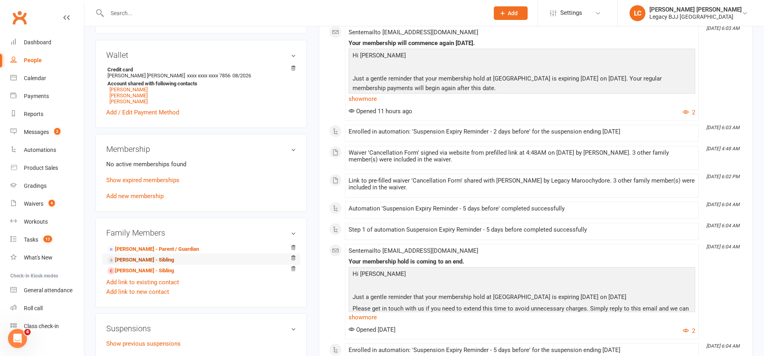
click at [137, 256] on link "Sebastian Butler - Sibling" at bounding box center [140, 260] width 66 height 8
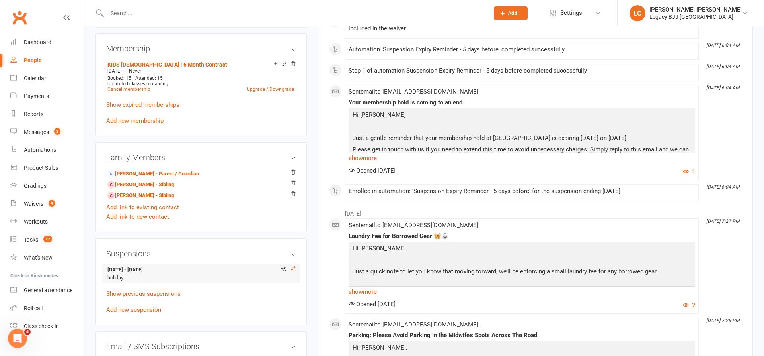
scroll to position [359, 0]
click at [293, 268] on icon at bounding box center [294, 268] width 6 height 6
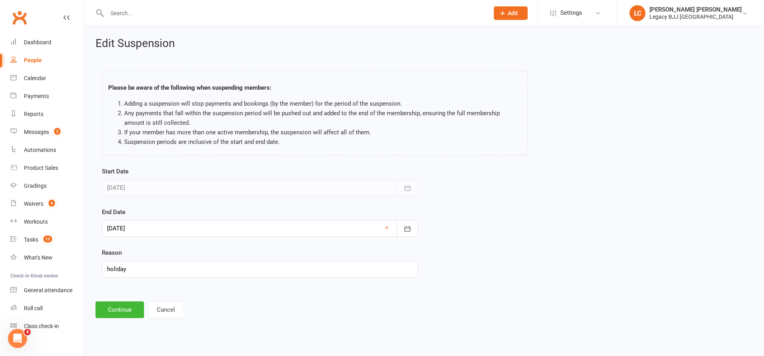
click at [362, 233] on div at bounding box center [260, 228] width 317 height 17
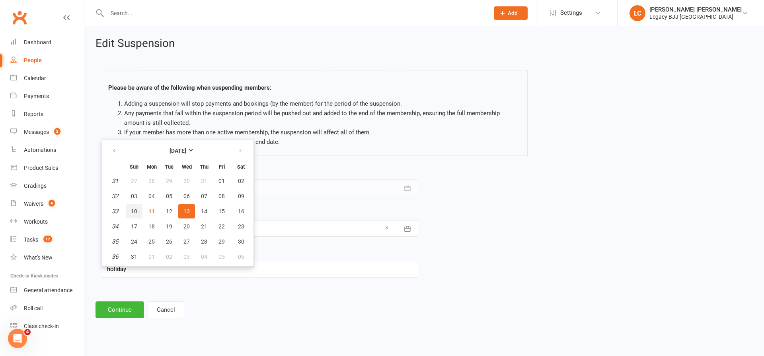
click at [138, 210] on button "10" at bounding box center [134, 211] width 17 height 14
type input "10 Aug 2025"
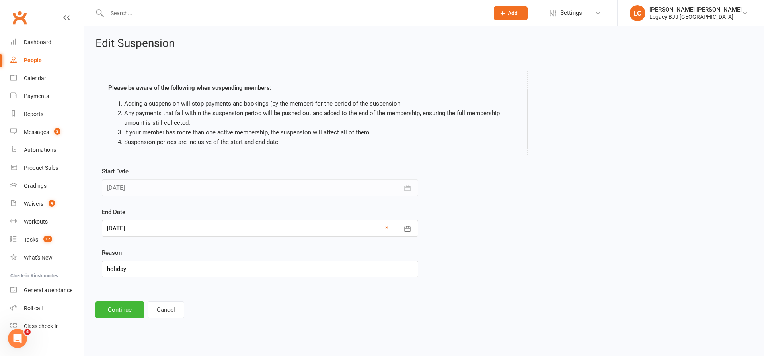
drag, startPoint x: 116, startPoint y: 311, endPoint x: 123, endPoint y: 311, distance: 6.8
click at [116, 311] on button "Continue" at bounding box center [120, 309] width 49 height 17
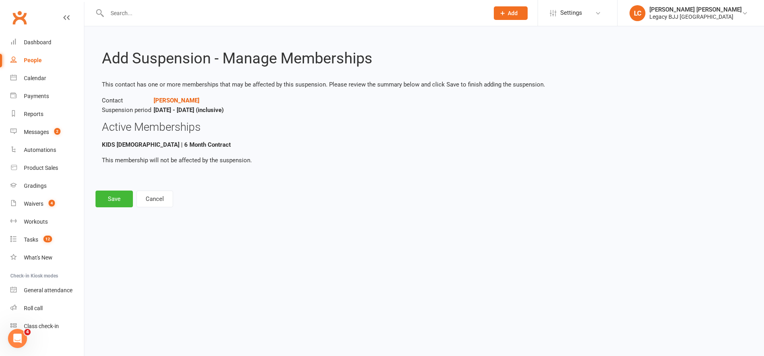
click at [117, 195] on button "Save" at bounding box center [114, 198] width 37 height 17
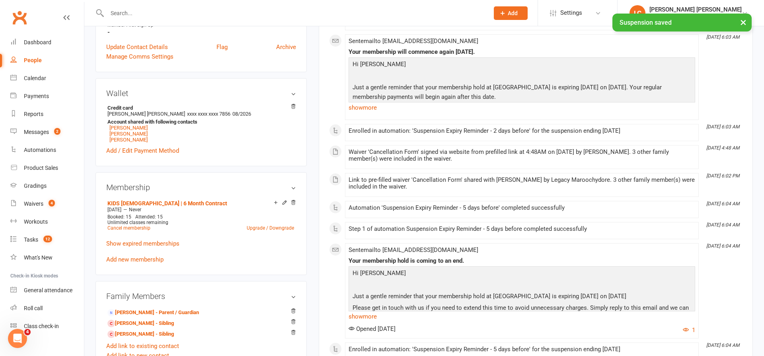
scroll to position [227, 0]
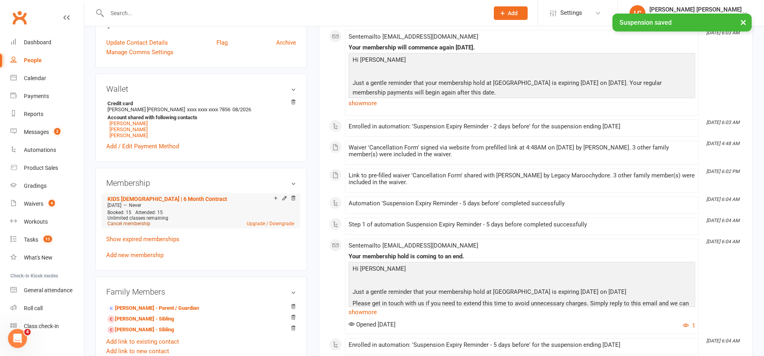
click at [127, 223] on link "Cancel membership" at bounding box center [128, 224] width 43 height 6
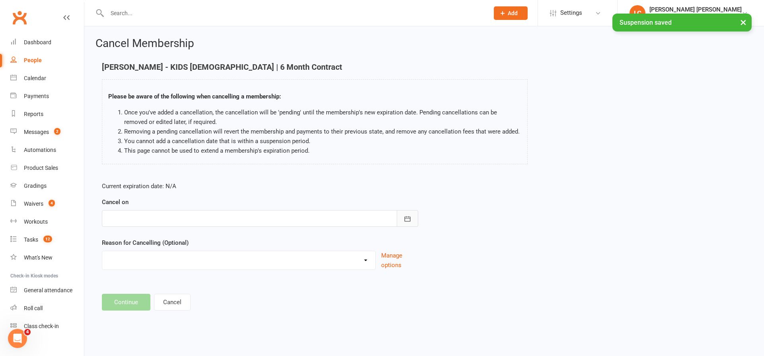
click at [405, 223] on button "button" at bounding box center [407, 218] width 21 height 17
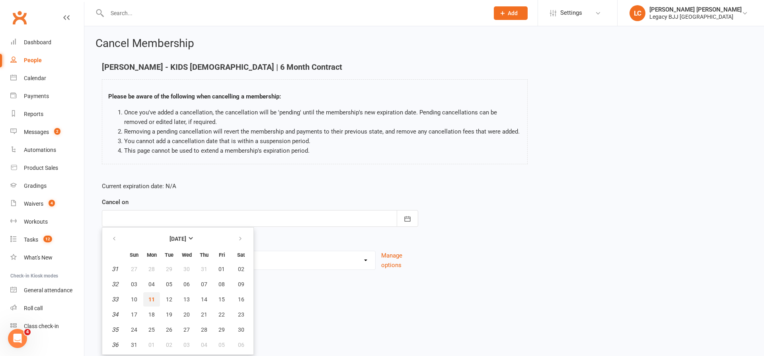
click at [151, 301] on span "11" at bounding box center [152, 299] width 6 height 6
type input "[DATE]"
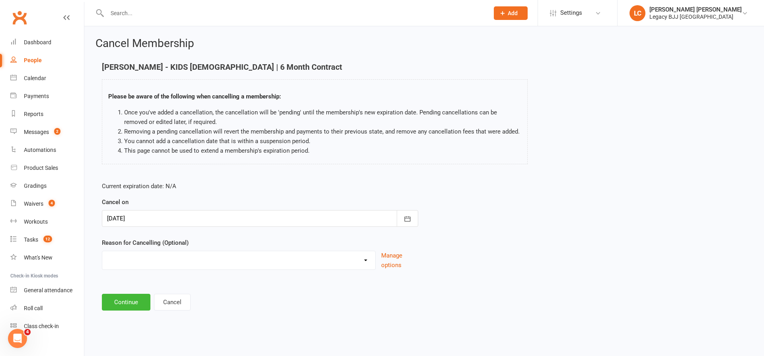
select select "5"
click at [133, 310] on div "Cancel Membership Sebastian Butler - KIDS 6-15 yo | 6 Month Contract Please be …" at bounding box center [424, 174] width 680 height 297
click at [134, 305] on button "Continue" at bounding box center [126, 301] width 49 height 17
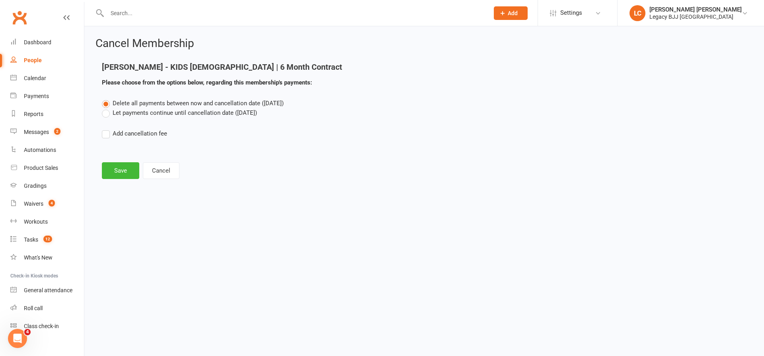
click at [125, 192] on html "Prospect Member Non-attending contact Class / event Appointment Grading event T…" at bounding box center [382, 101] width 764 height 203
click at [117, 177] on button "Save" at bounding box center [120, 170] width 37 height 17
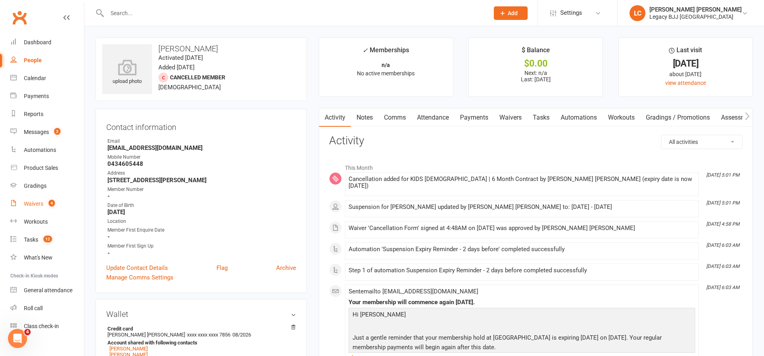
click at [42, 206] on div "Waivers" at bounding box center [34, 203] width 20 height 6
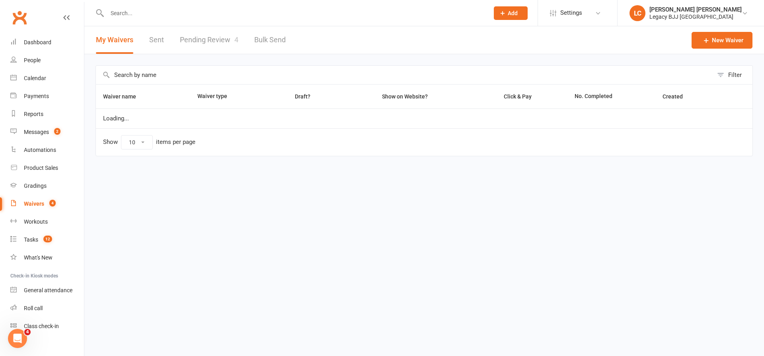
select select "100"
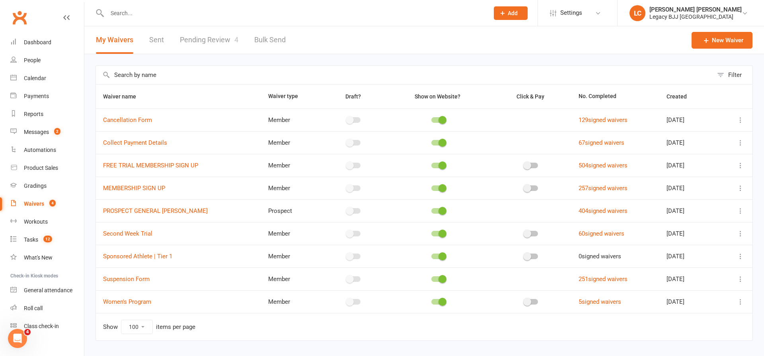
click at [219, 37] on link "Pending Review 4" at bounding box center [209, 39] width 59 height 27
select select "100"
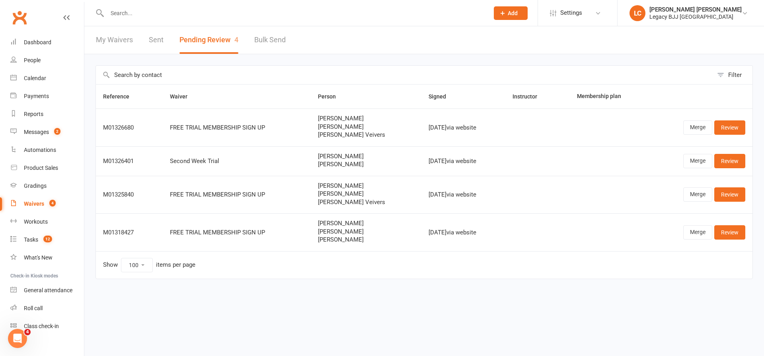
click at [217, 13] on input "text" at bounding box center [294, 13] width 379 height 11
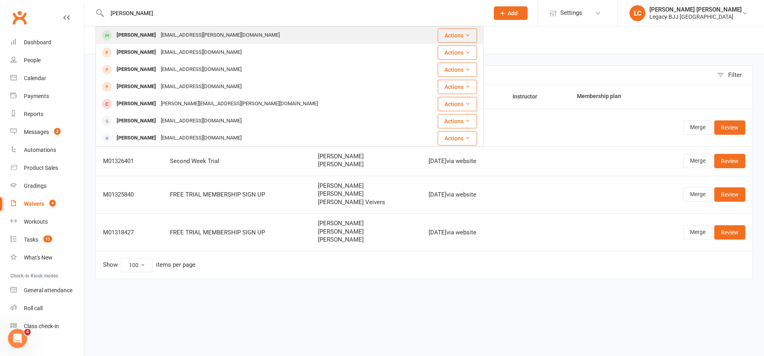
type input "myles"
click at [150, 35] on div "[PERSON_NAME]" at bounding box center [136, 35] width 44 height 12
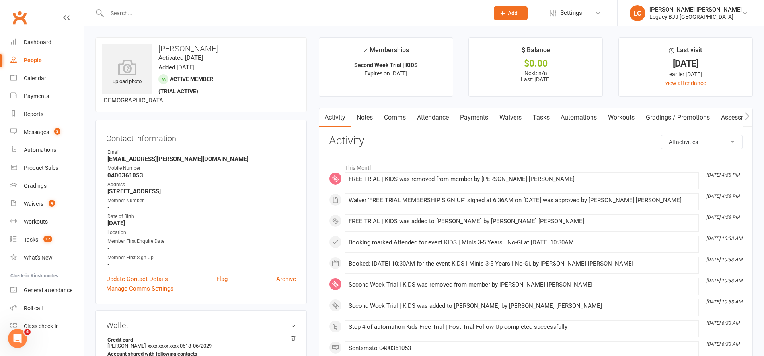
click at [471, 117] on link "Payments" at bounding box center [474, 117] width 39 height 18
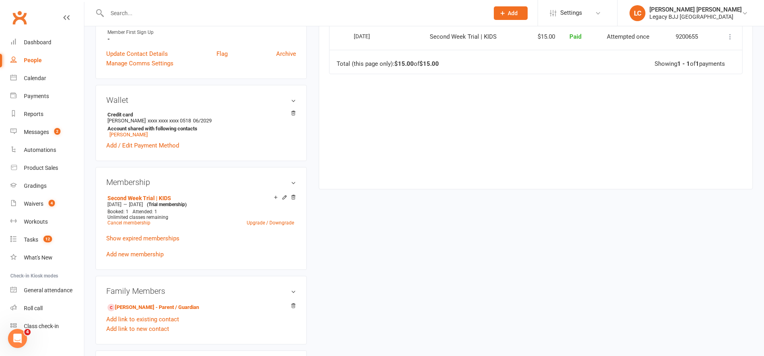
scroll to position [301, 0]
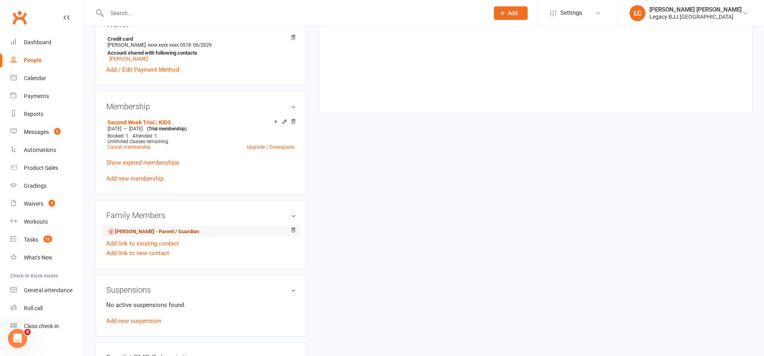
click at [155, 231] on link "Rebecca Kelly - Parent / Guardian" at bounding box center [153, 231] width 92 height 8
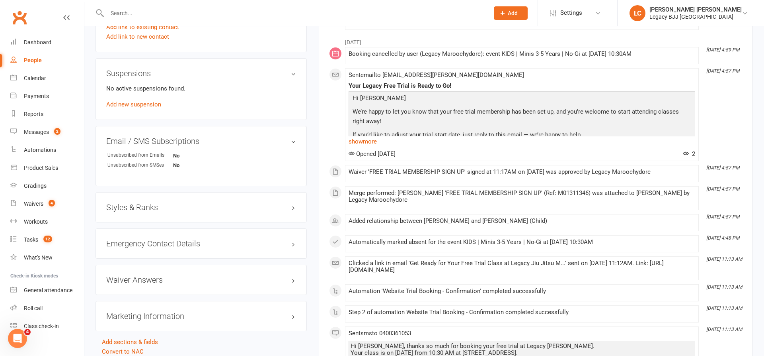
scroll to position [528, 0]
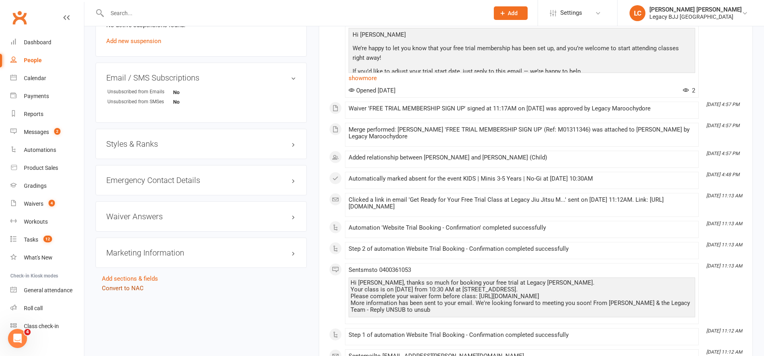
click at [125, 287] on link "Convert to NAC" at bounding box center [123, 287] width 42 height 7
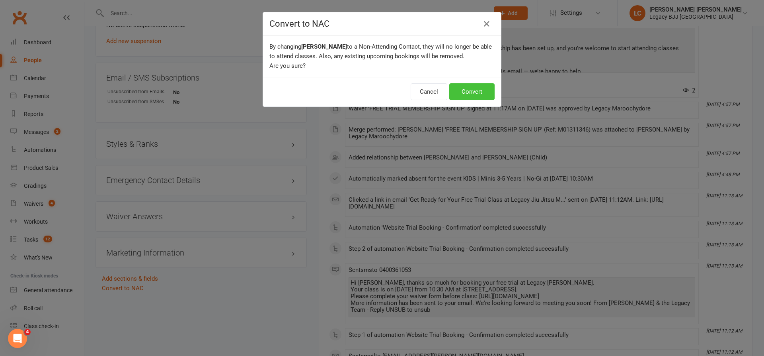
click at [479, 89] on button "Convert" at bounding box center [471, 91] width 45 height 17
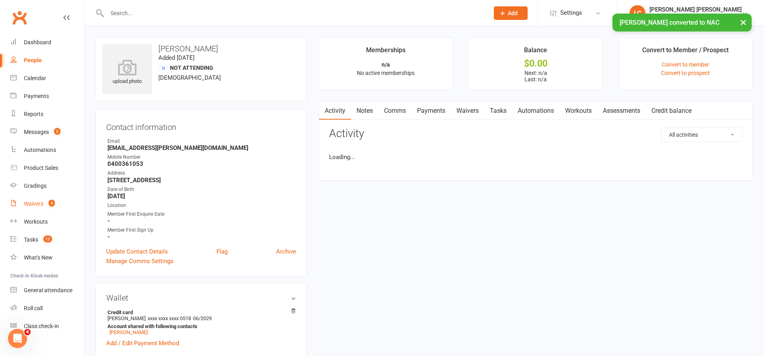
click at [47, 203] on count-badge "4" at bounding box center [50, 203] width 10 height 6
select select "100"
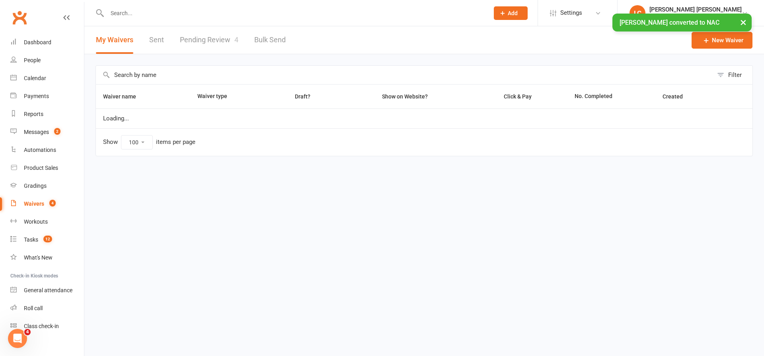
click at [209, 39] on link "Pending Review 4" at bounding box center [209, 39] width 59 height 27
select select "100"
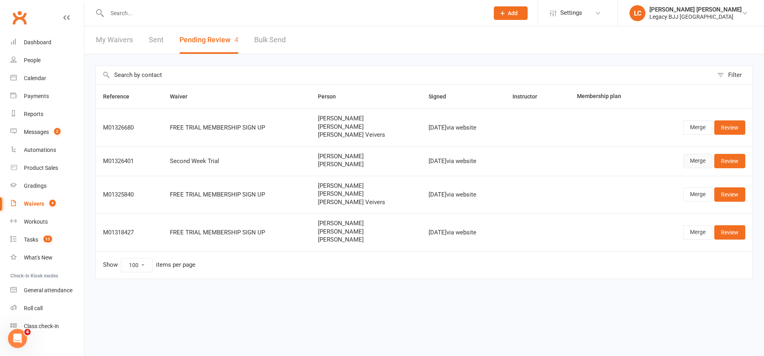
click at [708, 160] on link "Merge" at bounding box center [698, 161] width 29 height 14
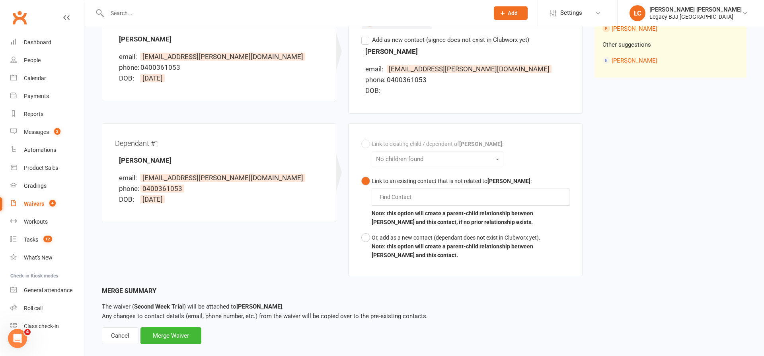
scroll to position [119, 0]
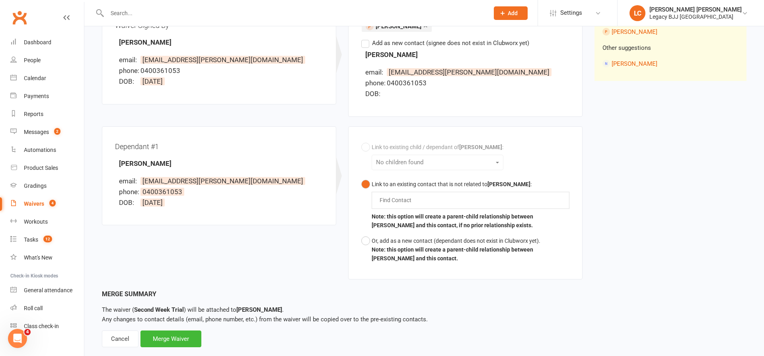
click at [404, 164] on div "Link to existing child / dependant of Rebecca Kelly : No children found Link to…" at bounding box center [466, 202] width 208 height 127
click at [410, 197] on input "text" at bounding box center [397, 200] width 37 height 10
click at [465, 203] on button "Link to an existing contact that is not related to Rebecca Kelly : Myles Myles …" at bounding box center [466, 204] width 208 height 57
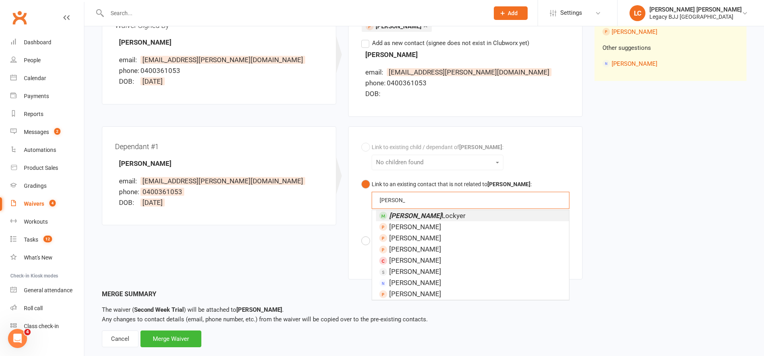
type input "Myles"
click at [419, 216] on span "Myles Lockyer" at bounding box center [427, 215] width 76 height 8
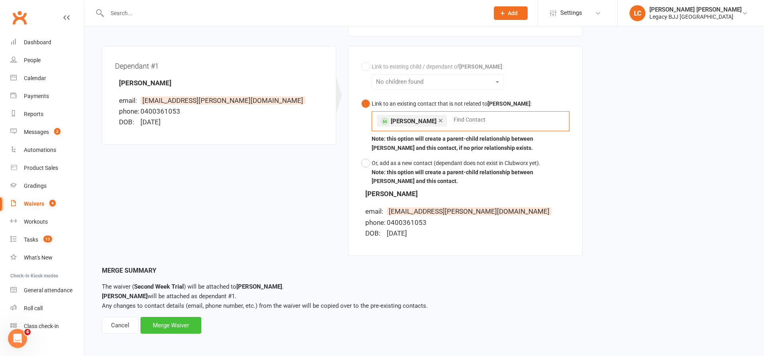
scroll to position [199, 0]
click at [151, 326] on div "Merge Waiver" at bounding box center [171, 325] width 61 height 17
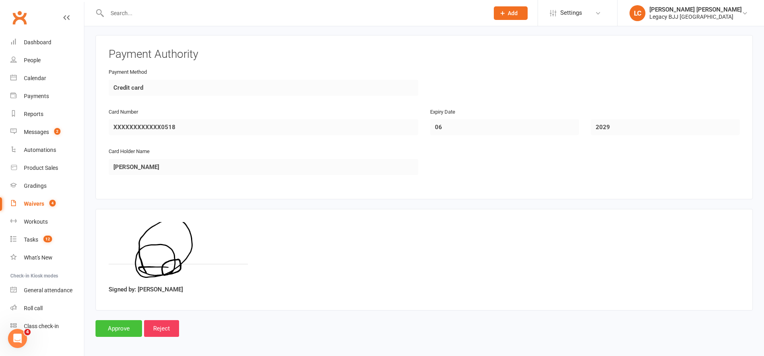
scroll to position [874, 0]
click at [112, 323] on input "Approve" at bounding box center [119, 328] width 47 height 17
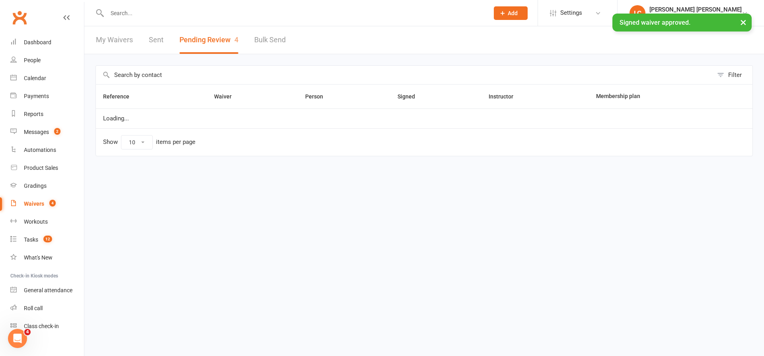
select select "100"
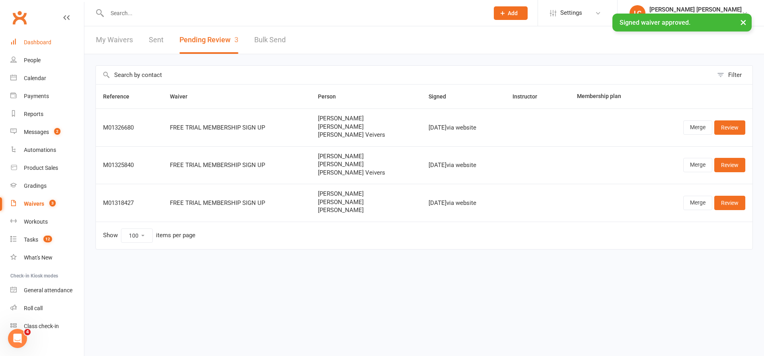
click at [49, 39] on div "Dashboard" at bounding box center [37, 42] width 27 height 6
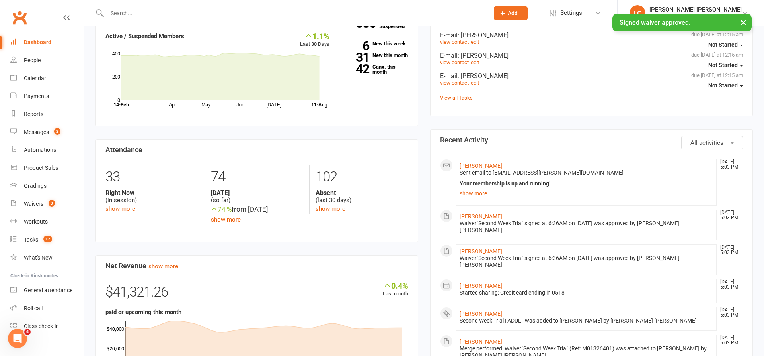
scroll to position [242, 0]
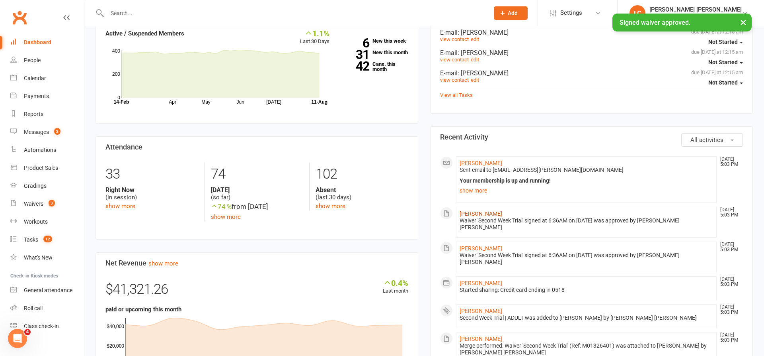
click at [475, 211] on link "[PERSON_NAME]" at bounding box center [481, 213] width 43 height 6
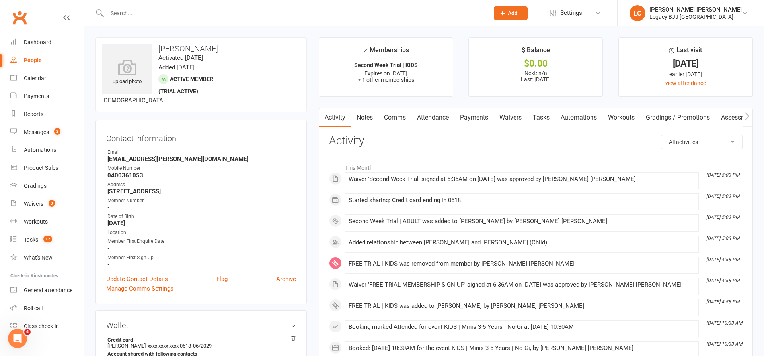
click at [470, 117] on link "Payments" at bounding box center [474, 117] width 39 height 18
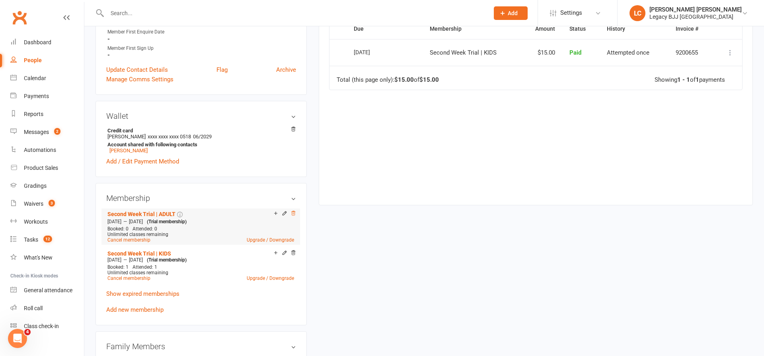
scroll to position [209, 0]
click at [293, 214] on icon at bounding box center [293, 212] width 4 height 4
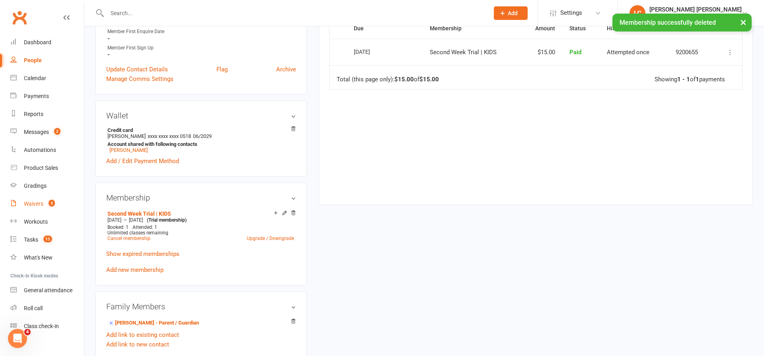
click at [42, 201] on div "Waivers" at bounding box center [34, 203] width 20 height 6
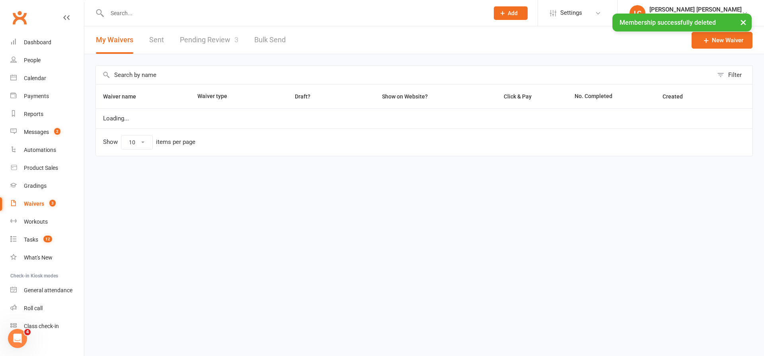
select select "100"
click at [232, 43] on link "Pending Review 3" at bounding box center [209, 39] width 59 height 27
select select "100"
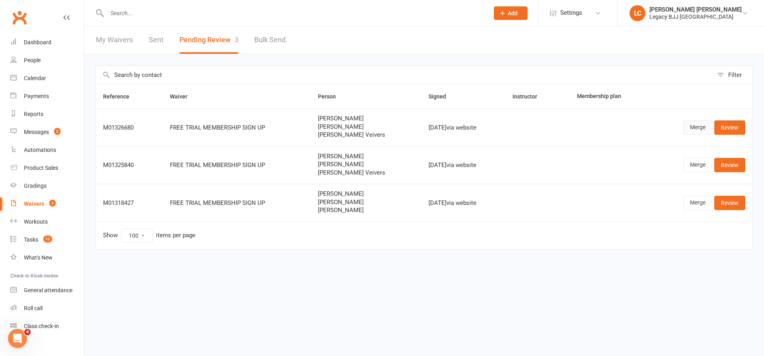
click at [704, 127] on link "Merge" at bounding box center [698, 127] width 29 height 14
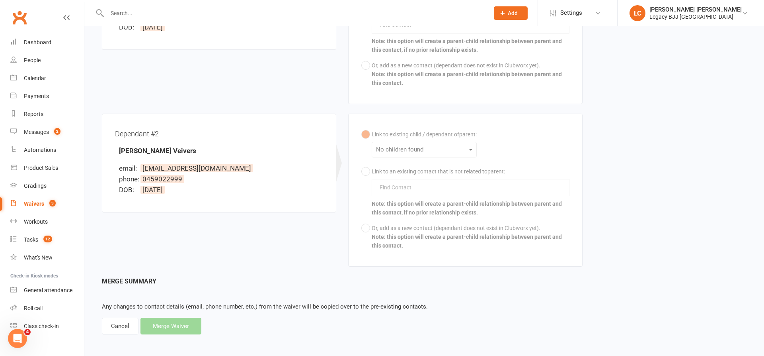
scroll to position [281, 0]
drag, startPoint x: 131, startPoint y: 321, endPoint x: 228, endPoint y: 308, distance: 98.0
click at [129, 321] on div "Cancel" at bounding box center [120, 326] width 37 height 17
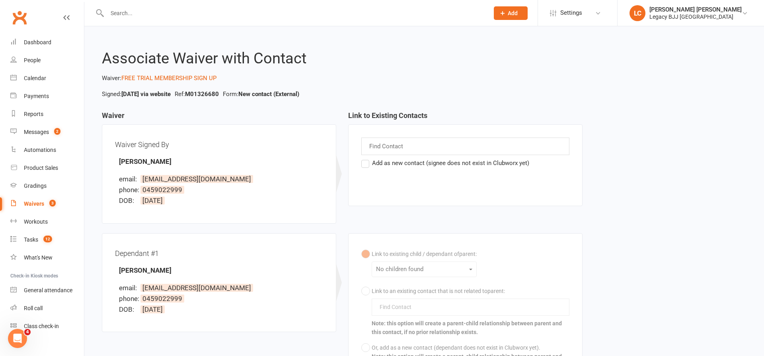
select select "100"
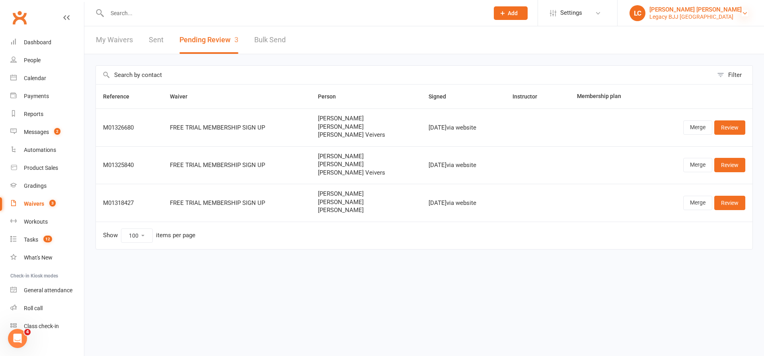
click at [747, 11] on icon at bounding box center [745, 13] width 6 height 6
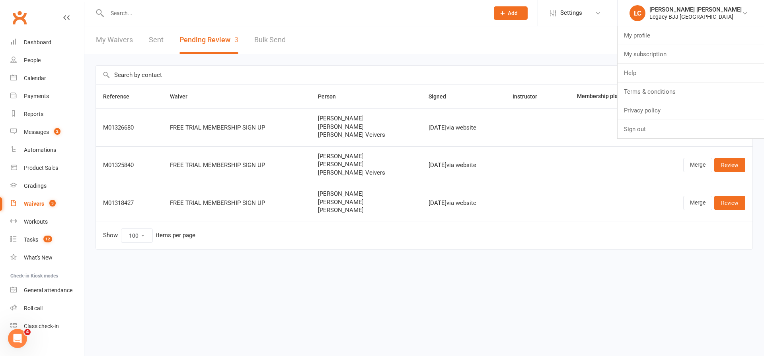
click at [689, 129] on link "Sign out" at bounding box center [691, 129] width 147 height 18
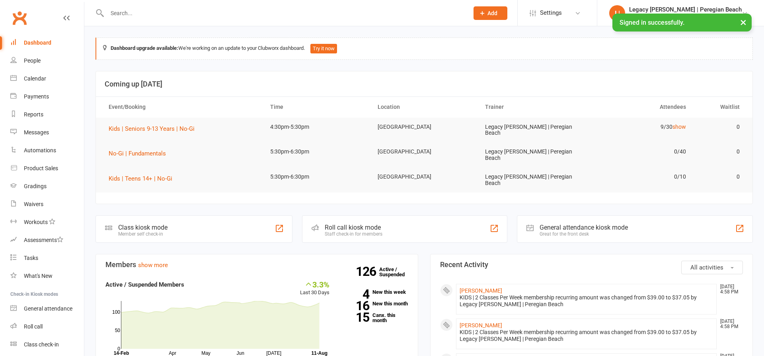
click at [297, 12] on input "text" at bounding box center [284, 13] width 359 height 11
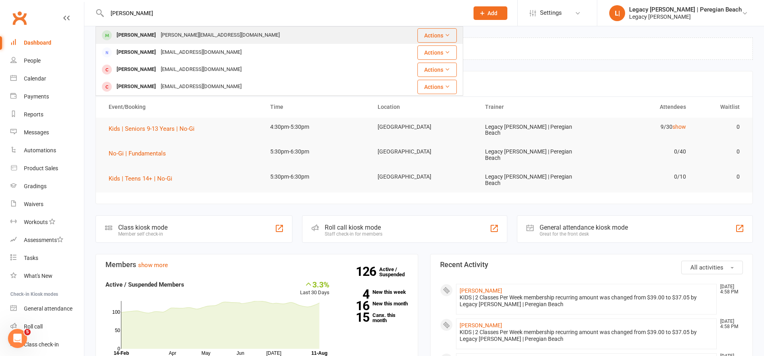
type input "Taylor ro"
drag, startPoint x: 157, startPoint y: 35, endPoint x: 166, endPoint y: 33, distance: 9.0
click at [157, 35] on div "Taylor Robertson" at bounding box center [136, 35] width 44 height 12
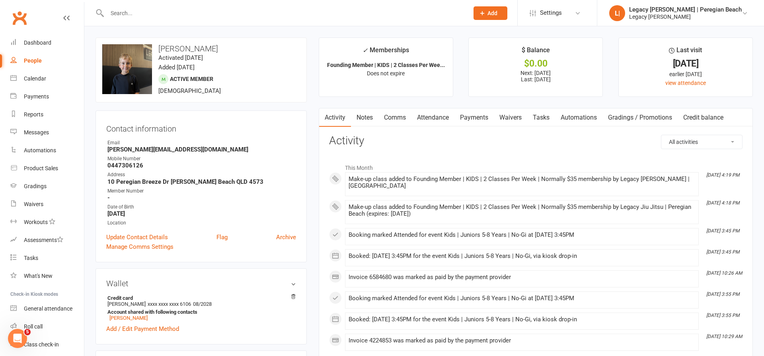
click at [512, 115] on link "Waivers" at bounding box center [510, 117] width 33 height 18
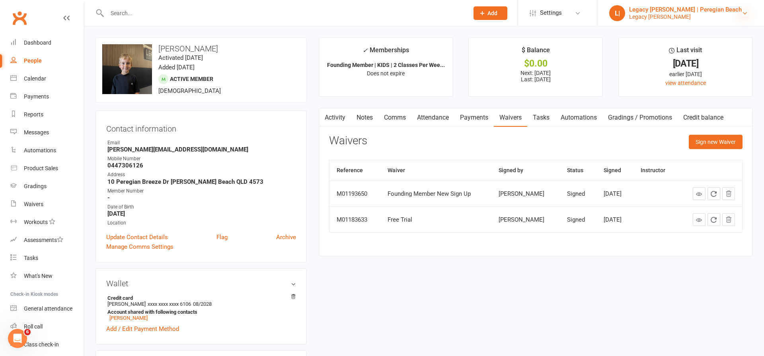
click at [746, 15] on icon at bounding box center [745, 13] width 6 height 6
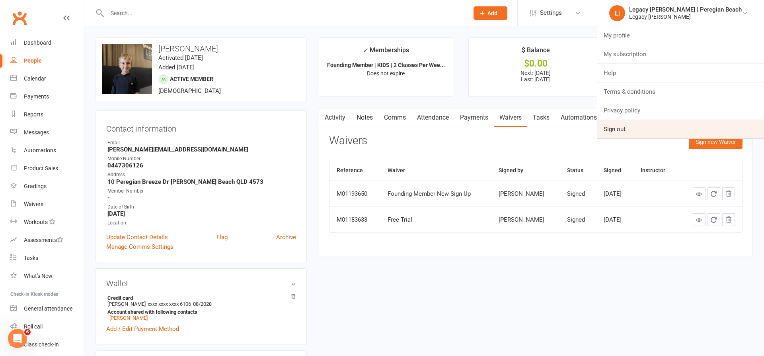
click at [663, 131] on link "Sign out" at bounding box center [681, 129] width 167 height 18
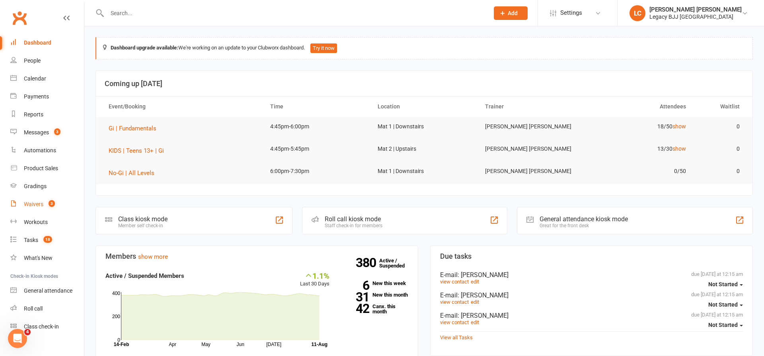
click at [47, 204] on count-badge "3" at bounding box center [50, 204] width 10 height 6
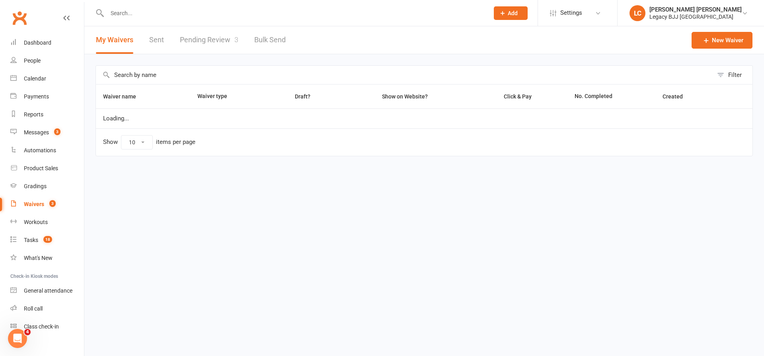
select select "100"
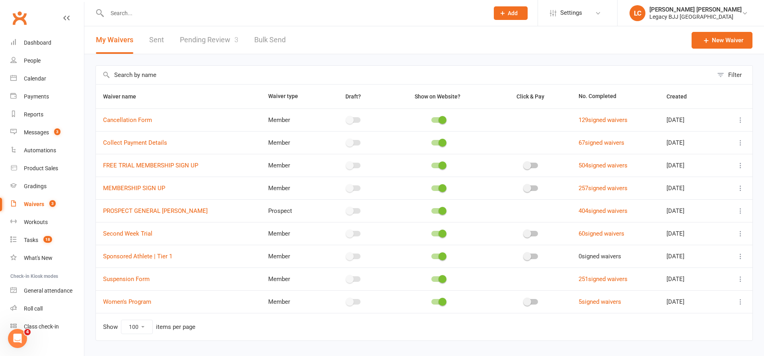
click at [210, 41] on link "Pending Review 3" at bounding box center [209, 39] width 59 height 27
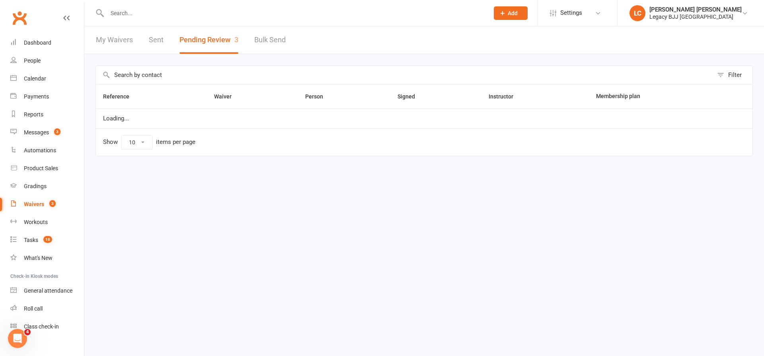
select select "100"
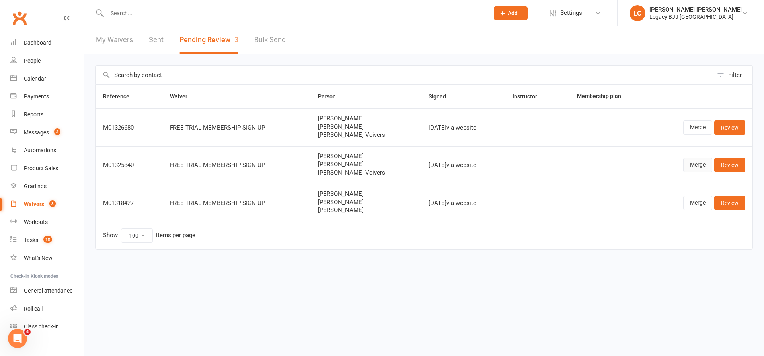
click at [704, 167] on link "Merge" at bounding box center [698, 165] width 29 height 14
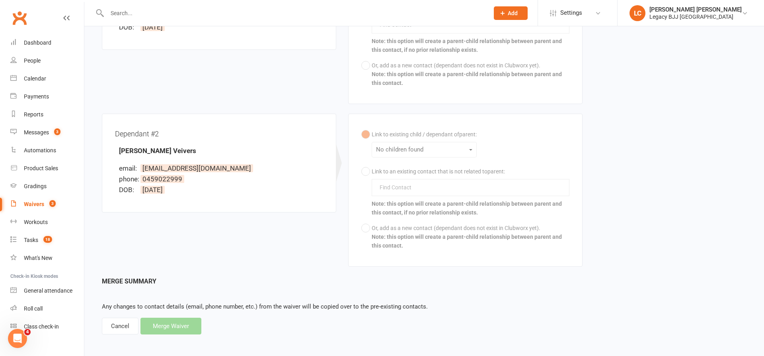
scroll to position [281, 0]
click at [122, 323] on div "Cancel" at bounding box center [120, 326] width 37 height 17
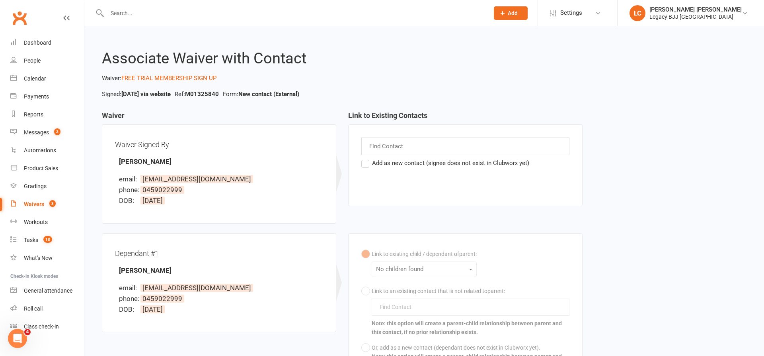
select select "100"
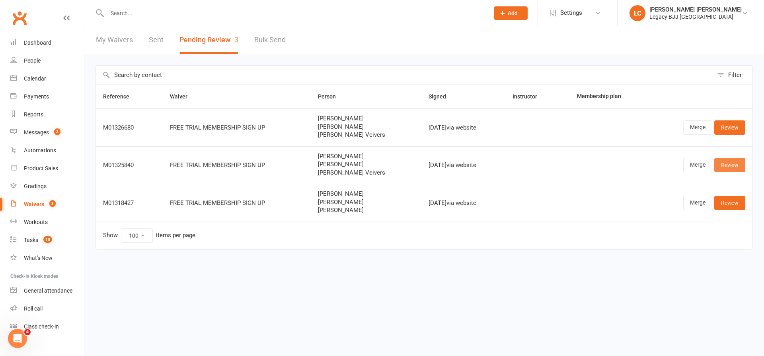
click at [735, 162] on link "Review" at bounding box center [730, 165] width 31 height 14
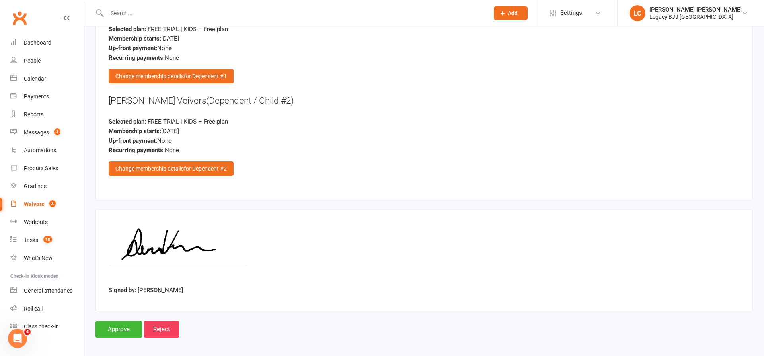
scroll to position [1228, 0]
click at [123, 325] on input "Approve" at bounding box center [119, 328] width 47 height 17
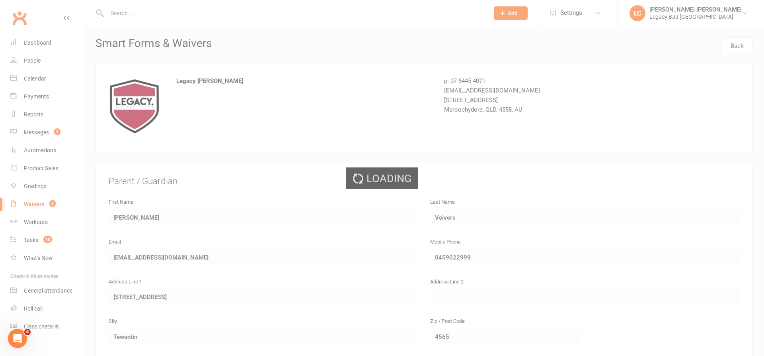
select select "100"
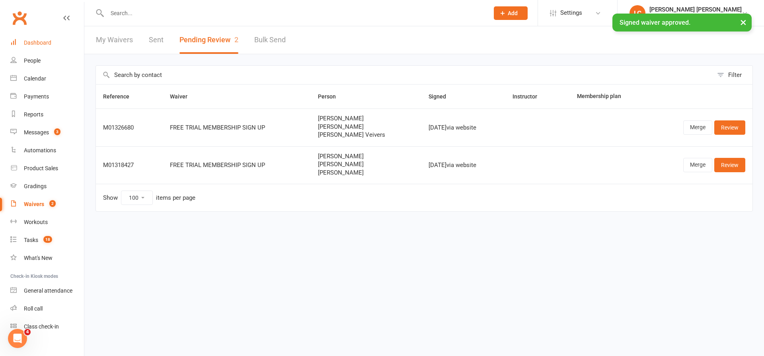
click at [43, 39] on div "Dashboard" at bounding box center [37, 42] width 27 height 6
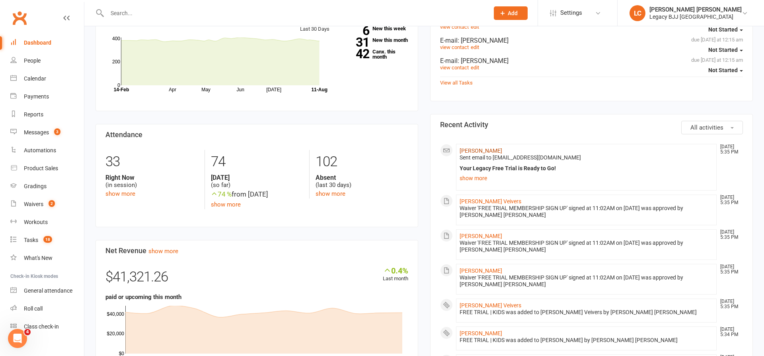
scroll to position [258, 0]
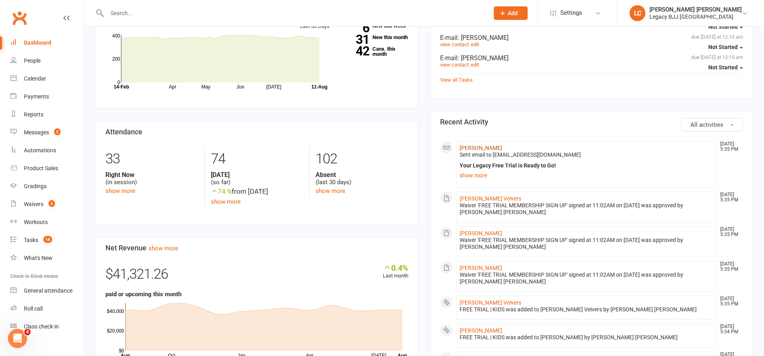
click at [477, 149] on link "[PERSON_NAME]" at bounding box center [481, 148] width 43 height 6
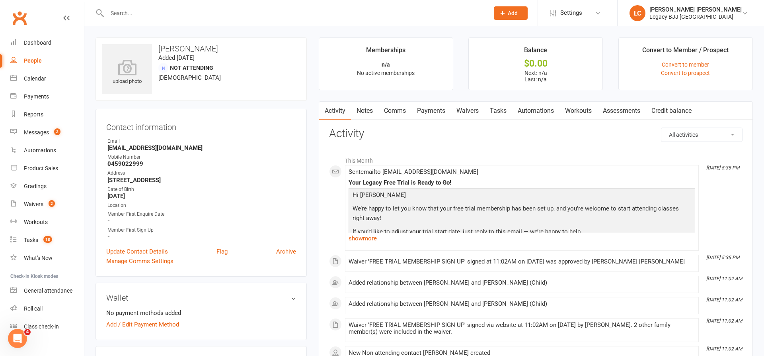
drag, startPoint x: 33, startPoint y: 38, endPoint x: 147, endPoint y: 44, distance: 114.0
click at [33, 38] on link "Dashboard" at bounding box center [47, 43] width 74 height 18
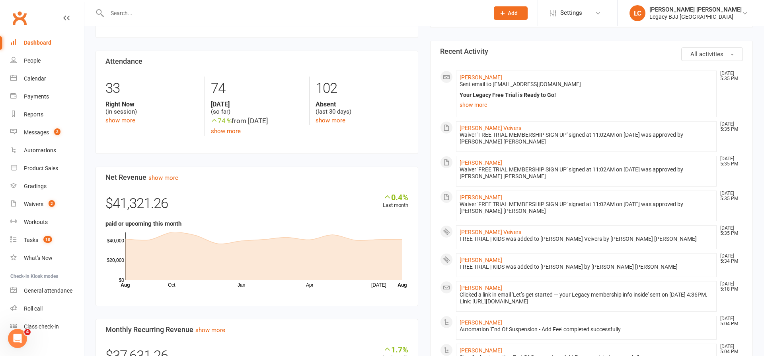
scroll to position [331, 0]
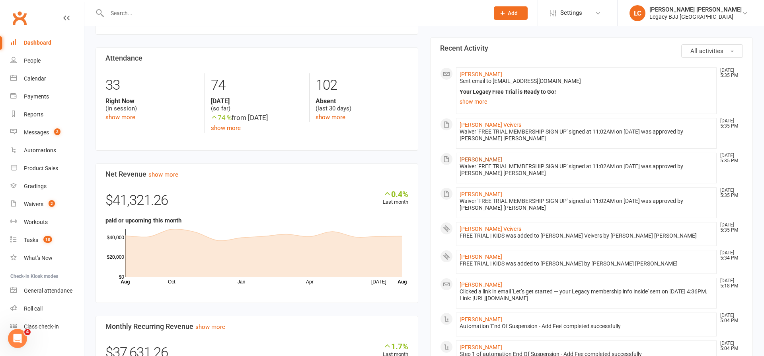
click at [471, 158] on link "[PERSON_NAME]" at bounding box center [481, 159] width 43 height 6
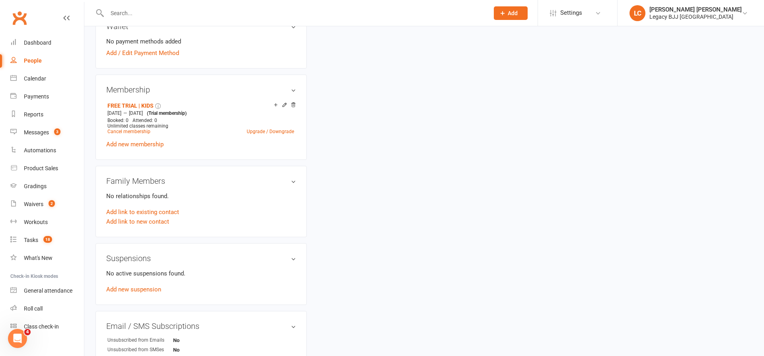
scroll to position [279, 0]
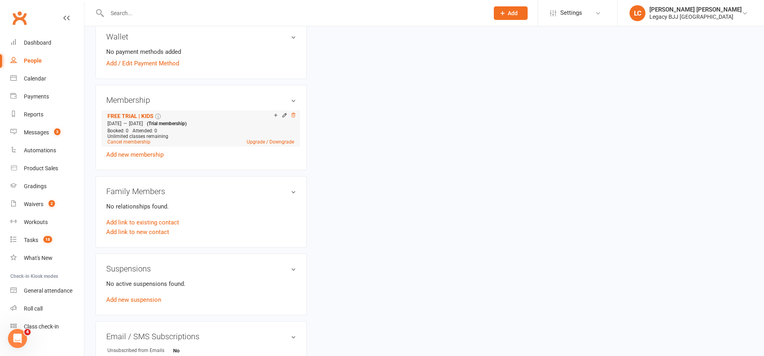
click at [293, 115] on icon at bounding box center [294, 115] width 6 height 6
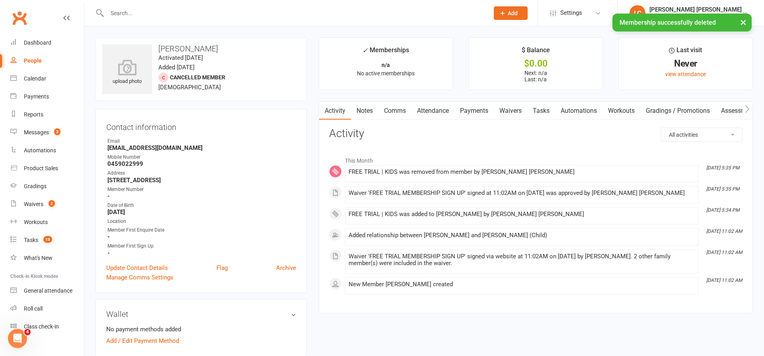
scroll to position [0, 0]
drag, startPoint x: 50, startPoint y: 43, endPoint x: 54, endPoint y: 41, distance: 4.2
click at [51, 43] on div "Dashboard" at bounding box center [37, 42] width 27 height 6
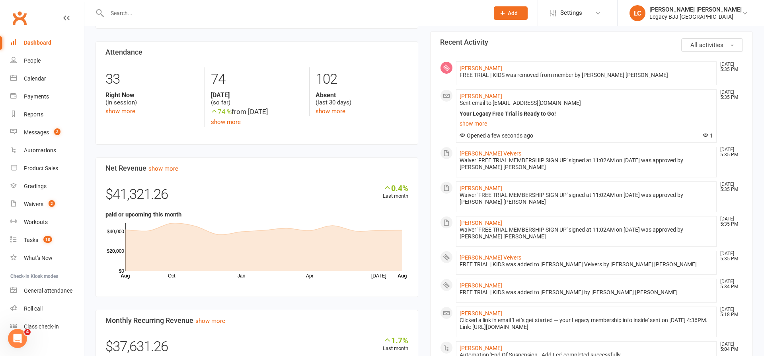
scroll to position [276, 0]
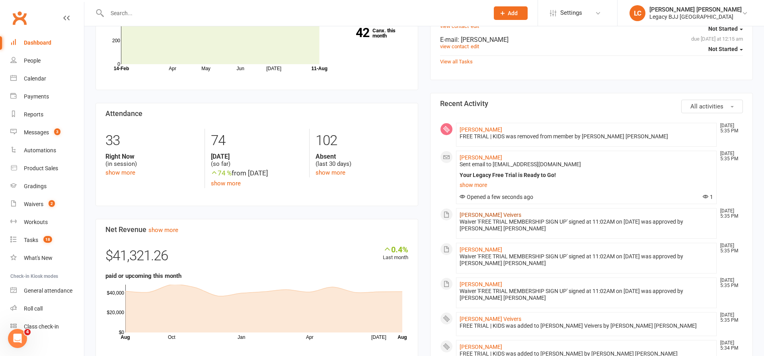
click at [481, 212] on link "[PERSON_NAME] Veivers" at bounding box center [491, 214] width 62 height 6
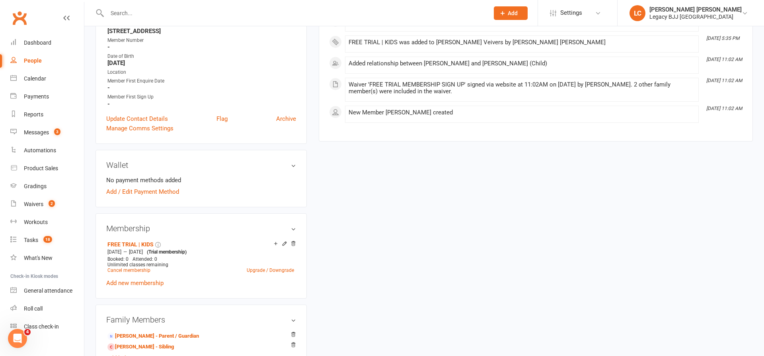
scroll to position [151, 0]
click at [294, 243] on icon at bounding box center [294, 243] width 6 height 6
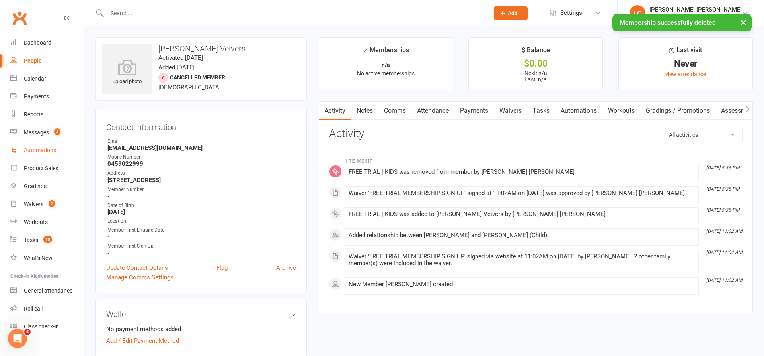
scroll to position [0, 0]
click at [54, 129] on count-badge "3" at bounding box center [55, 132] width 10 height 6
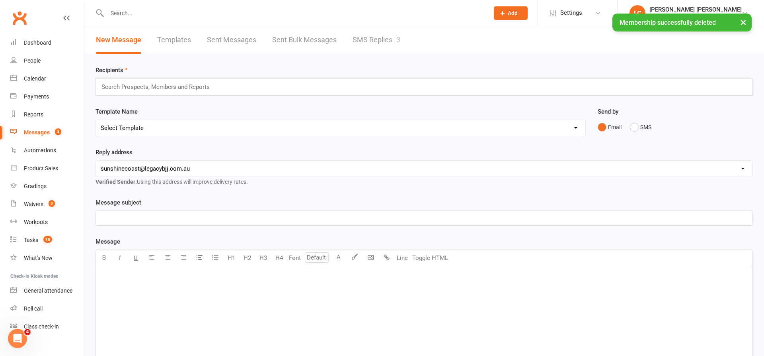
drag, startPoint x: 49, startPoint y: 43, endPoint x: 629, endPoint y: 130, distance: 587.3
click at [49, 43] on div "Dashboard" at bounding box center [37, 42] width 27 height 6
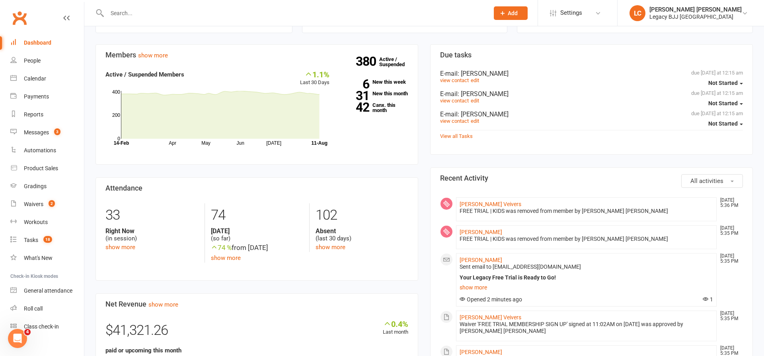
scroll to position [224, 0]
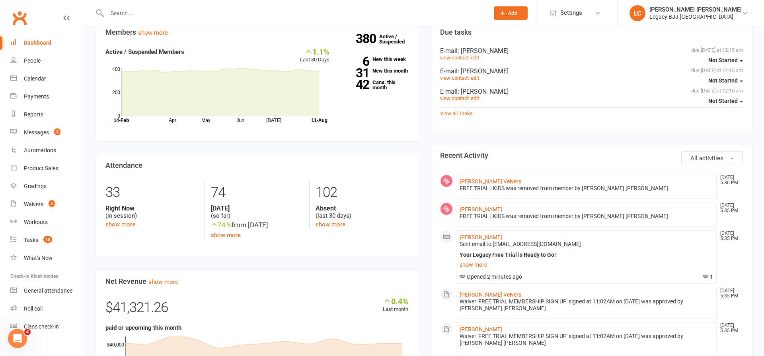
drag, startPoint x: 491, startPoint y: 235, endPoint x: 514, endPoint y: 234, distance: 23.1
click at [491, 235] on link "[PERSON_NAME]" at bounding box center [481, 237] width 43 height 6
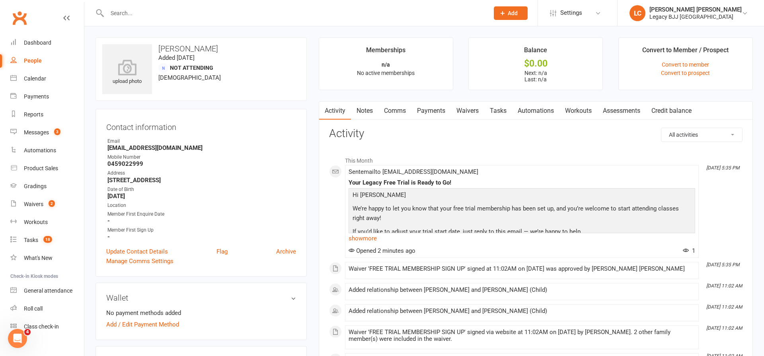
click at [401, 107] on link "Comms" at bounding box center [395, 111] width 33 height 18
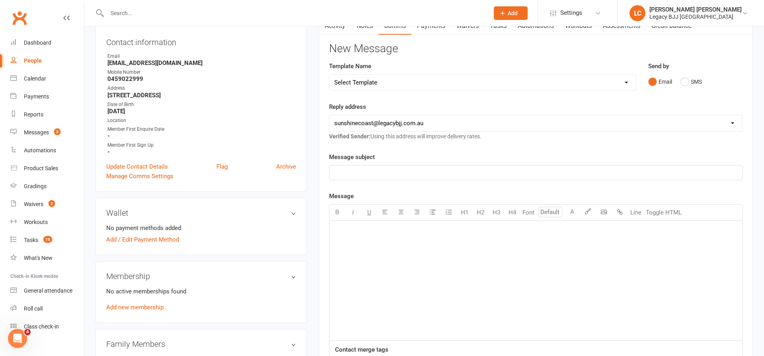
scroll to position [87, 0]
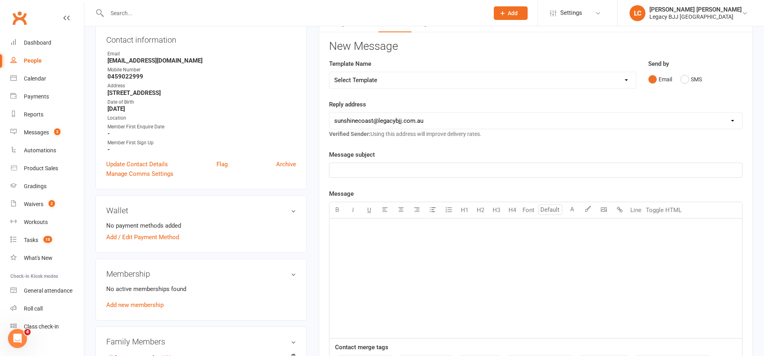
click at [399, 289] on div "﻿" at bounding box center [536, 277] width 413 height 119
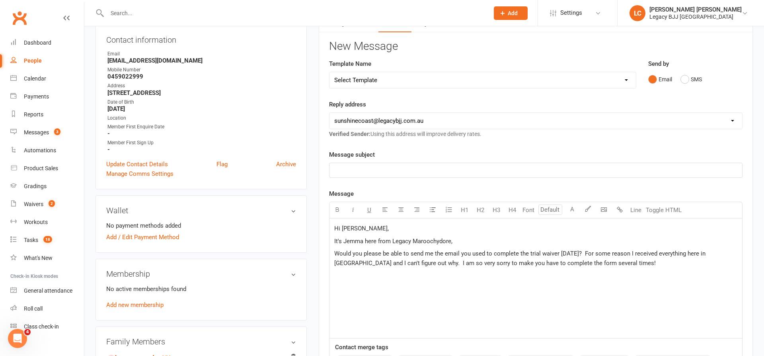
drag, startPoint x: 438, startPoint y: 262, endPoint x: 616, endPoint y: 263, distance: 178.0
click at [438, 262] on span "Would you please be able to send me the email you used to complete the trial wa…" at bounding box center [520, 258] width 373 height 17
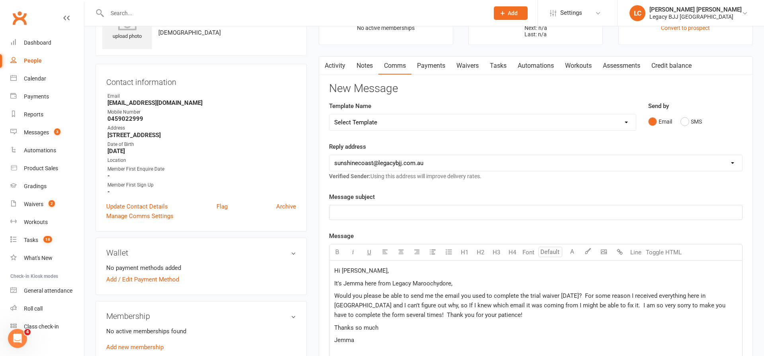
scroll to position [51, 0]
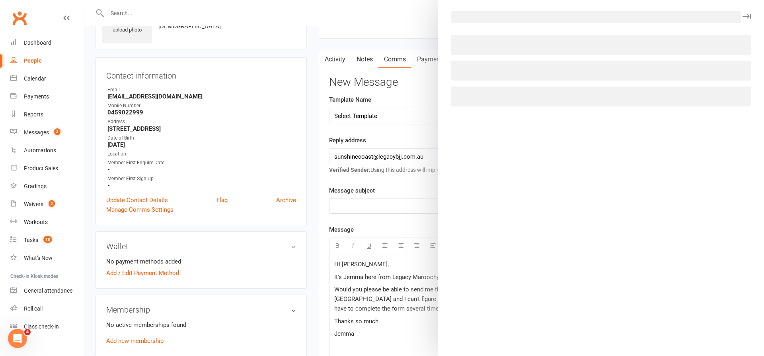
click at [605, 244] on body "Prospect Member Non-attending contact Class / event Appointment Grading event T…" at bounding box center [382, 299] width 764 height 696
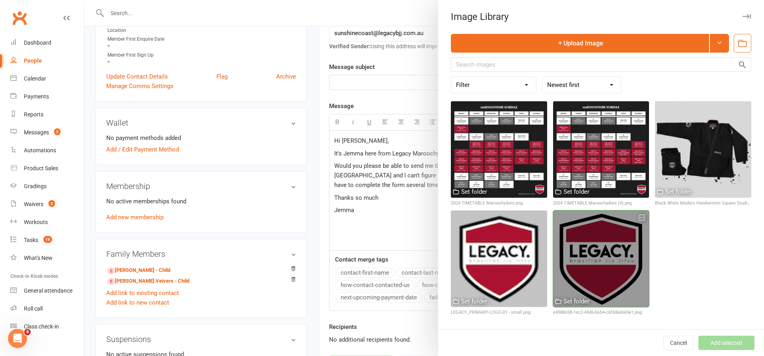
scroll to position [178, 0]
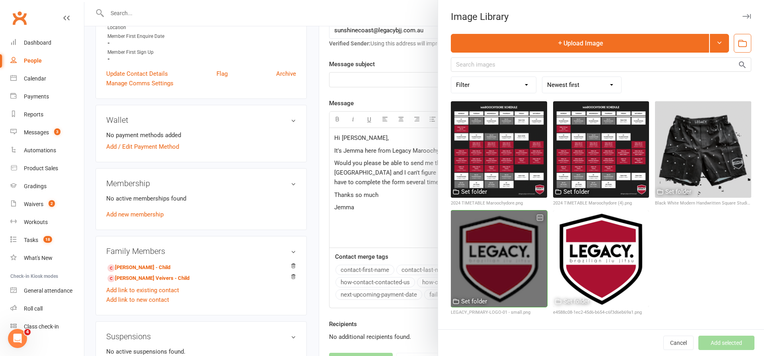
drag, startPoint x: 467, startPoint y: 258, endPoint x: 471, endPoint y: 258, distance: 4.8
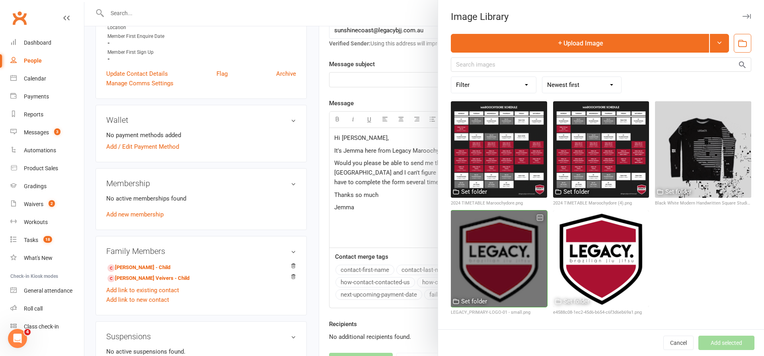
click at [467, 258] on div at bounding box center [499, 258] width 96 height 96
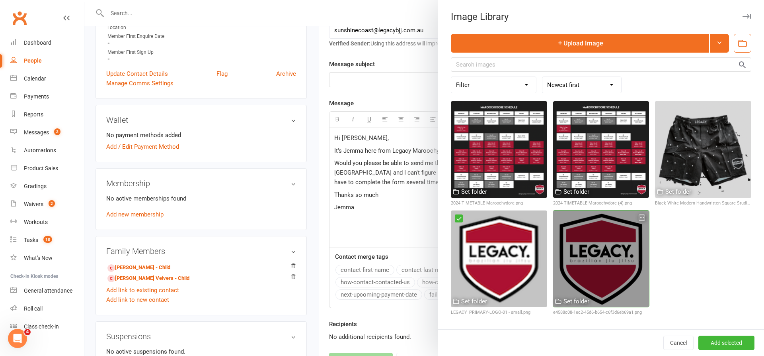
drag, startPoint x: 743, startPoint y: 339, endPoint x: 614, endPoint y: 276, distance: 143.3
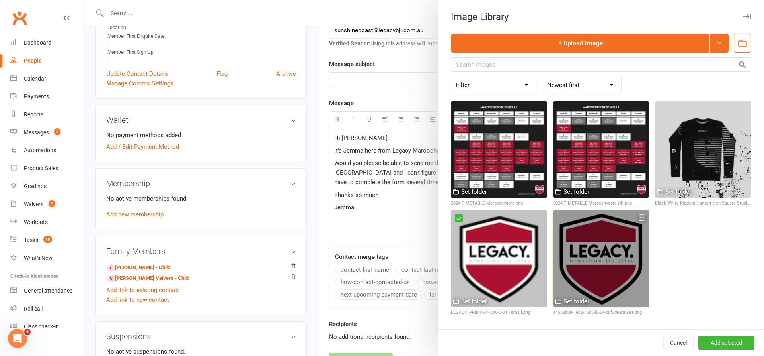
click at [742, 339] on button "Add selected" at bounding box center [727, 342] width 56 height 14
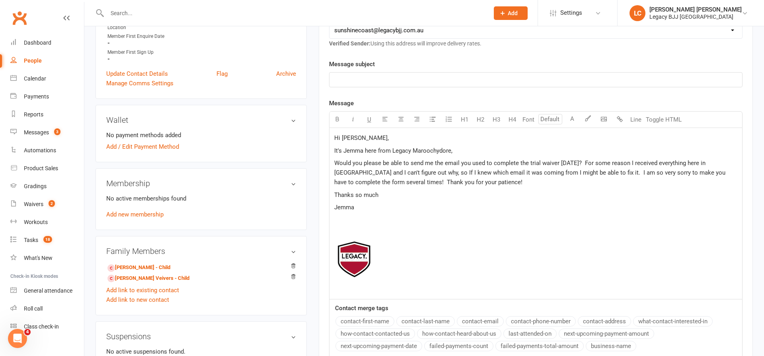
drag, startPoint x: 362, startPoint y: 74, endPoint x: 399, endPoint y: 80, distance: 37.4
click at [362, 75] on p "﻿" at bounding box center [535, 80] width 403 height 10
click at [399, 147] on span "It's Jemma here from Legacy Maroochydore," at bounding box center [393, 150] width 118 height 7
click at [338, 162] on span "Would you please be able to send me the email you used to complete the trial wa…" at bounding box center [530, 172] width 393 height 26
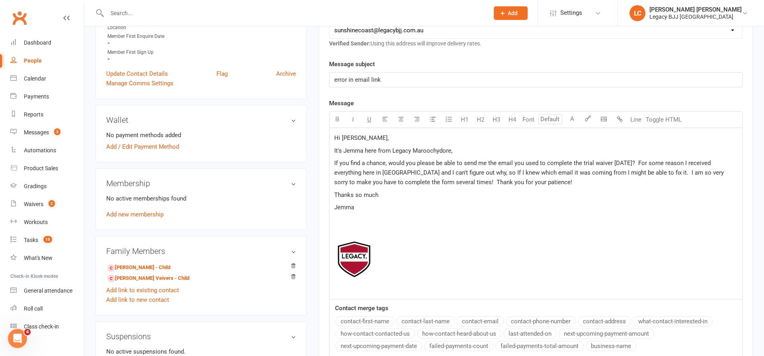
click at [636, 159] on span "If you find a chance, would you please be able to send me the email you used to…" at bounding box center [529, 172] width 391 height 26
click at [680, 174] on span "If you find a chance, would you please be able to send me the email you used to…" at bounding box center [529, 172] width 391 height 26
drag, startPoint x: 392, startPoint y: 174, endPoint x: 452, endPoint y: 174, distance: 60.1
click at [393, 174] on span "If you find a chance, would you please be able to send me the email you used to…" at bounding box center [529, 172] width 391 height 26
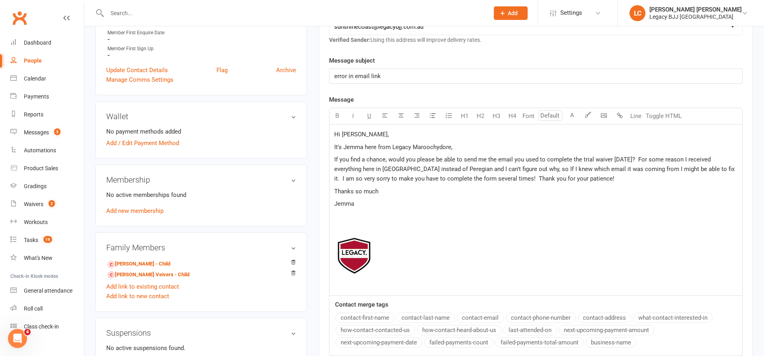
scroll to position [182, 0]
drag, startPoint x: 561, startPoint y: 184, endPoint x: 619, endPoint y: 172, distance: 58.6
click at [563, 184] on div "Hi [PERSON_NAME], It's Jemma here from Legacy Maroochydore, If you find a chanc…" at bounding box center [536, 209] width 413 height 171
drag, startPoint x: 619, startPoint y: 172, endPoint x: 649, endPoint y: 186, distance: 33.1
click at [619, 172] on p "If you find a chance, would you please be able to send me the email you used to…" at bounding box center [535, 168] width 403 height 29
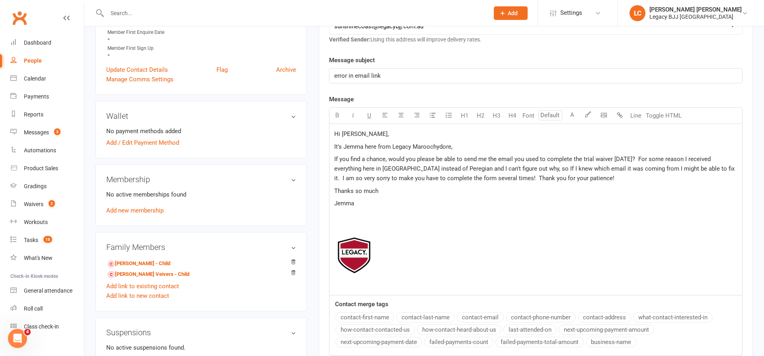
click at [663, 178] on p "If you find a chance, would you please be able to send me the email you used to…" at bounding box center [535, 168] width 403 height 29
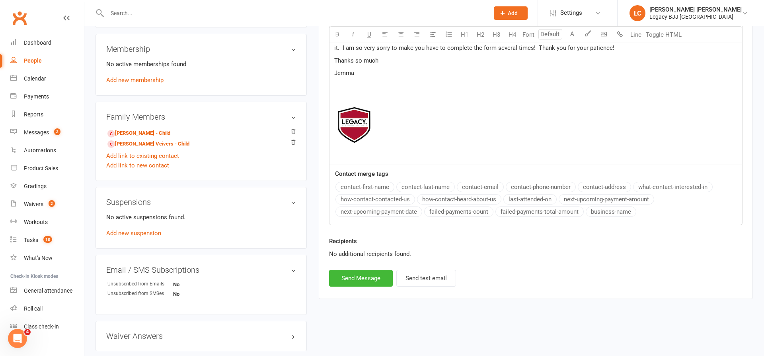
scroll to position [311, 0]
drag, startPoint x: 381, startPoint y: 62, endPoint x: 335, endPoint y: 60, distance: 45.8
click at [335, 60] on p "Thanks so much" at bounding box center [535, 61] width 403 height 10
click at [364, 275] on button "Send Message" at bounding box center [361, 278] width 64 height 17
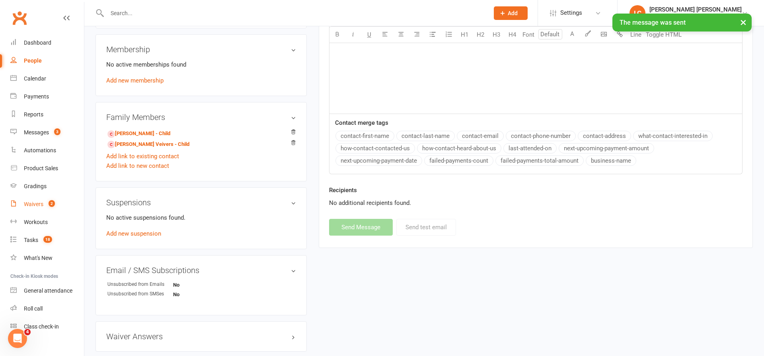
click at [37, 207] on link "Waivers 2" at bounding box center [47, 204] width 74 height 18
select select "100"
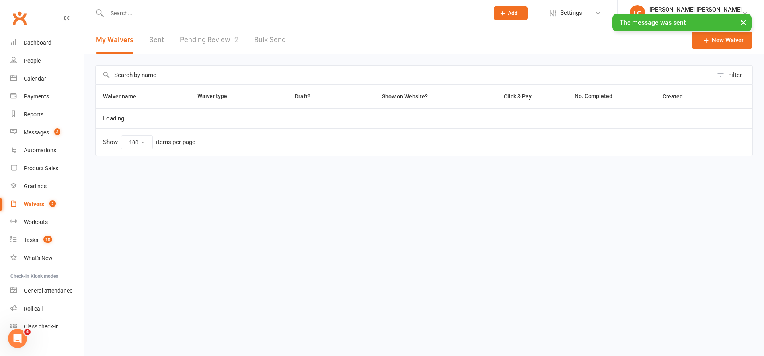
click at [198, 38] on link "Pending Review 2" at bounding box center [209, 39] width 59 height 27
select select "100"
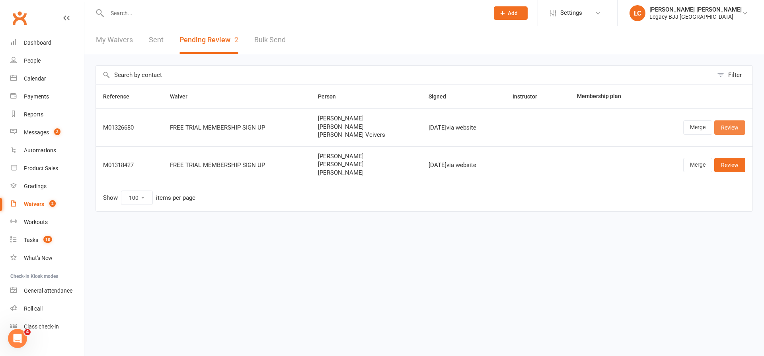
click at [738, 131] on link "Review" at bounding box center [730, 127] width 31 height 14
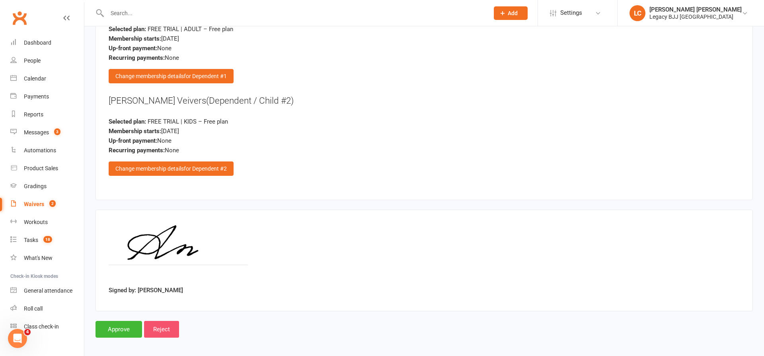
scroll to position [1286, 0]
click at [169, 321] on input "Reject" at bounding box center [161, 329] width 35 height 17
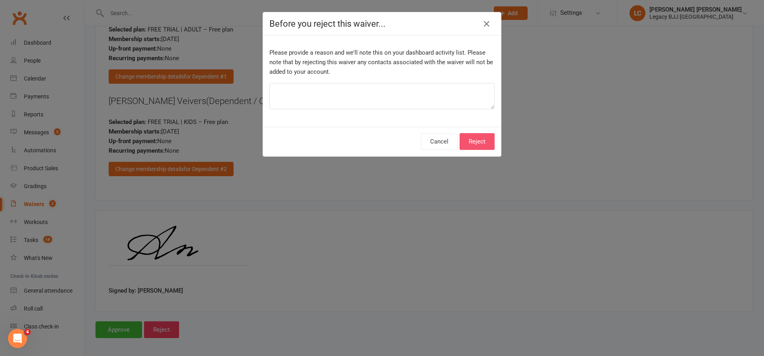
click at [485, 143] on button "Reject" at bounding box center [477, 141] width 35 height 17
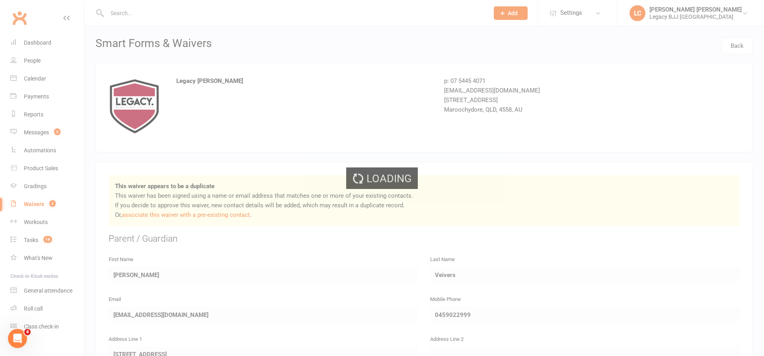
select select "100"
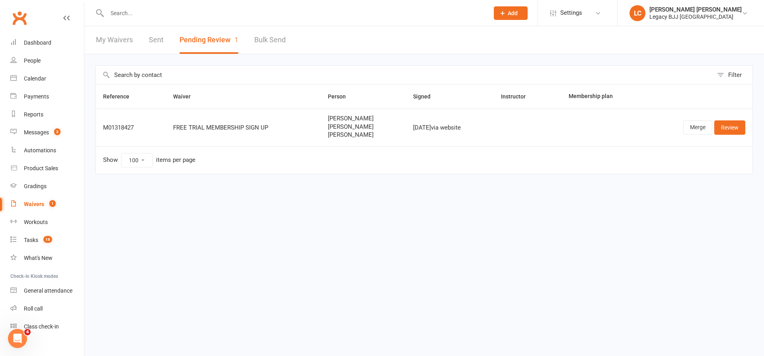
click at [695, 123] on link "Merge" at bounding box center [698, 127] width 29 height 14
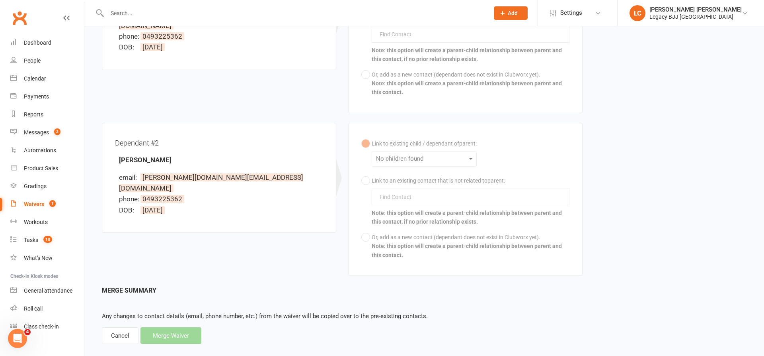
scroll to position [281, 0]
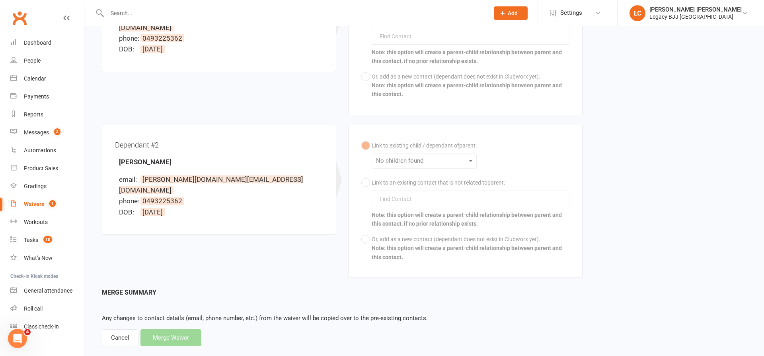
click at [115, 329] on div "Cancel" at bounding box center [120, 337] width 37 height 17
select select "100"
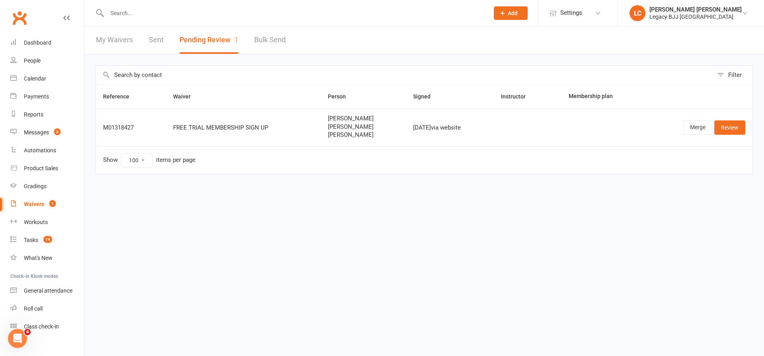
drag, startPoint x: 736, startPoint y: 128, endPoint x: 615, endPoint y: 158, distance: 124.7
click at [736, 128] on link "Review" at bounding box center [730, 127] width 31 height 14
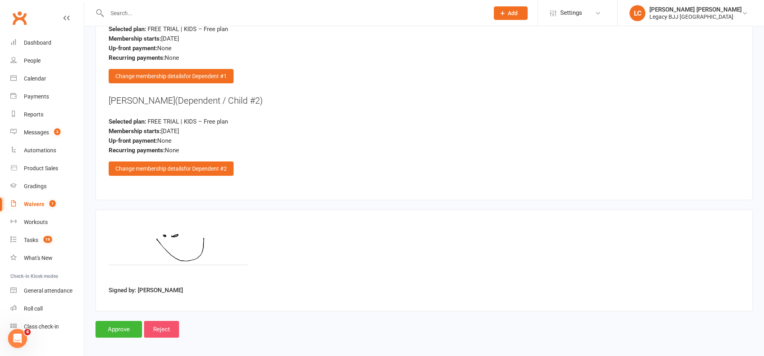
scroll to position [1228, 0]
click at [163, 321] on input "Reject" at bounding box center [161, 329] width 35 height 17
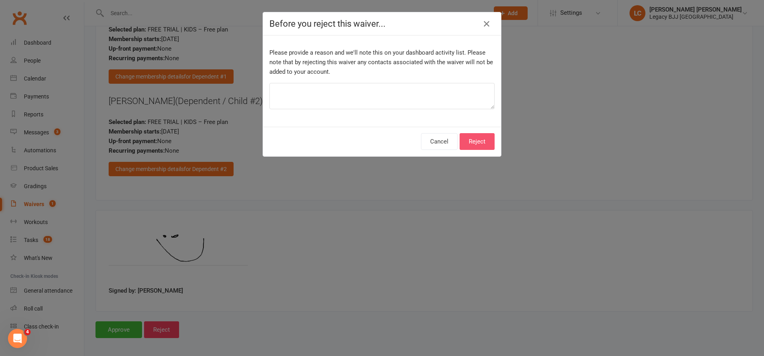
click at [477, 137] on button "Reject" at bounding box center [477, 141] width 35 height 17
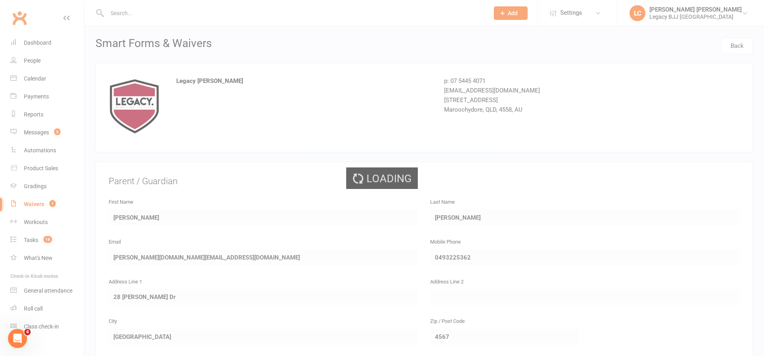
select select "100"
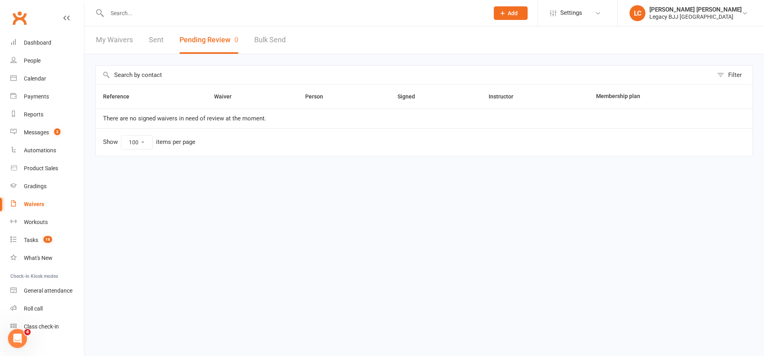
click at [165, 12] on input "text" at bounding box center [294, 13] width 379 height 11
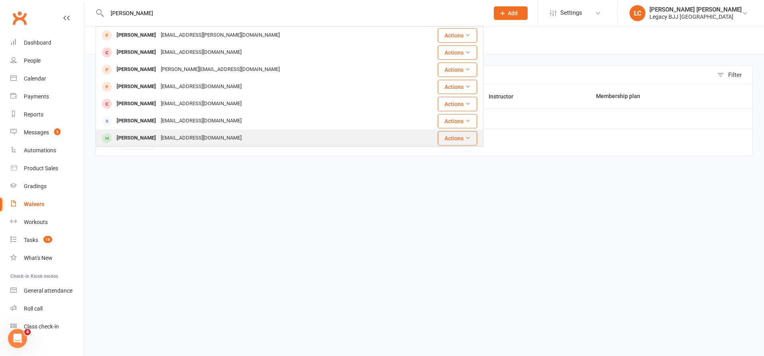
type input "[PERSON_NAME]"
click at [141, 137] on div "[PERSON_NAME]" at bounding box center [136, 138] width 44 height 12
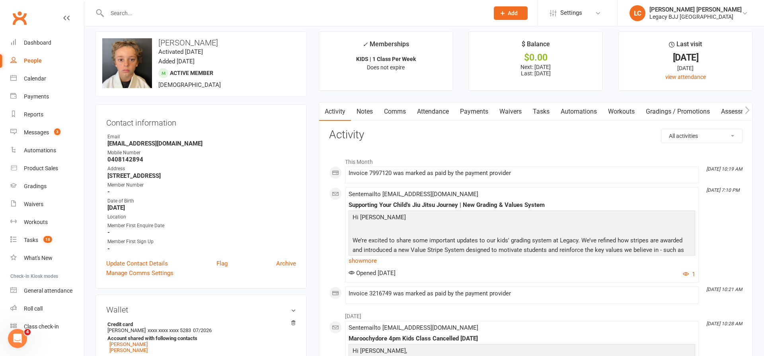
scroll to position [6, 0]
click at [509, 112] on link "Waivers" at bounding box center [510, 111] width 33 height 18
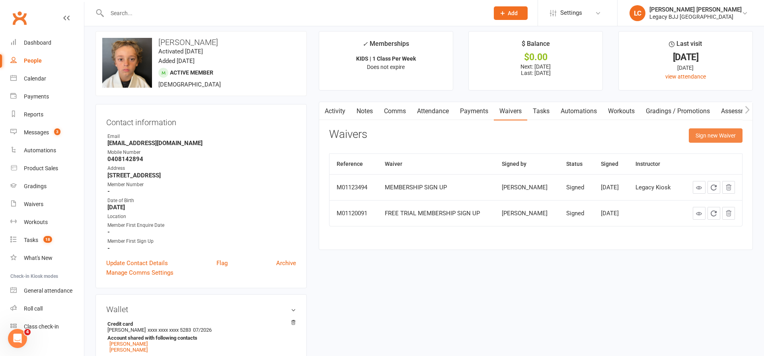
click at [714, 135] on button "Sign new Waiver" at bounding box center [716, 135] width 54 height 14
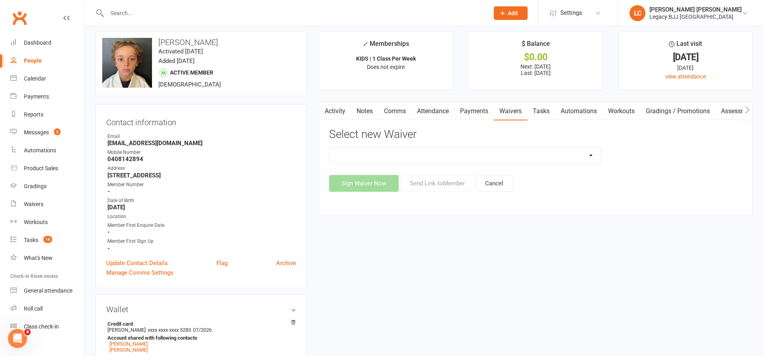
select select "10224"
click at [451, 178] on button "Send Link to Member" at bounding box center [437, 183] width 73 height 17
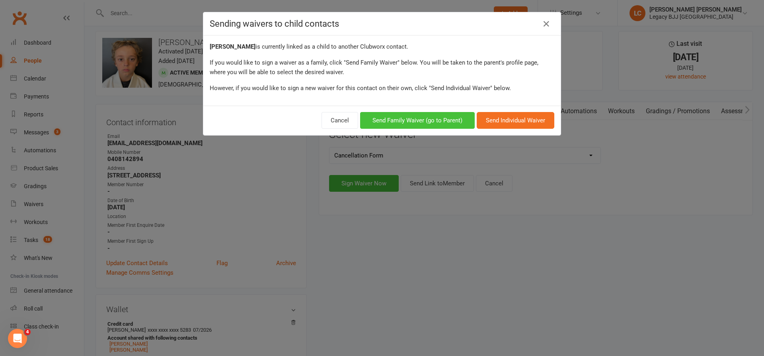
click at [433, 118] on button "Send Family Waiver (go to Parent)" at bounding box center [417, 120] width 115 height 17
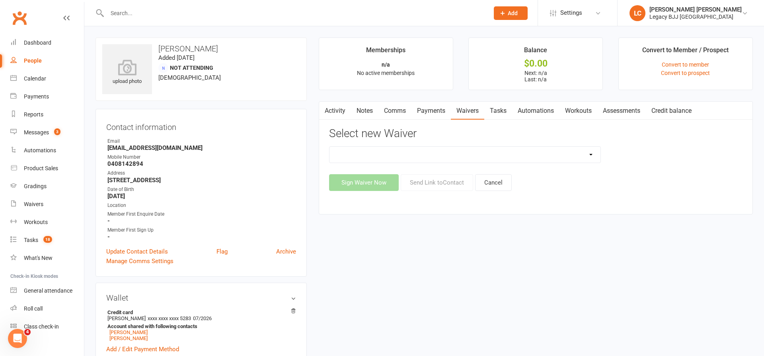
select select "10224"
drag, startPoint x: 450, startPoint y: 178, endPoint x: 461, endPoint y: 184, distance: 12.5
click at [450, 178] on button "Send Link to Contact" at bounding box center [437, 182] width 72 height 17
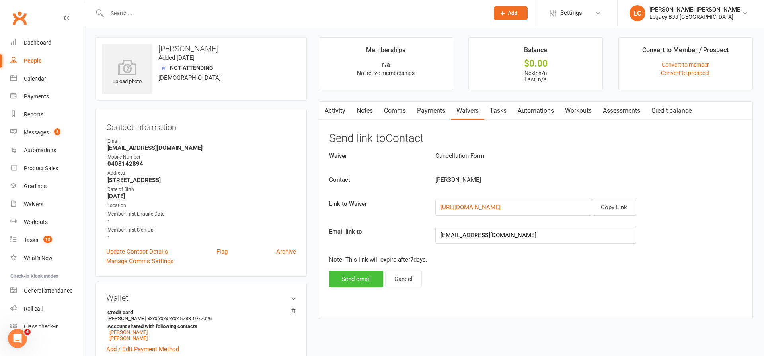
click at [358, 280] on button "Send email" at bounding box center [356, 278] width 54 height 17
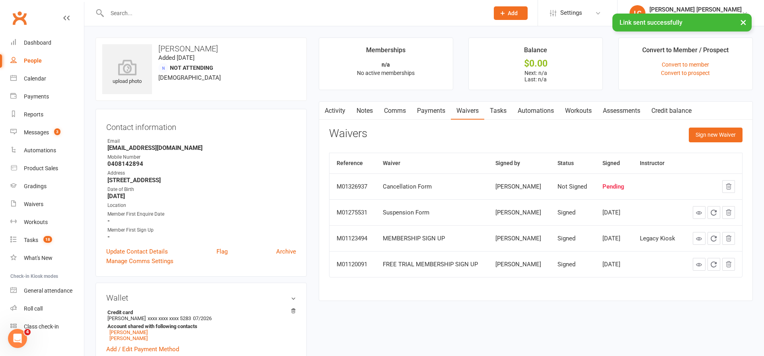
drag, startPoint x: 48, startPoint y: 134, endPoint x: 116, endPoint y: 112, distance: 71.5
click at [48, 134] on div "Messages" at bounding box center [36, 132] width 25 height 6
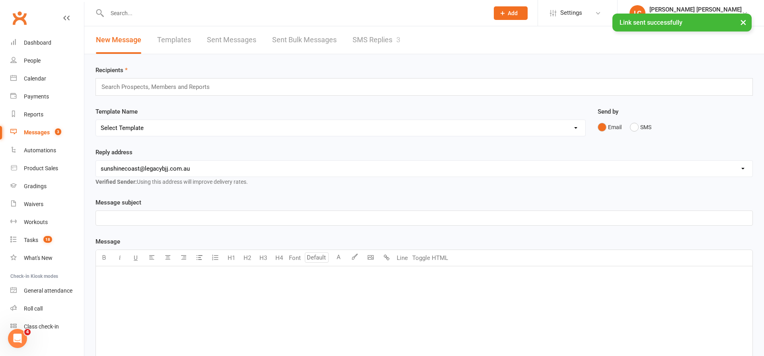
drag, startPoint x: 391, startPoint y: 39, endPoint x: 395, endPoint y: 38, distance: 4.2
click at [395, 37] on link "SMS Replies 3" at bounding box center [377, 39] width 48 height 27
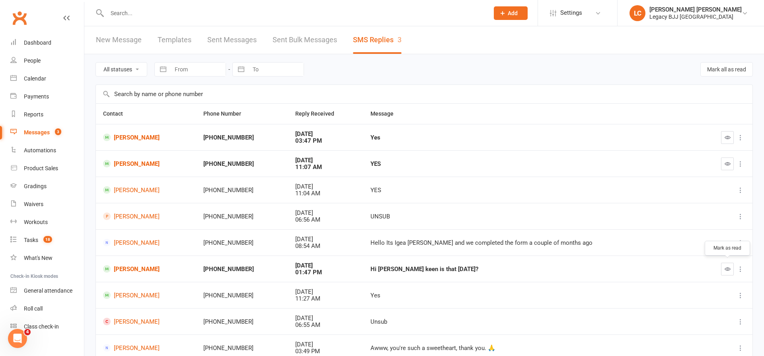
click at [724, 268] on button "button" at bounding box center [727, 268] width 13 height 13
drag, startPoint x: 139, startPoint y: 163, endPoint x: 147, endPoint y: 164, distance: 7.2
click at [139, 163] on link "[PERSON_NAME]" at bounding box center [146, 164] width 86 height 8
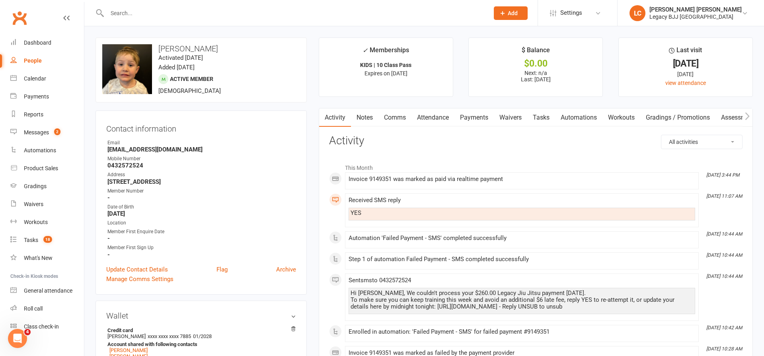
click at [477, 113] on link "Payments" at bounding box center [474, 117] width 39 height 18
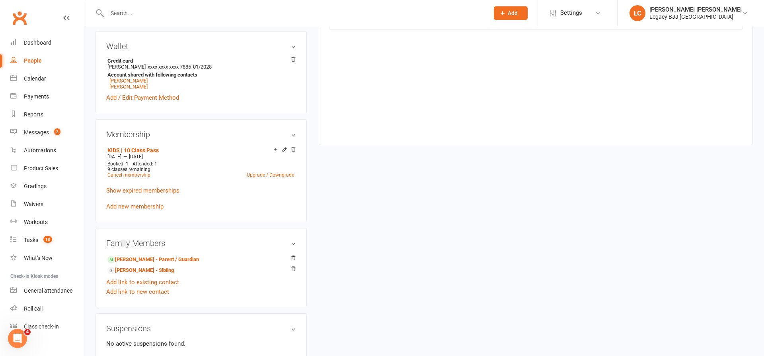
scroll to position [270, 0]
click at [42, 131] on div "Messages" at bounding box center [36, 132] width 25 height 6
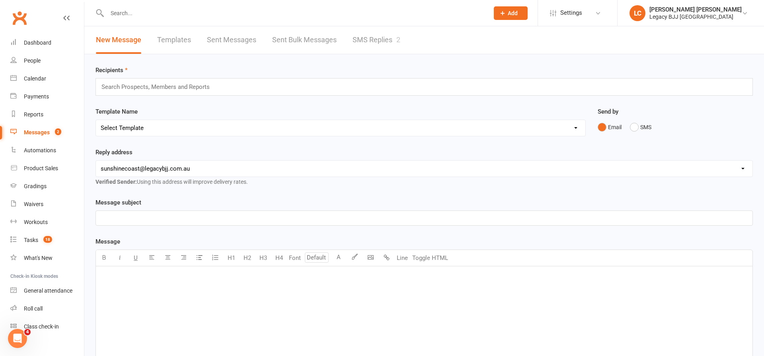
drag, startPoint x: 371, startPoint y: 45, endPoint x: 391, endPoint y: 53, distance: 21.0
click at [371, 45] on link "SMS Replies 2" at bounding box center [377, 39] width 48 height 27
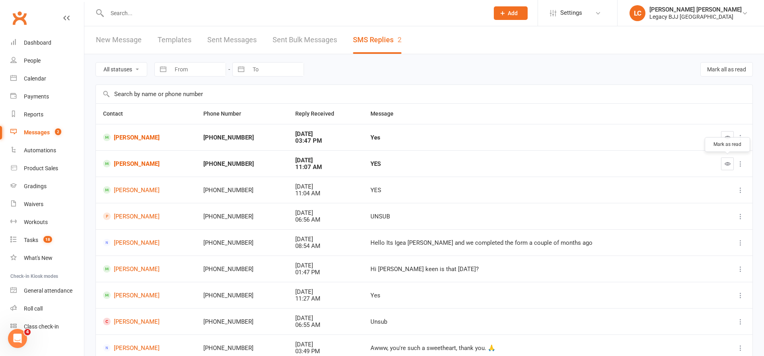
click at [728, 164] on icon "button" at bounding box center [728, 163] width 6 height 6
click at [134, 138] on link "[PERSON_NAME]" at bounding box center [146, 137] width 86 height 8
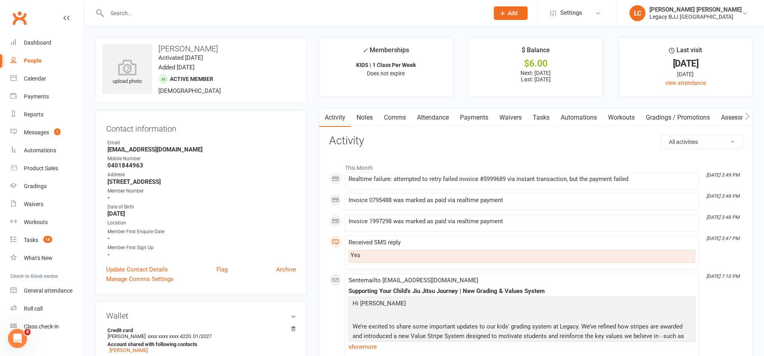
click at [473, 117] on link "Payments" at bounding box center [474, 117] width 39 height 18
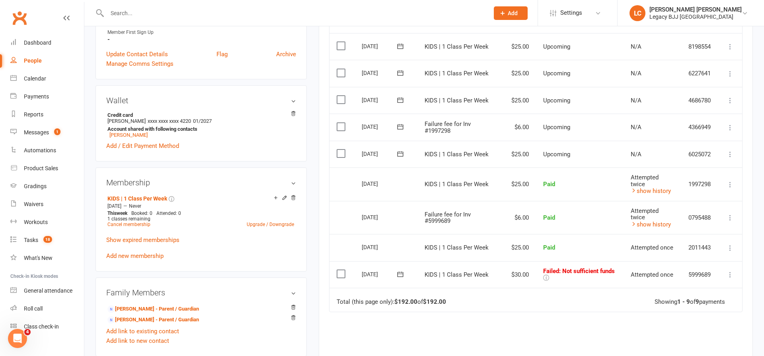
scroll to position [218, 0]
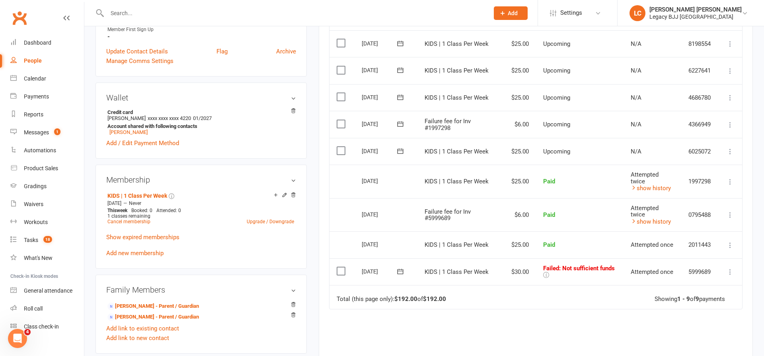
click at [733, 268] on icon at bounding box center [731, 272] width 8 height 8
click at [684, 327] on link "Skip" at bounding box center [695, 335] width 79 height 16
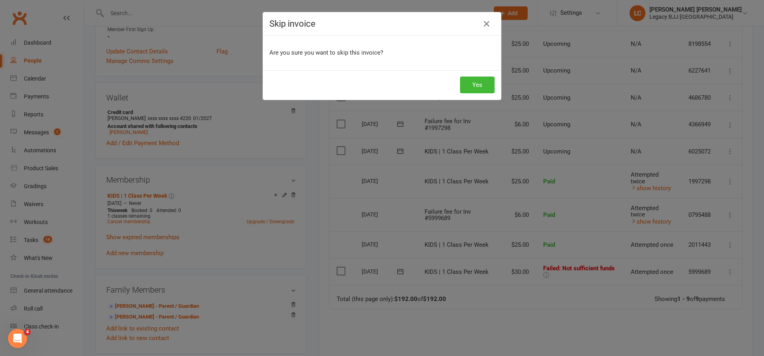
click at [485, 92] on button "Yes" at bounding box center [477, 84] width 35 height 17
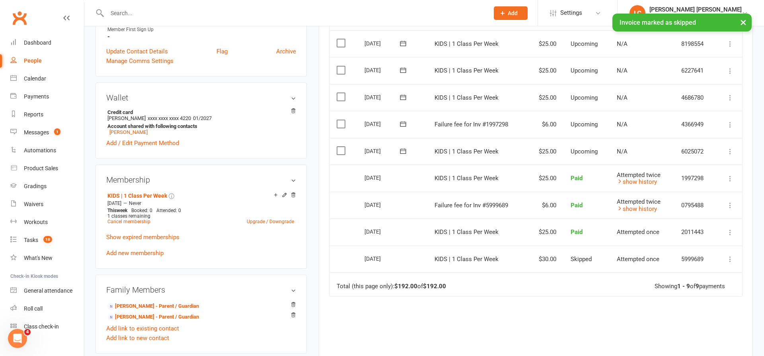
drag, startPoint x: 35, startPoint y: 132, endPoint x: 126, endPoint y: 129, distance: 91.2
click at [35, 132] on div "Messages" at bounding box center [36, 132] width 25 height 6
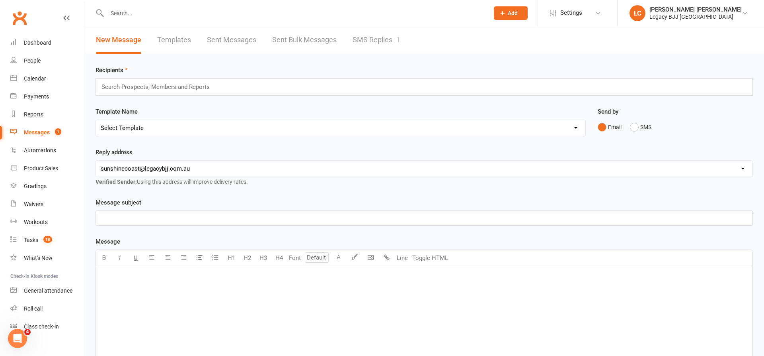
click at [375, 39] on link "SMS Replies 1" at bounding box center [377, 39] width 48 height 27
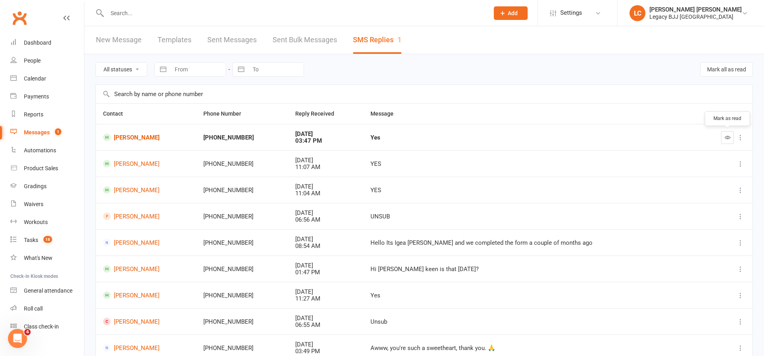
click at [731, 139] on icon "button" at bounding box center [728, 137] width 6 height 6
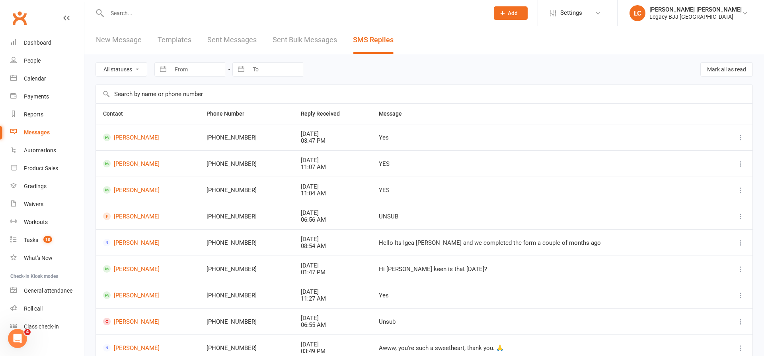
click at [185, 18] on input "text" at bounding box center [294, 13] width 379 height 11
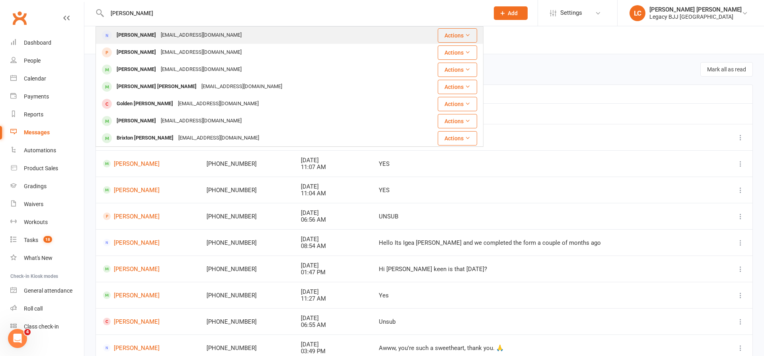
type input "[PERSON_NAME]"
click at [173, 38] on div "[EMAIL_ADDRESS][DOMAIN_NAME]" at bounding box center [201, 35] width 86 height 12
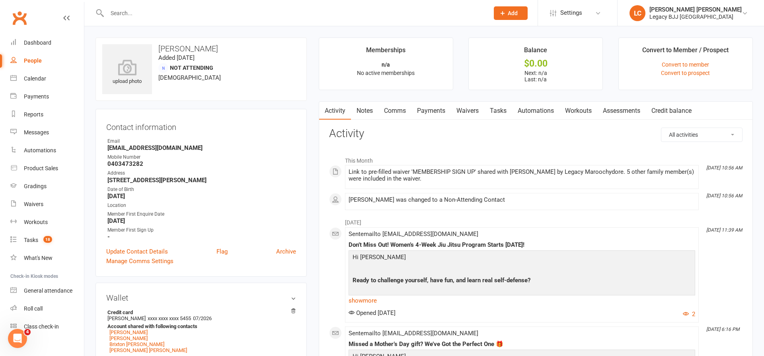
click at [431, 109] on link "Payments" at bounding box center [431, 111] width 39 height 18
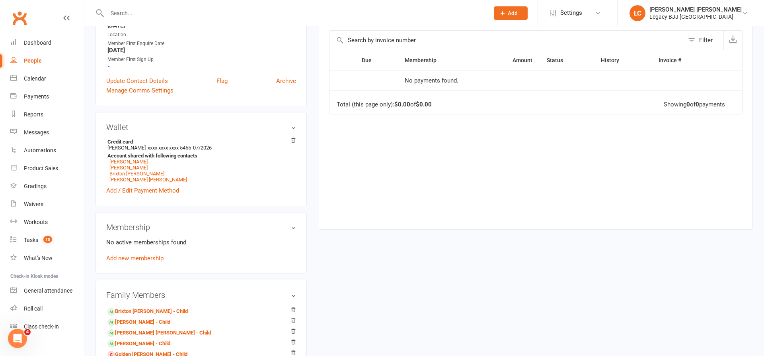
scroll to position [178, 0]
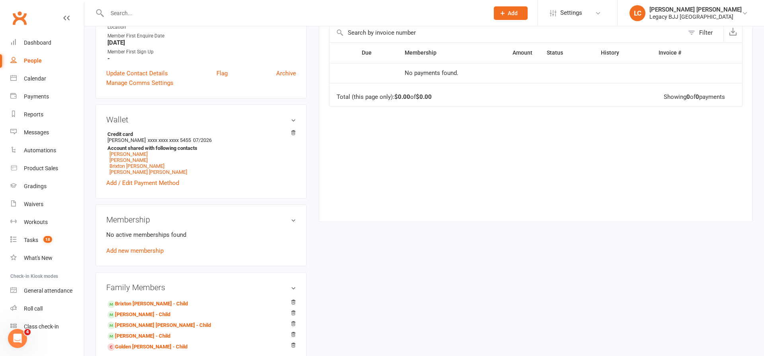
drag, startPoint x: 135, startPoint y: 305, endPoint x: 157, endPoint y: 300, distance: 23.0
click at [135, 305] on link "Brixton [PERSON_NAME] - Child" at bounding box center [147, 303] width 80 height 8
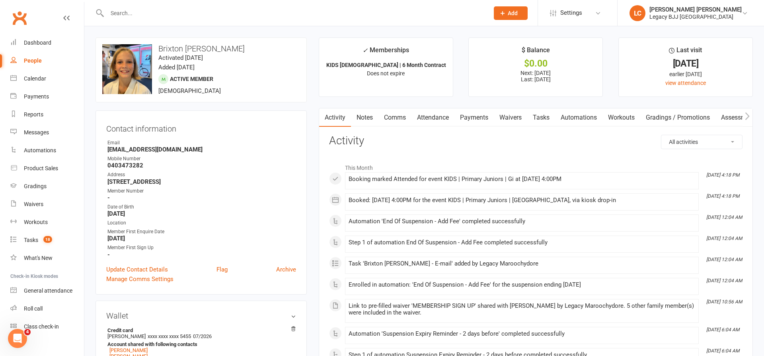
click at [470, 120] on link "Payments" at bounding box center [474, 117] width 39 height 18
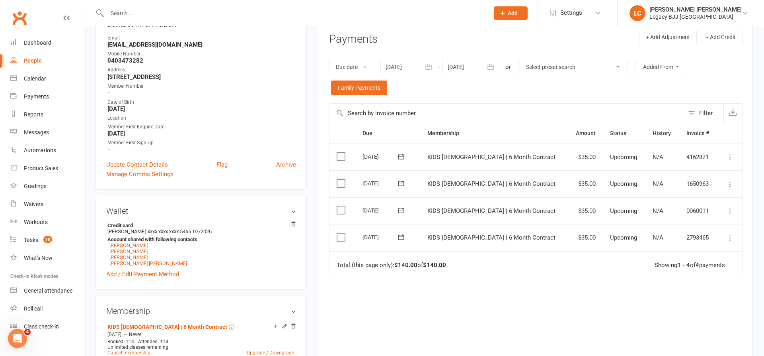
scroll to position [85, 0]
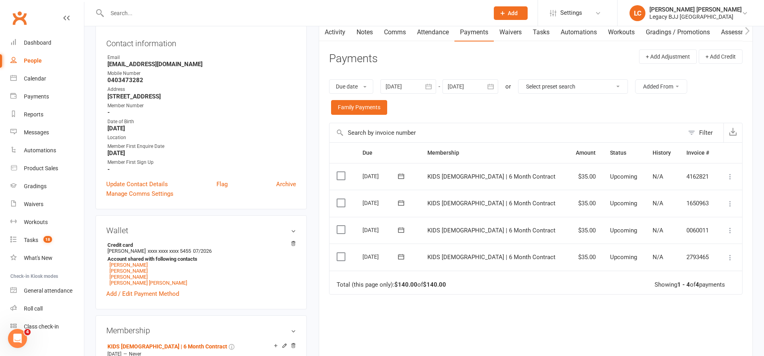
click at [428, 85] on icon "button" at bounding box center [429, 86] width 6 height 5
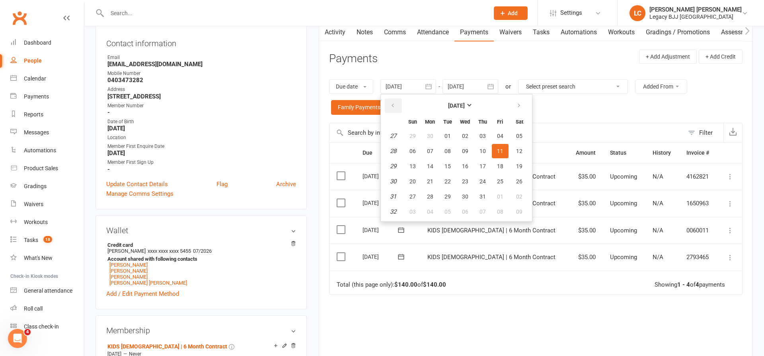
click at [394, 98] on button "button" at bounding box center [393, 105] width 17 height 14
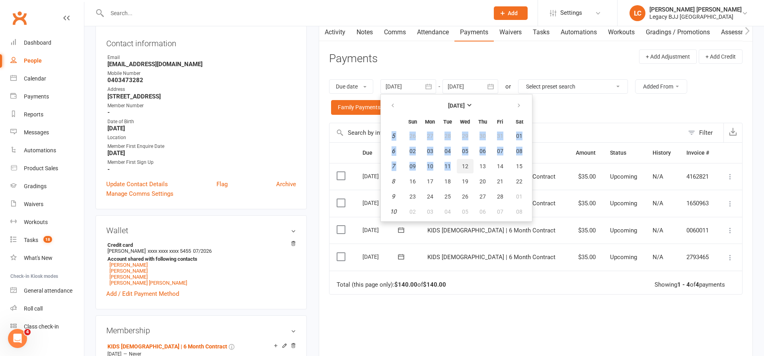
drag, startPoint x: 457, startPoint y: 162, endPoint x: 472, endPoint y: 168, distance: 15.7
click at [458, 162] on table "[DATE] Sun Mon Tue Wed Thu Fri Sat 5 26 27 28 29 30 31 01 6 02 03 04 05 06 07 0…" at bounding box center [457, 157] width 148 height 123
click at [472, 168] on button "12" at bounding box center [465, 166] width 17 height 14
type input "[DATE]"
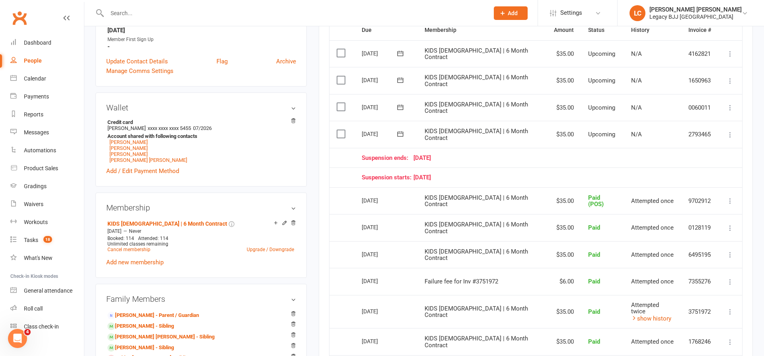
scroll to position [213, 0]
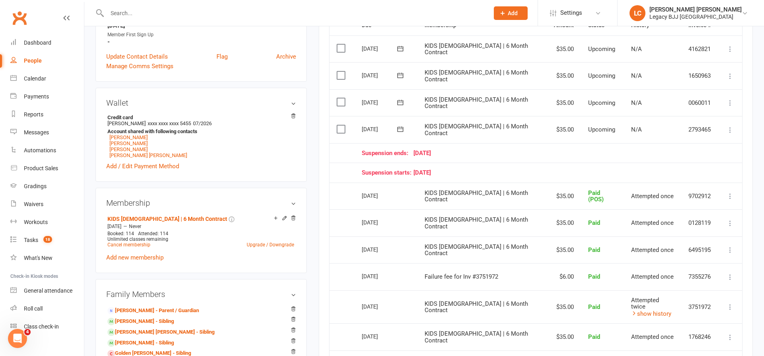
click at [731, 126] on icon at bounding box center [731, 130] width 8 height 8
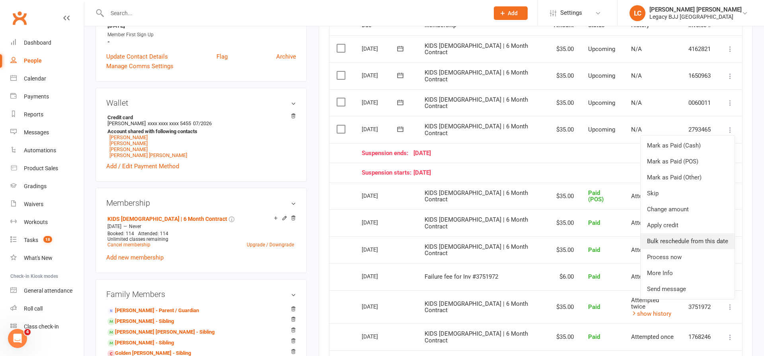
click at [695, 234] on link "Bulk reschedule from this date" at bounding box center [688, 241] width 94 height 16
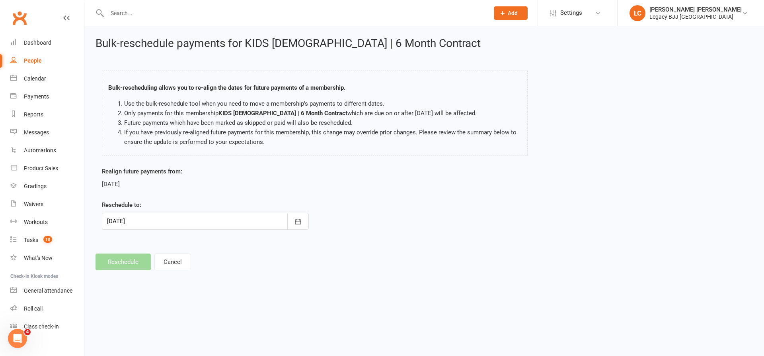
drag, startPoint x: 295, startPoint y: 215, endPoint x: 262, endPoint y: 221, distance: 32.7
click at [295, 215] on button "button" at bounding box center [297, 221] width 21 height 17
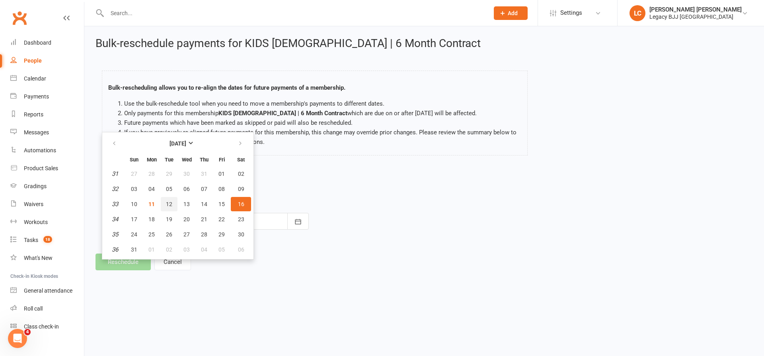
click at [168, 203] on span "12" at bounding box center [169, 204] width 6 height 6
type input "[DATE]"
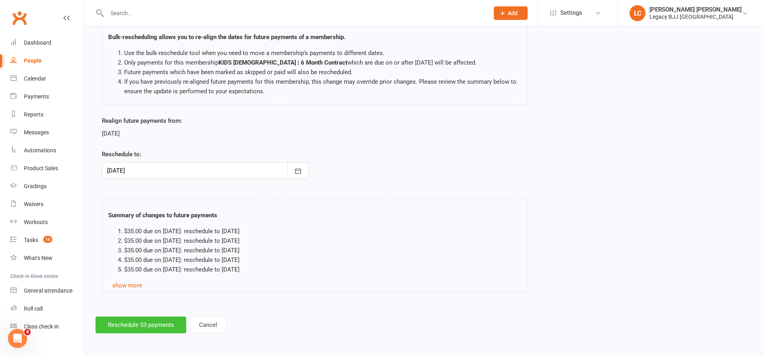
scroll to position [50, 0]
click at [132, 331] on button "Reschedule 53 payments" at bounding box center [141, 325] width 91 height 17
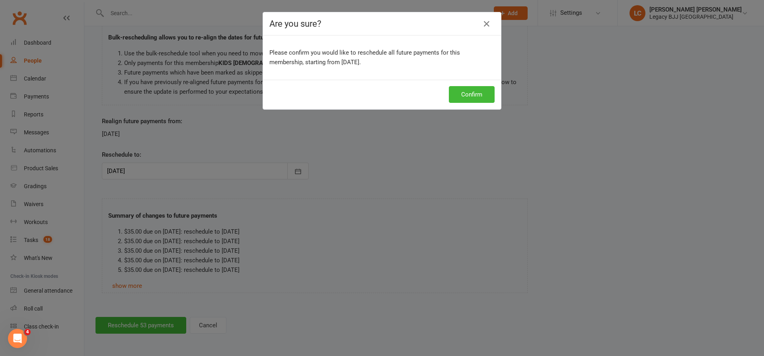
drag, startPoint x: 132, startPoint y: 331, endPoint x: 139, endPoint y: 324, distance: 9.9
click at [138, 325] on div "Are you sure? Please confirm you would like to reschedule all future payments f…" at bounding box center [382, 178] width 764 height 356
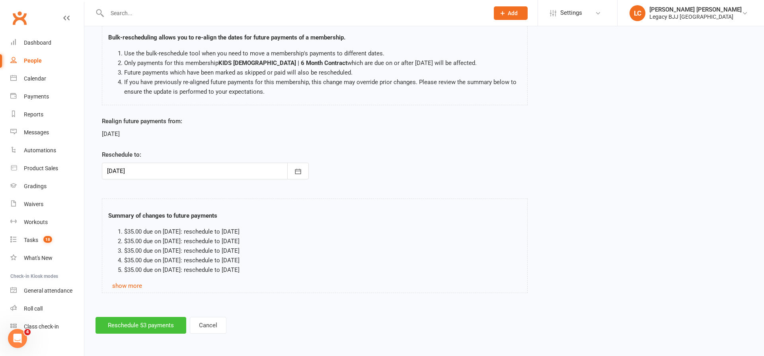
click at [152, 319] on button "Reschedule 53 payments" at bounding box center [141, 325] width 91 height 17
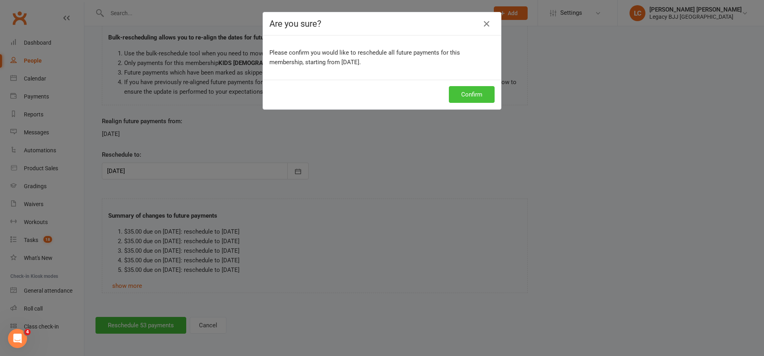
click at [470, 93] on button "Confirm" at bounding box center [472, 94] width 46 height 17
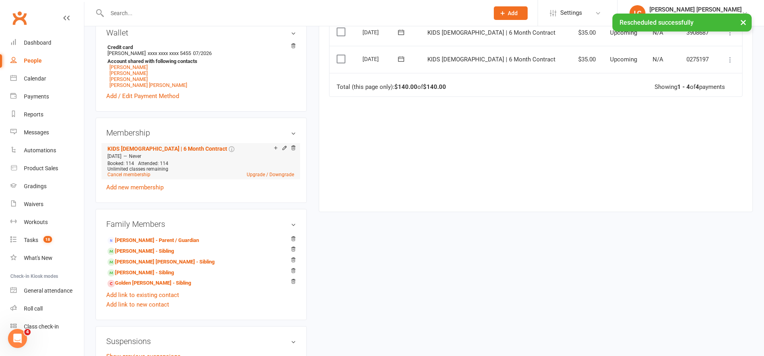
scroll to position [285, 0]
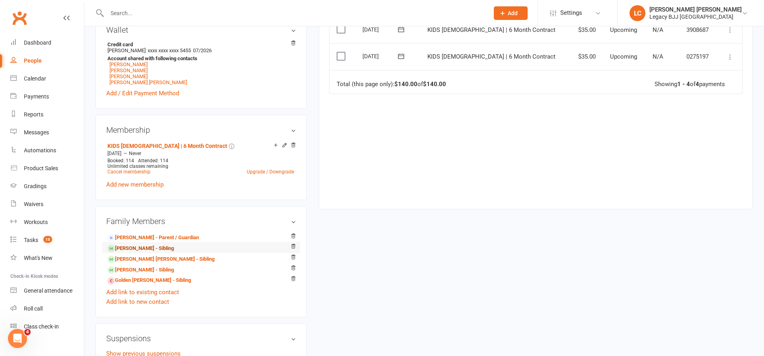
click at [141, 249] on link "[PERSON_NAME] - Sibling" at bounding box center [140, 248] width 66 height 8
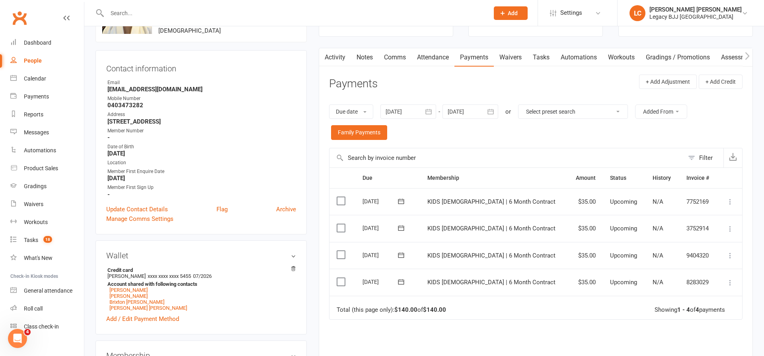
scroll to position [55, 0]
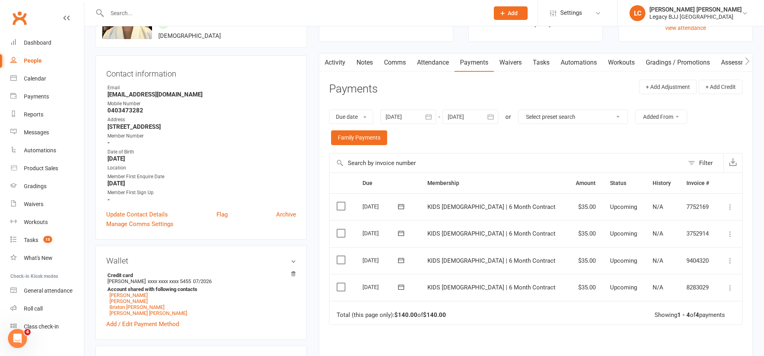
click at [436, 115] on button "button" at bounding box center [429, 116] width 14 height 14
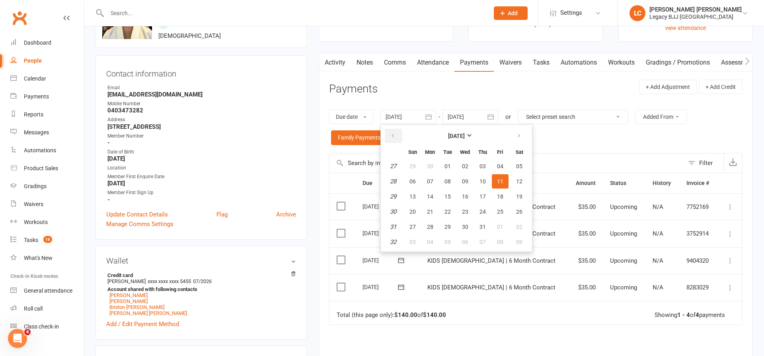
drag, startPoint x: 388, startPoint y: 143, endPoint x: 398, endPoint y: 140, distance: 10.0
click at [391, 143] on th at bounding box center [393, 136] width 20 height 18
click at [398, 140] on button "button" at bounding box center [393, 136] width 17 height 14
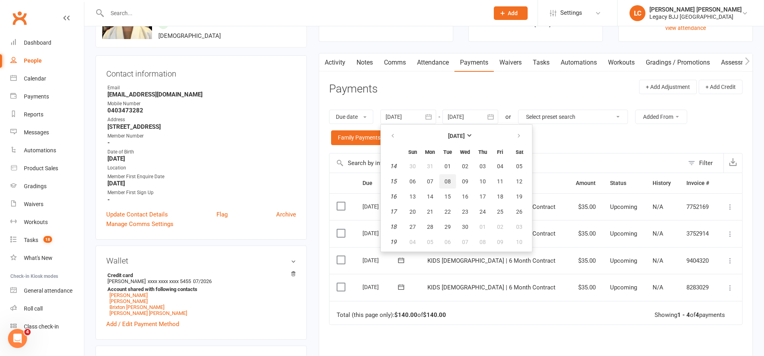
click at [444, 174] on button "08" at bounding box center [448, 181] width 17 height 14
type input "[DATE]"
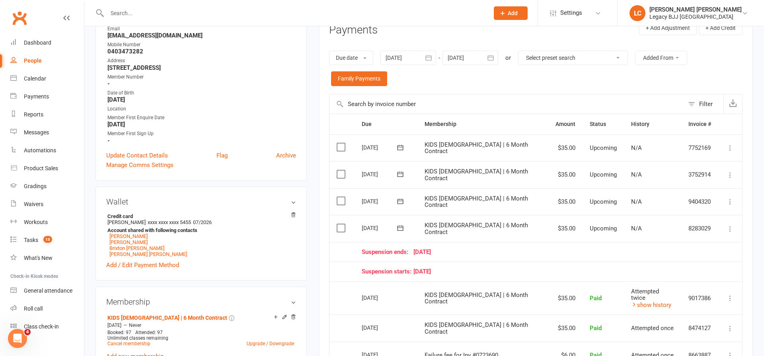
scroll to position [136, 0]
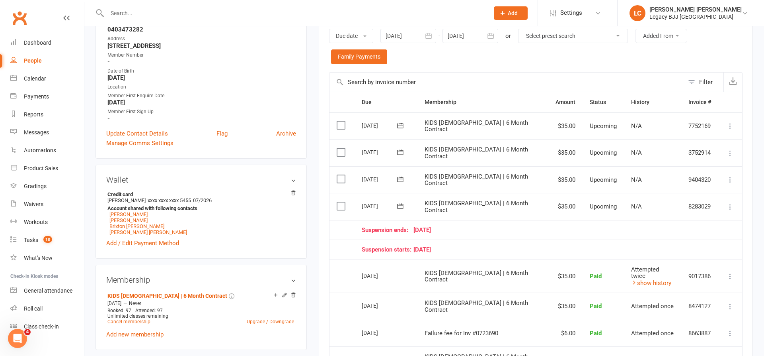
click at [731, 203] on icon at bounding box center [731, 207] width 8 height 8
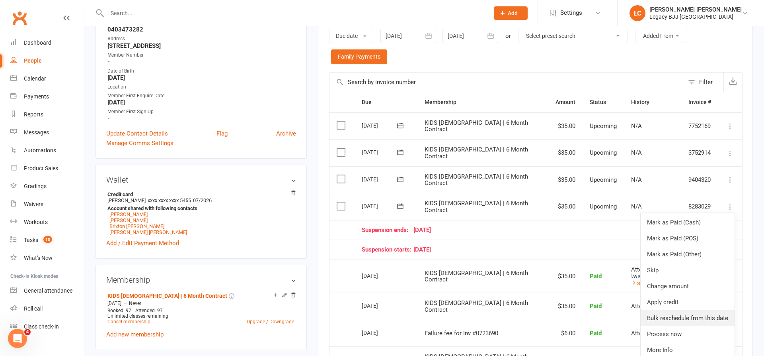
click at [675, 310] on link "Bulk reschedule from this date" at bounding box center [688, 318] width 94 height 16
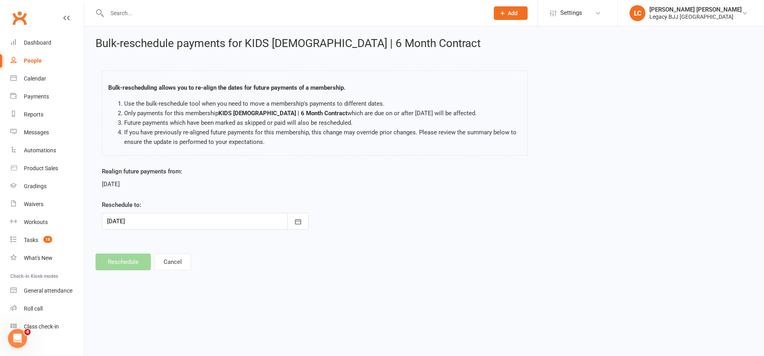
drag, startPoint x: 295, startPoint y: 219, endPoint x: 250, endPoint y: 229, distance: 46.8
click at [295, 219] on icon "button" at bounding box center [298, 221] width 6 height 5
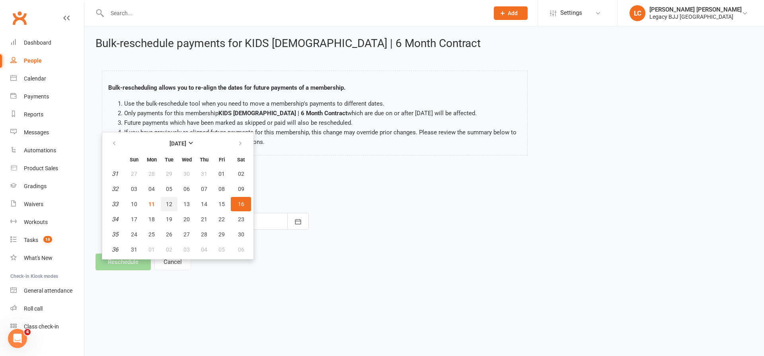
click at [171, 205] on span "12" at bounding box center [169, 204] width 6 height 6
type input "[DATE]"
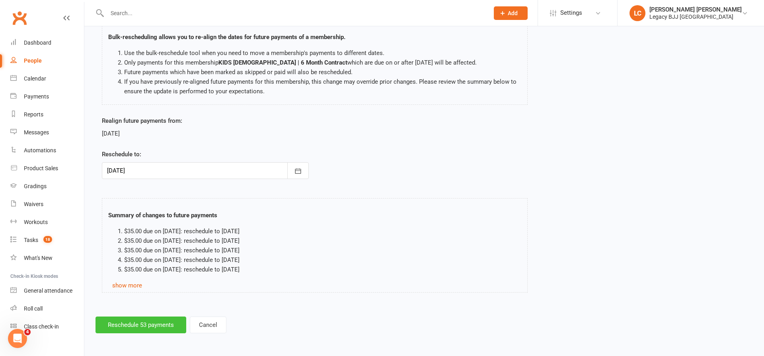
scroll to position [50, 0]
click at [139, 326] on button "Reschedule 53 payments" at bounding box center [141, 325] width 91 height 17
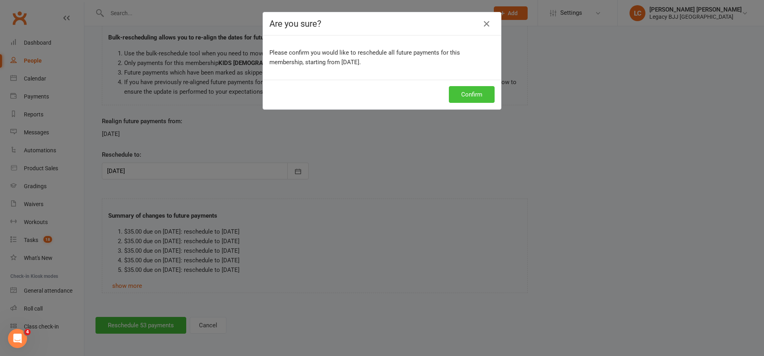
click at [484, 94] on button "Confirm" at bounding box center [472, 94] width 46 height 17
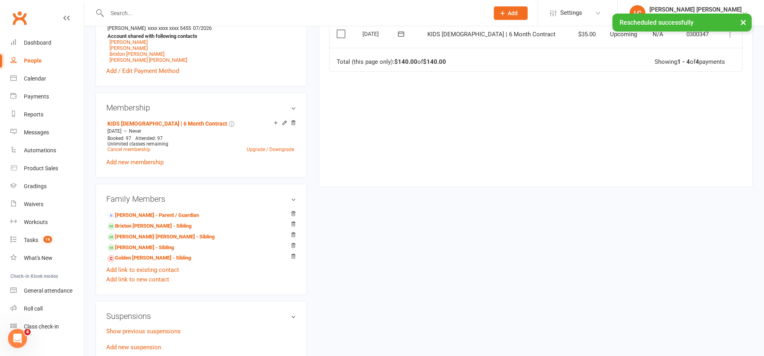
scroll to position [314, 0]
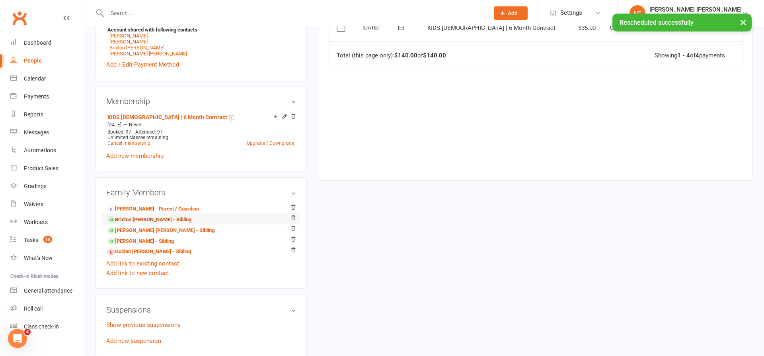
click at [137, 219] on link "Brixton [PERSON_NAME] - Sibling" at bounding box center [149, 219] width 84 height 8
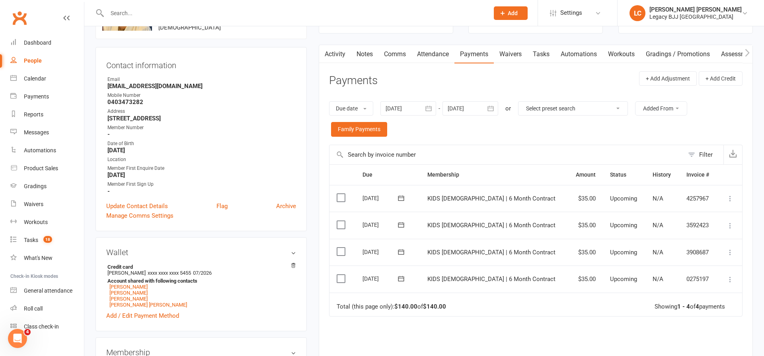
scroll to position [303, 0]
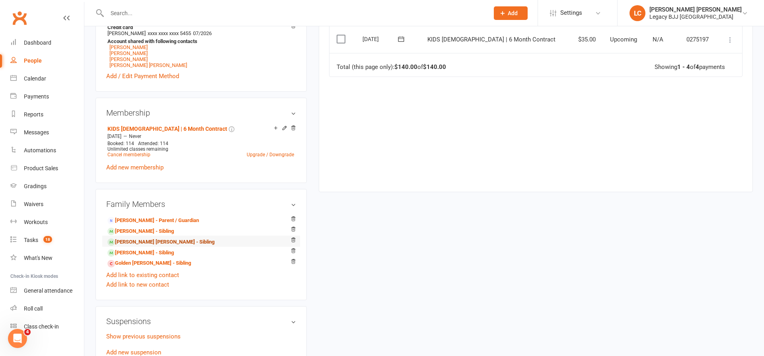
click at [132, 241] on link "[PERSON_NAME] [PERSON_NAME] - Sibling" at bounding box center [160, 242] width 107 height 8
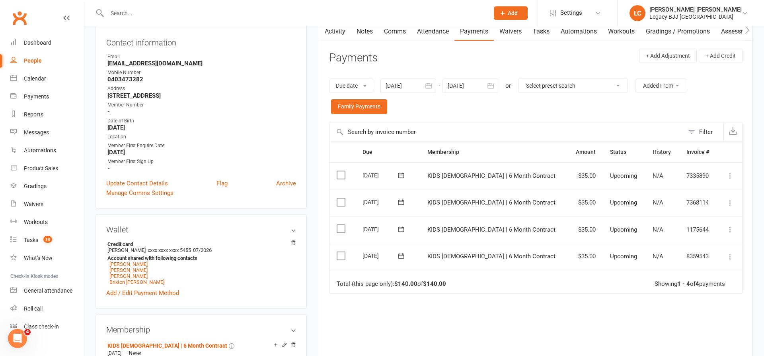
scroll to position [100, 0]
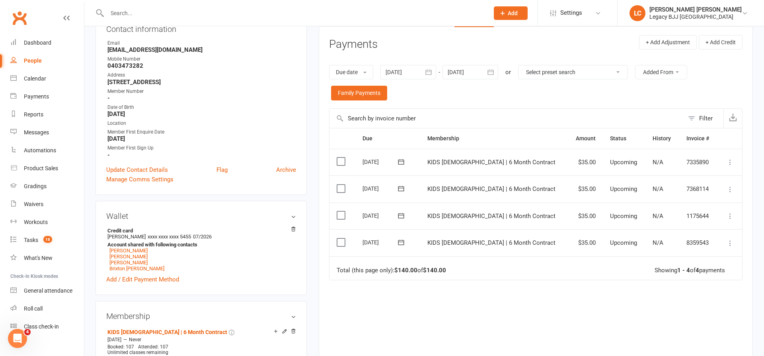
click at [433, 72] on icon "button" at bounding box center [429, 72] width 8 height 8
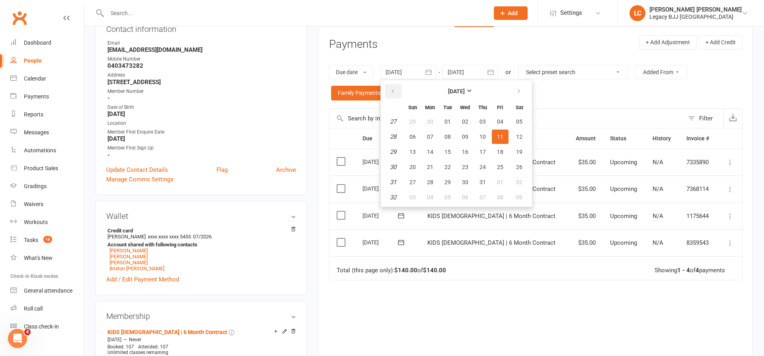
click at [400, 91] on button "button" at bounding box center [393, 91] width 17 height 14
drag, startPoint x: 400, startPoint y: 91, endPoint x: 412, endPoint y: 111, distance: 24.1
click at [400, 91] on button "button" at bounding box center [393, 91] width 17 height 14
drag, startPoint x: 435, startPoint y: 151, endPoint x: 440, endPoint y: 152, distance: 4.8
click at [436, 151] on button "12" at bounding box center [430, 152] width 17 height 14
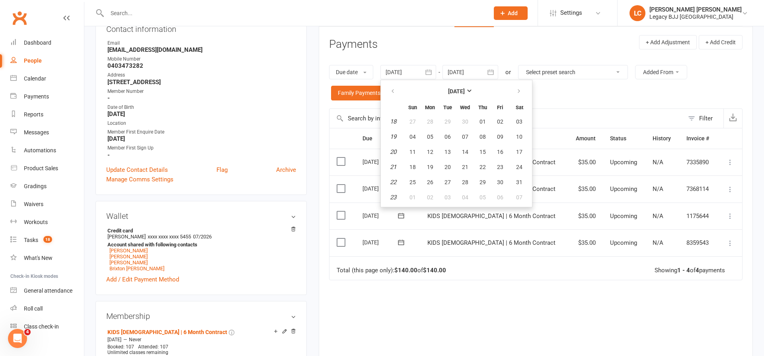
type input "[DATE]"
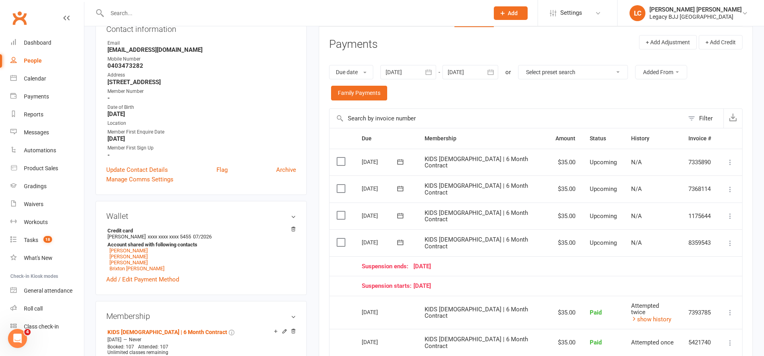
drag, startPoint x: 732, startPoint y: 233, endPoint x: 731, endPoint y: 239, distance: 5.6
click at [732, 239] on icon at bounding box center [731, 243] width 8 height 8
click at [686, 346] on link "Bulk reschedule from this date" at bounding box center [688, 354] width 94 height 16
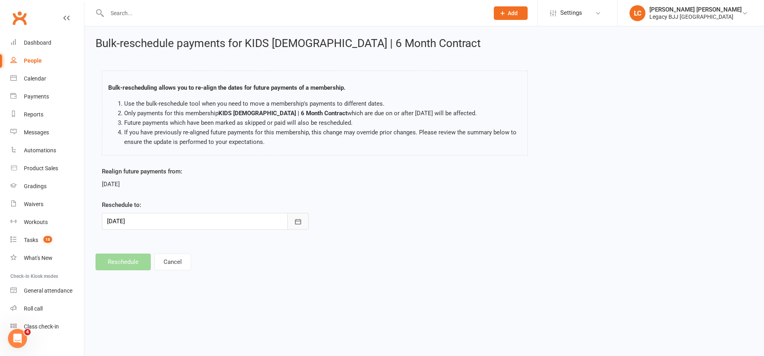
click at [299, 218] on icon "button" at bounding box center [298, 221] width 8 height 8
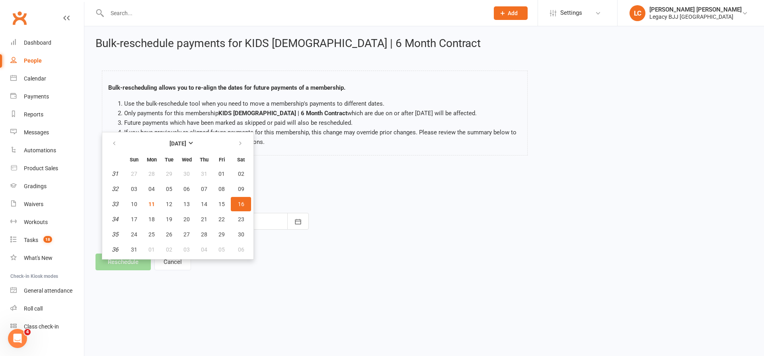
drag, startPoint x: 172, startPoint y: 202, endPoint x: 172, endPoint y: 207, distance: 5.6
click at [172, 202] on span "12" at bounding box center [169, 204] width 6 height 6
type input "[DATE]"
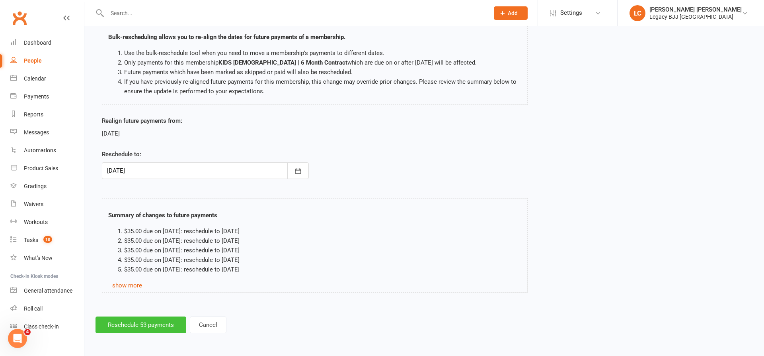
scroll to position [50, 0]
click at [139, 319] on button "Reschedule 53 payments" at bounding box center [141, 325] width 91 height 17
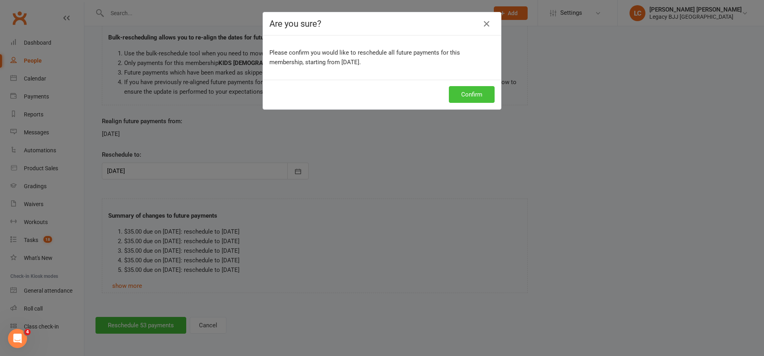
click at [479, 95] on button "Confirm" at bounding box center [472, 94] width 46 height 17
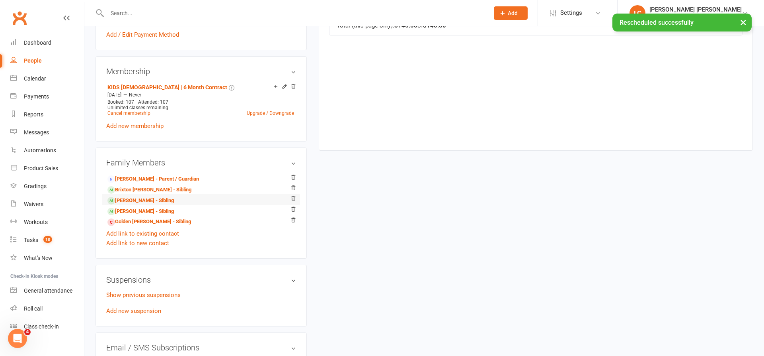
scroll to position [347, 0]
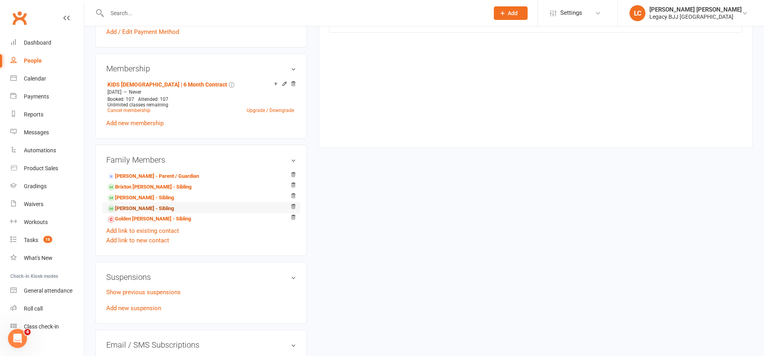
click at [129, 207] on link "[PERSON_NAME] - Sibling" at bounding box center [140, 208] width 66 height 8
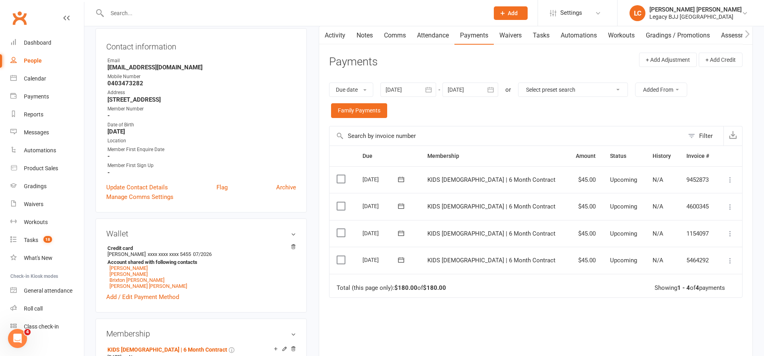
scroll to position [78, 0]
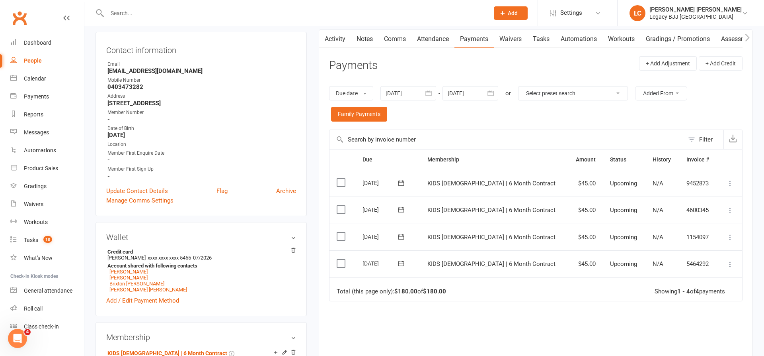
drag, startPoint x: 428, startPoint y: 89, endPoint x: 408, endPoint y: 108, distance: 27.6
click at [428, 89] on icon "button" at bounding box center [429, 93] width 8 height 8
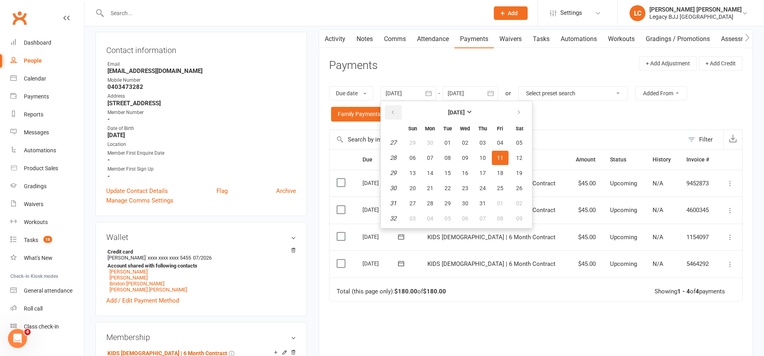
click at [398, 112] on button "button" at bounding box center [393, 112] width 17 height 14
click at [398, 111] on button "button" at bounding box center [393, 112] width 17 height 14
click at [448, 158] on span "08" at bounding box center [448, 157] width 6 height 6
type input "[DATE]"
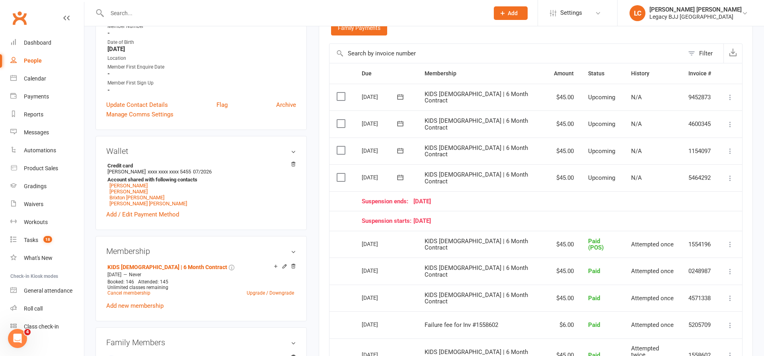
scroll to position [186, 0]
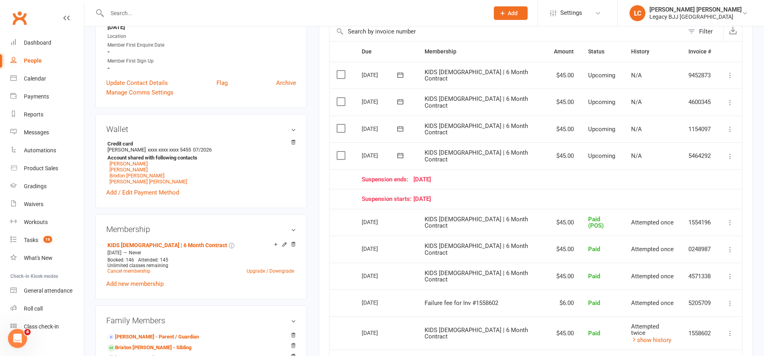
click at [732, 152] on icon at bounding box center [731, 156] width 8 height 8
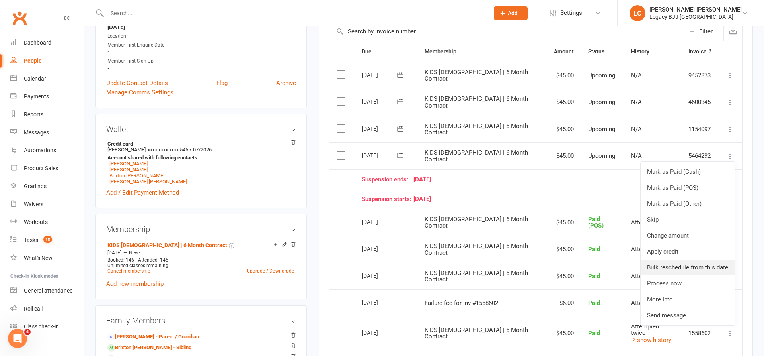
click at [682, 261] on link "Bulk reschedule from this date" at bounding box center [688, 267] width 94 height 16
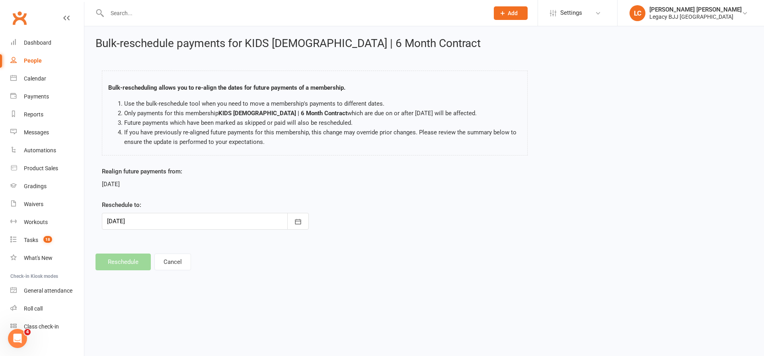
drag, startPoint x: 298, startPoint y: 222, endPoint x: 284, endPoint y: 224, distance: 14.5
click at [298, 222] on icon "button" at bounding box center [298, 221] width 8 height 8
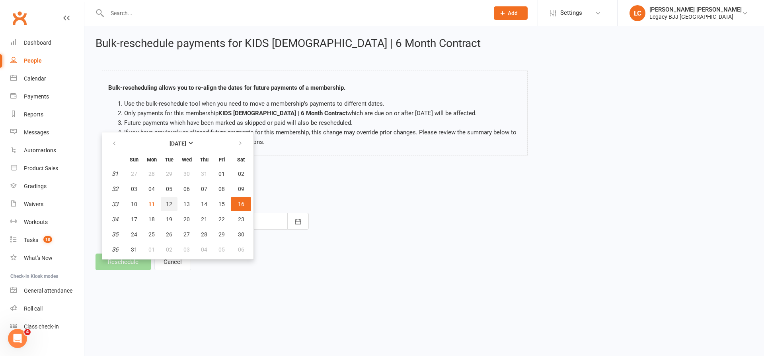
click at [170, 205] on span "12" at bounding box center [169, 204] width 6 height 6
type input "[DATE]"
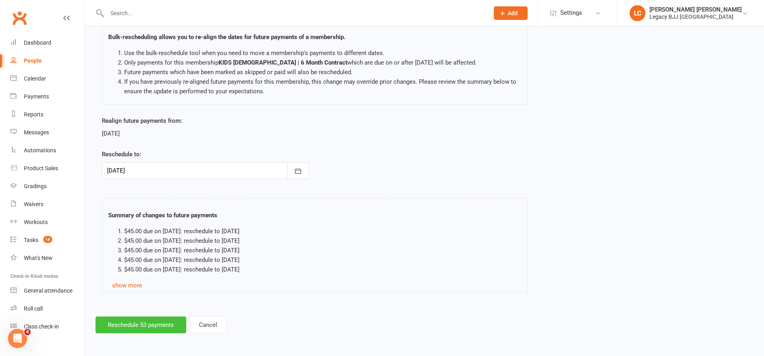
scroll to position [50, 0]
click at [142, 327] on button "Reschedule 53 payments" at bounding box center [141, 325] width 91 height 17
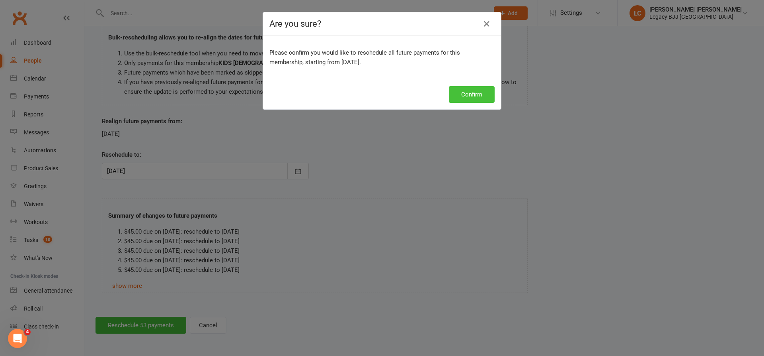
click at [482, 94] on button "Confirm" at bounding box center [472, 94] width 46 height 17
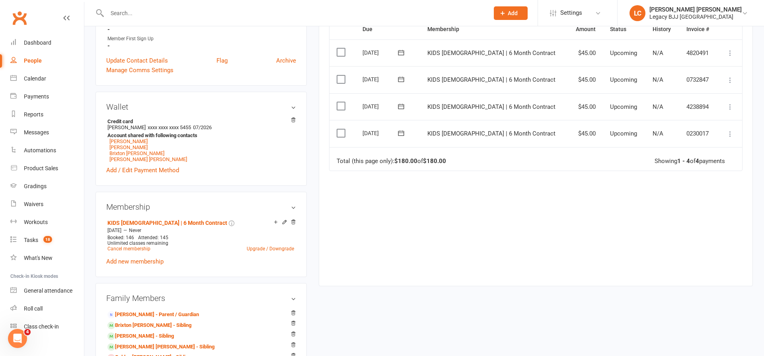
scroll to position [248, 0]
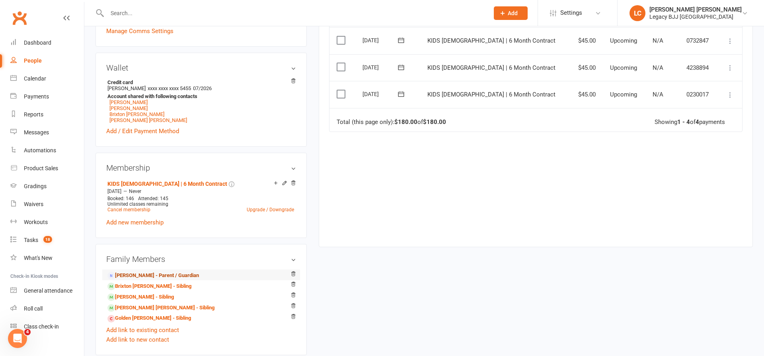
click at [137, 273] on link "[PERSON_NAME] - Parent / Guardian" at bounding box center [153, 275] width 92 height 8
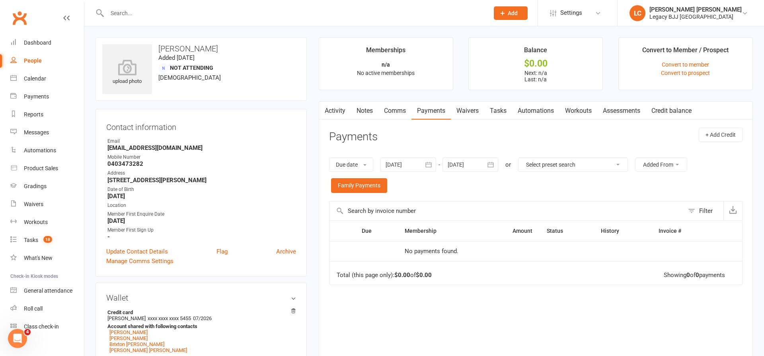
drag, startPoint x: 462, startPoint y: 109, endPoint x: 518, endPoint y: 127, distance: 59.2
click at [462, 109] on link "Waivers" at bounding box center [467, 111] width 33 height 18
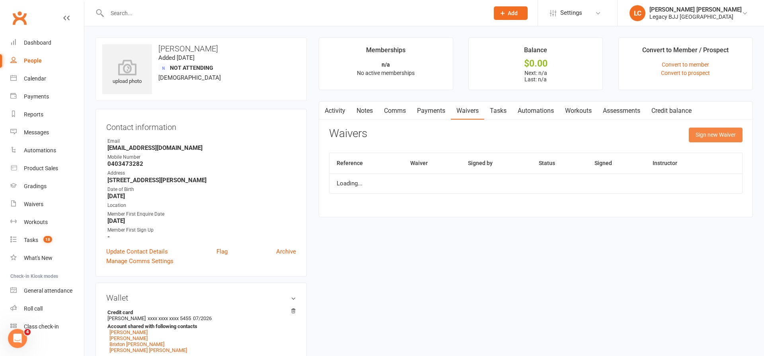
click at [712, 133] on button "Sign new Waiver" at bounding box center [716, 134] width 54 height 14
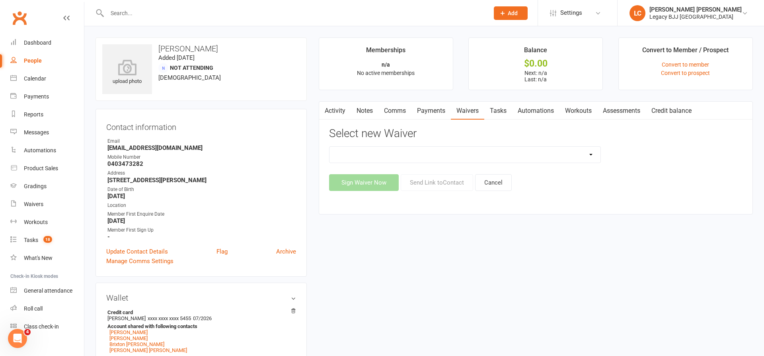
select select "11616"
click at [445, 180] on button "Send Link to Contact" at bounding box center [437, 182] width 72 height 17
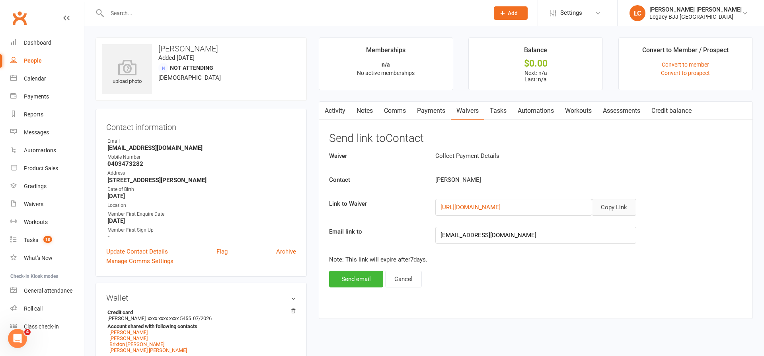
click at [627, 201] on button "Copy Link" at bounding box center [614, 207] width 45 height 17
click at [212, 8] on input "text" at bounding box center [294, 13] width 379 height 11
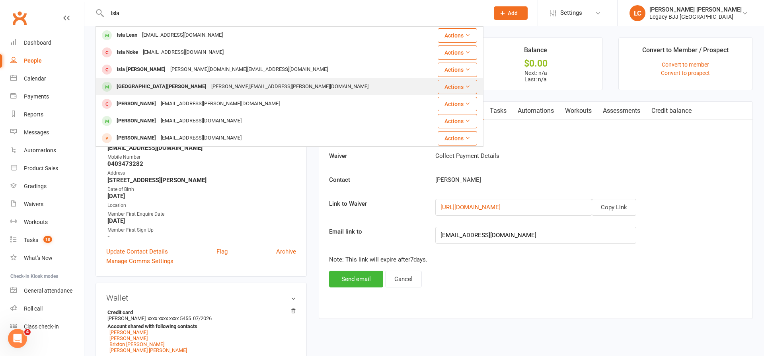
type input "Isla"
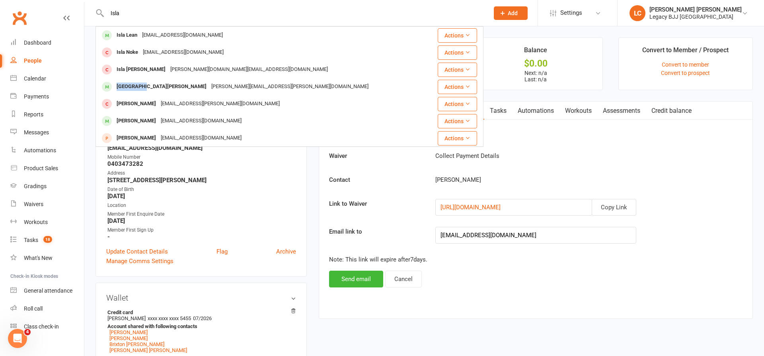
drag, startPoint x: 139, startPoint y: 83, endPoint x: 143, endPoint y: 79, distance: 5.4
click at [139, 82] on div "[GEOGRAPHIC_DATA][PERSON_NAME]" at bounding box center [161, 87] width 95 height 12
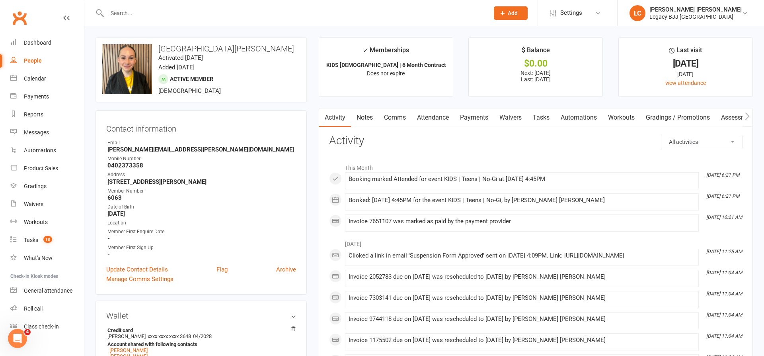
click at [444, 119] on link "Attendance" at bounding box center [433, 117] width 43 height 18
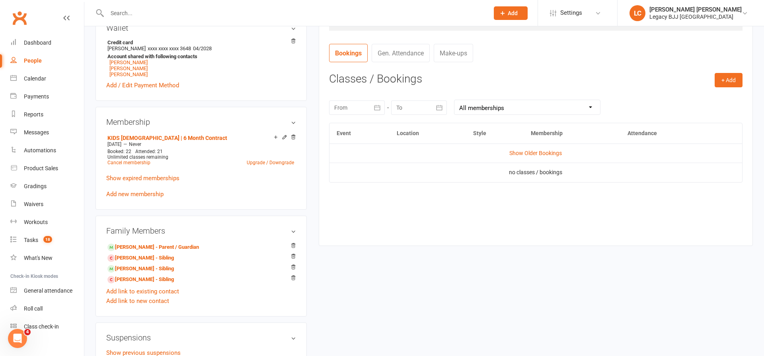
scroll to position [298, 0]
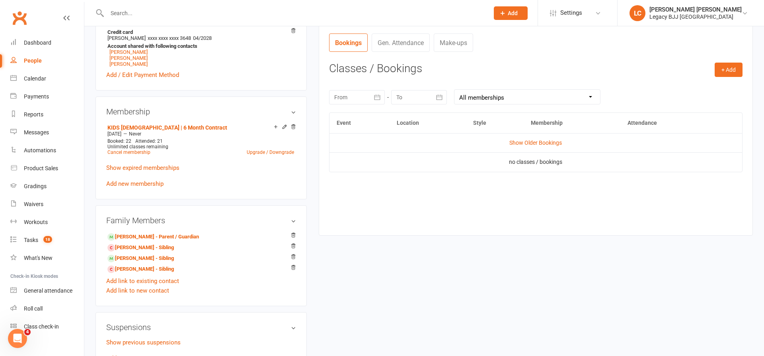
click at [532, 137] on td "Show Older Bookings" at bounding box center [536, 142] width 413 height 19
click at [534, 141] on link "Show Older Bookings" at bounding box center [536, 142] width 53 height 6
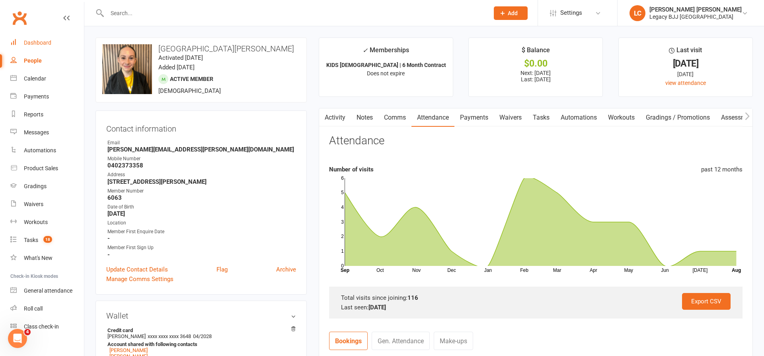
scroll to position [0, 0]
click at [38, 40] on div "Dashboard" at bounding box center [37, 42] width 27 height 6
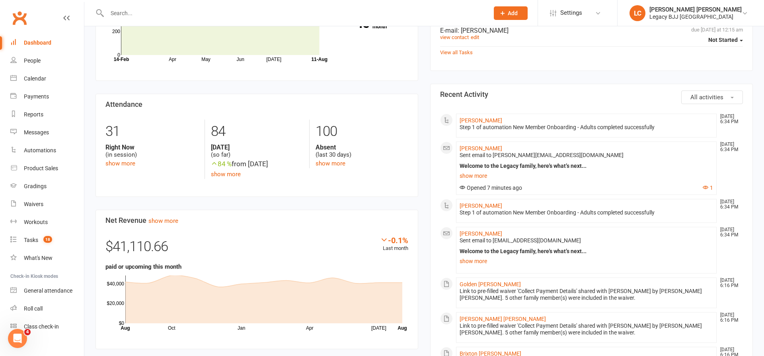
scroll to position [291, 0]
